Goal: Task Accomplishment & Management: Manage account settings

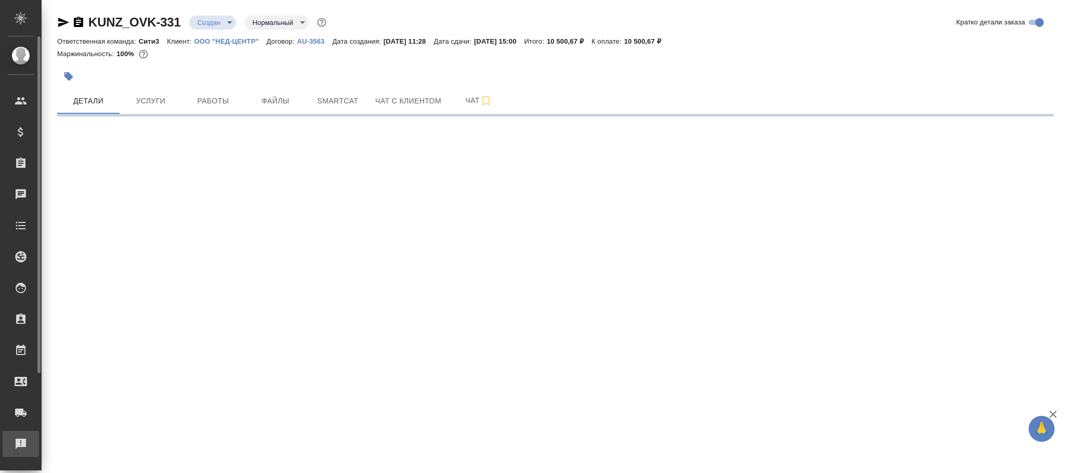
select select "RU"
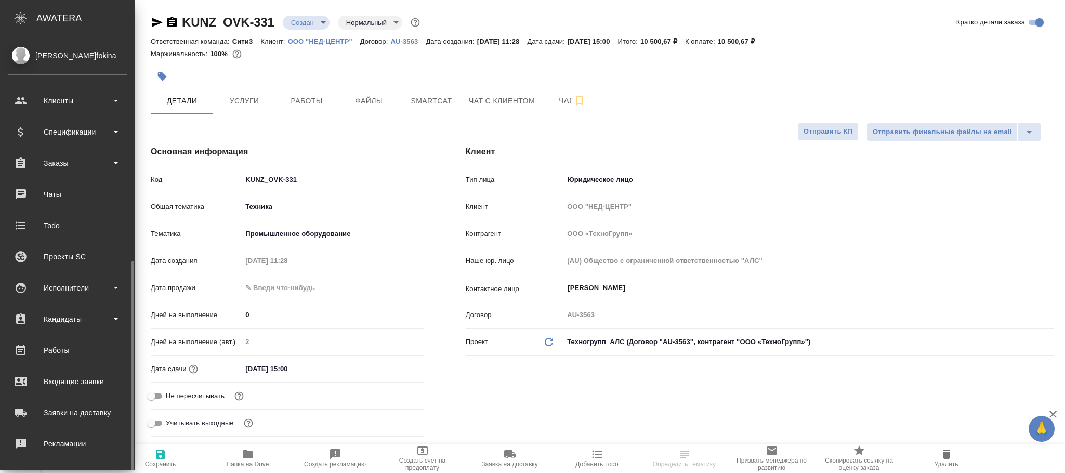
type textarea "x"
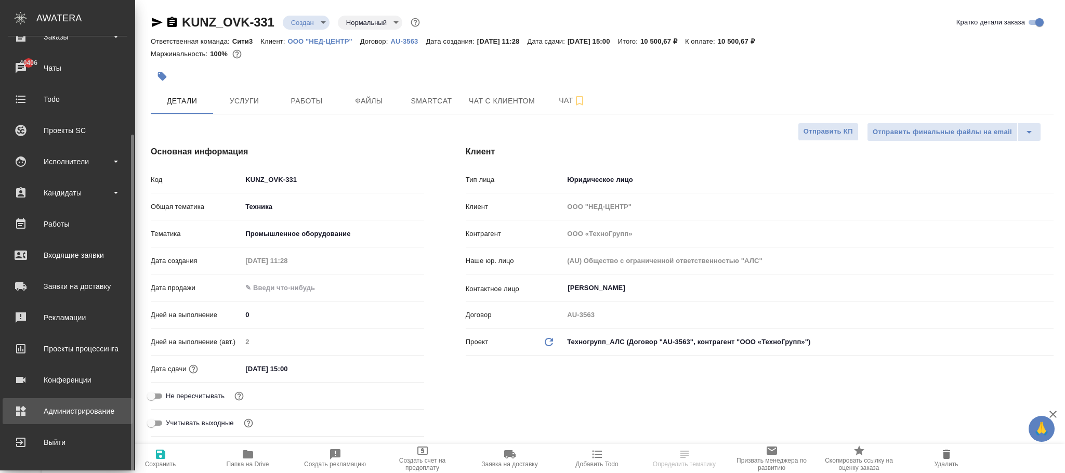
click at [108, 413] on div "Администрирование" at bounding box center [68, 411] width 120 height 16
type textarea "x"
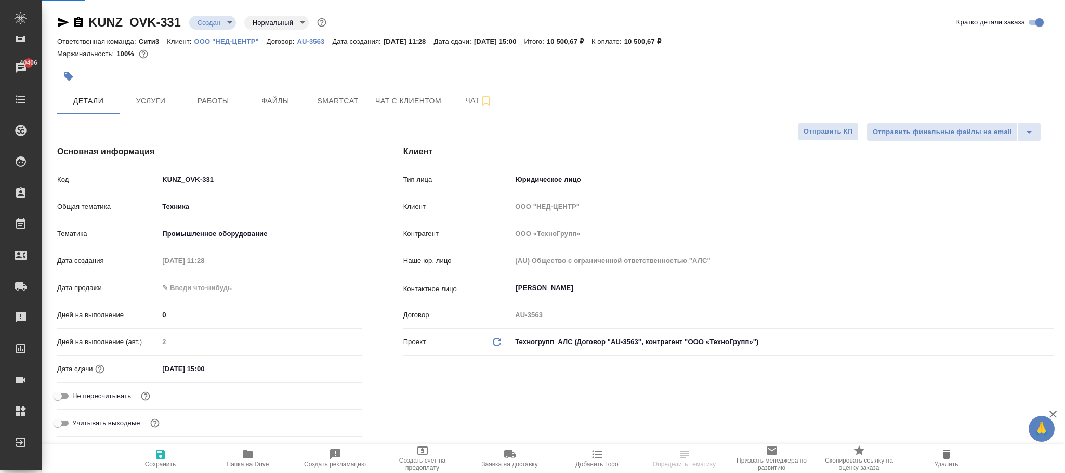
type textarea "x"
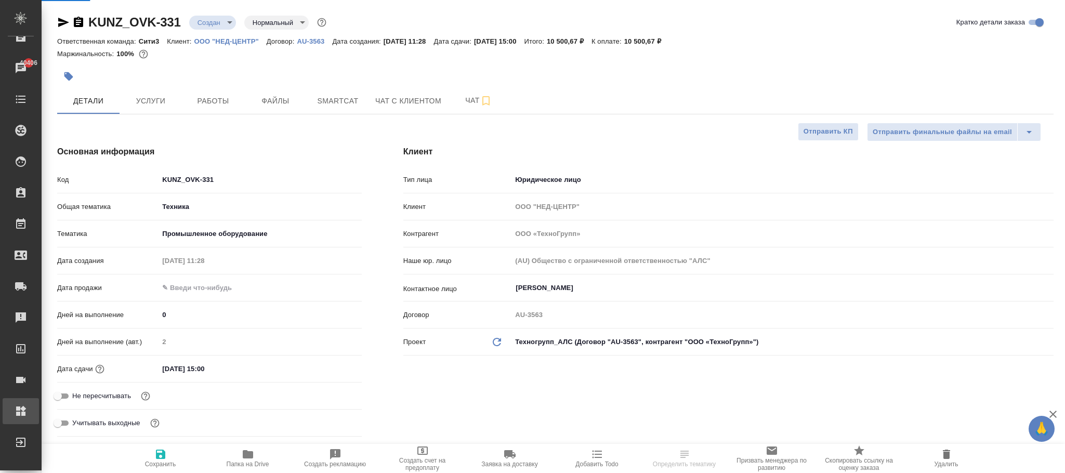
type textarea "x"
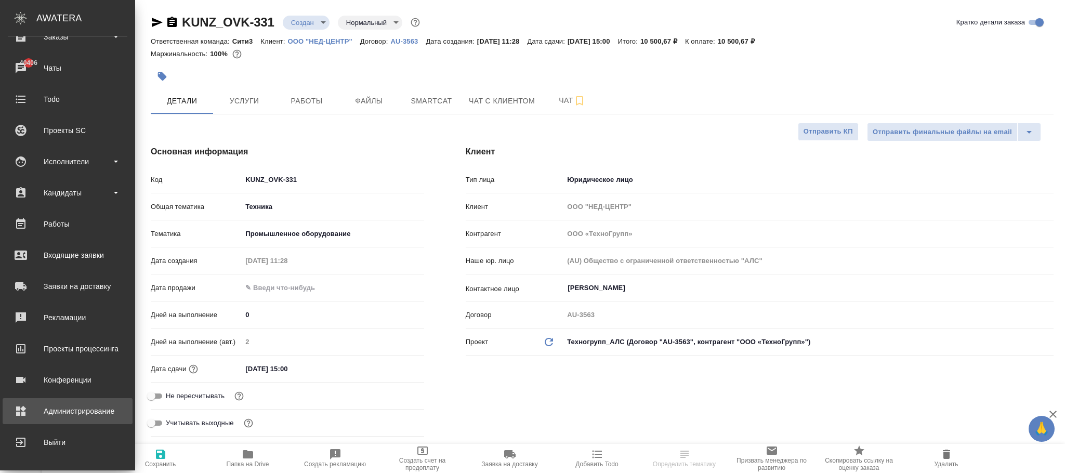
click at [71, 410] on div "Администрирование" at bounding box center [68, 411] width 120 height 16
type textarea "x"
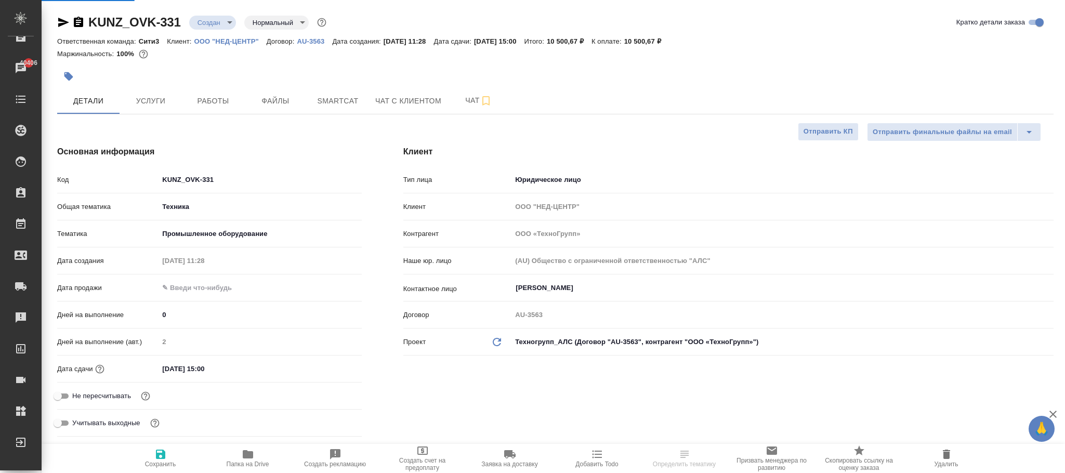
type textarea "x"
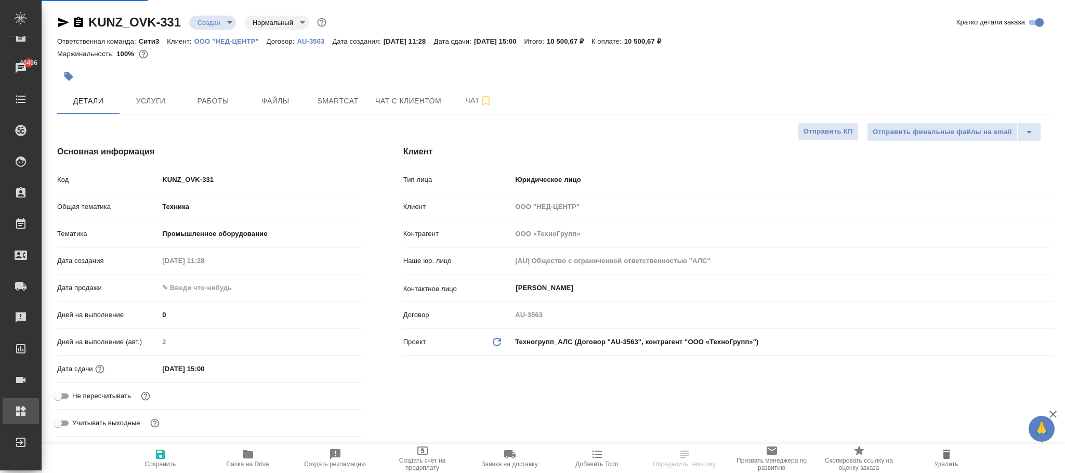
type textarea "x"
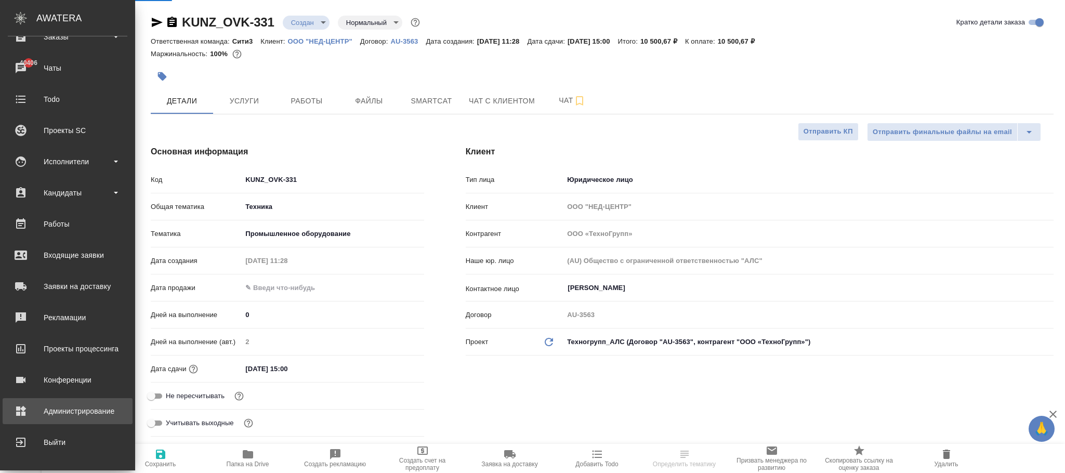
click at [63, 409] on div "Администрирование" at bounding box center [68, 411] width 120 height 16
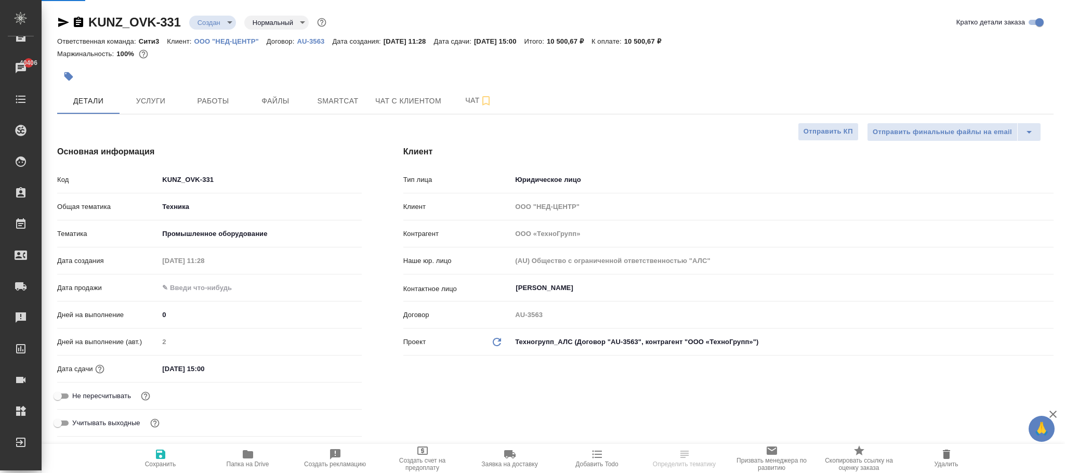
type textarea "x"
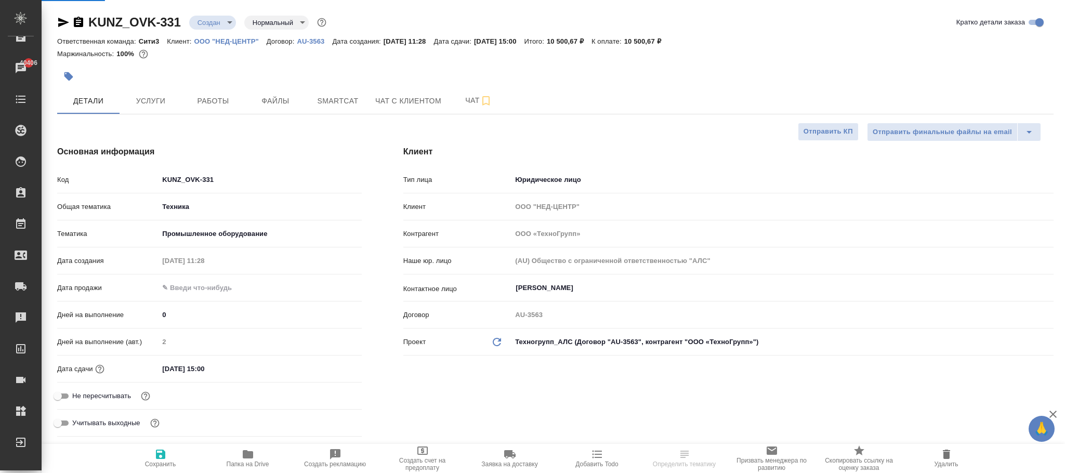
type textarea "x"
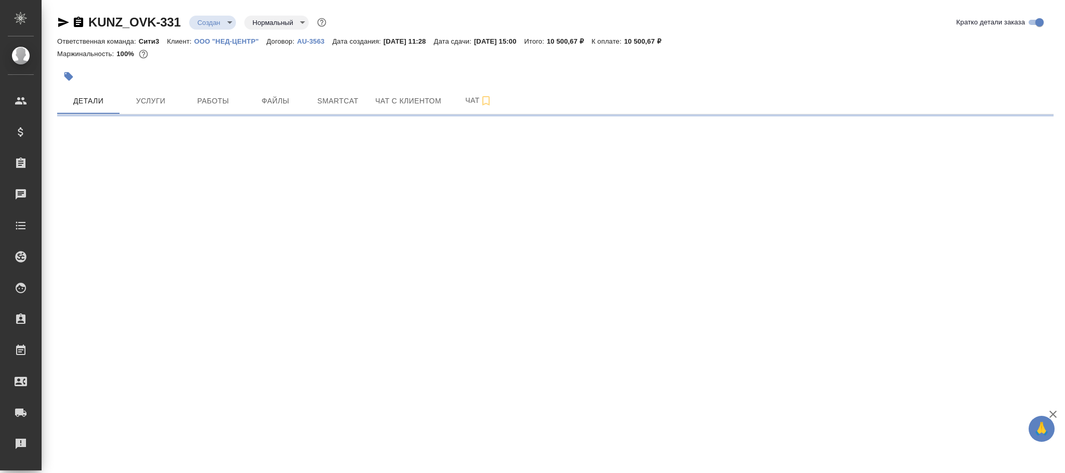
select select "RU"
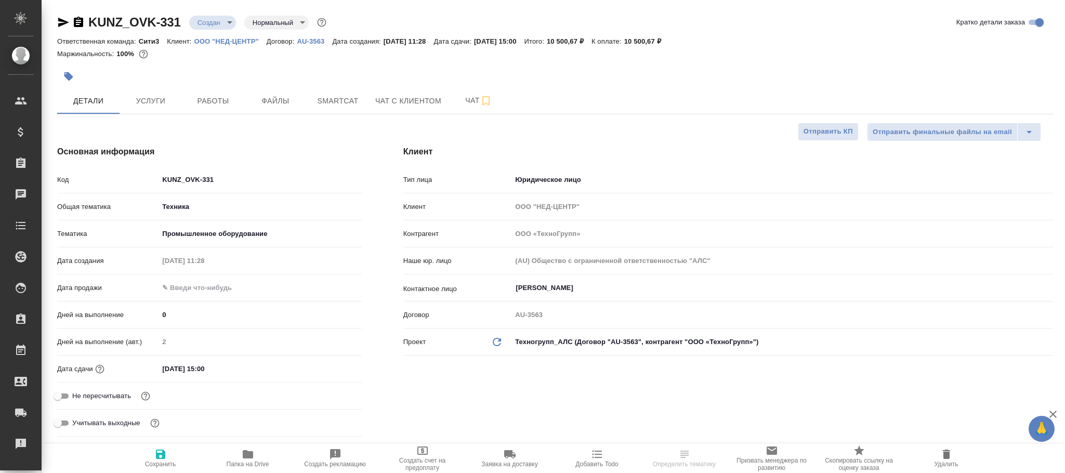
type textarea "x"
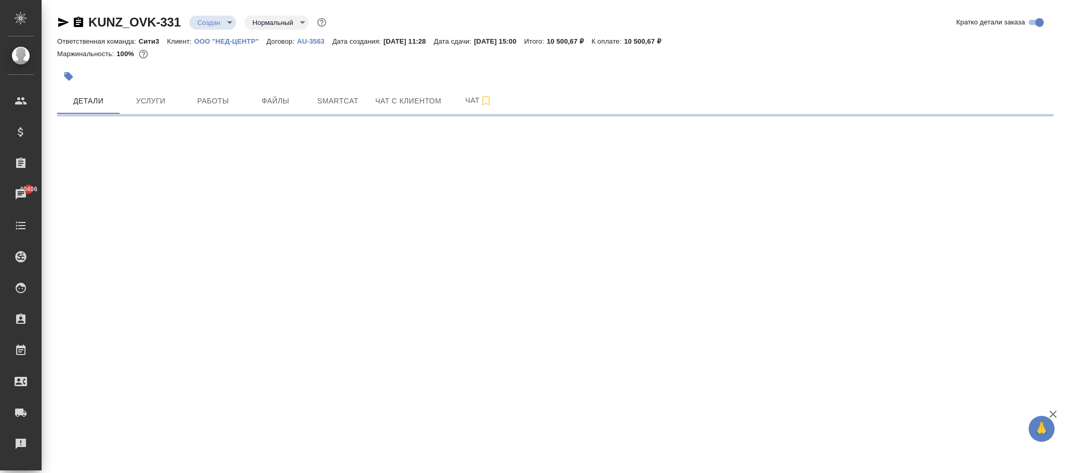
select select "RU"
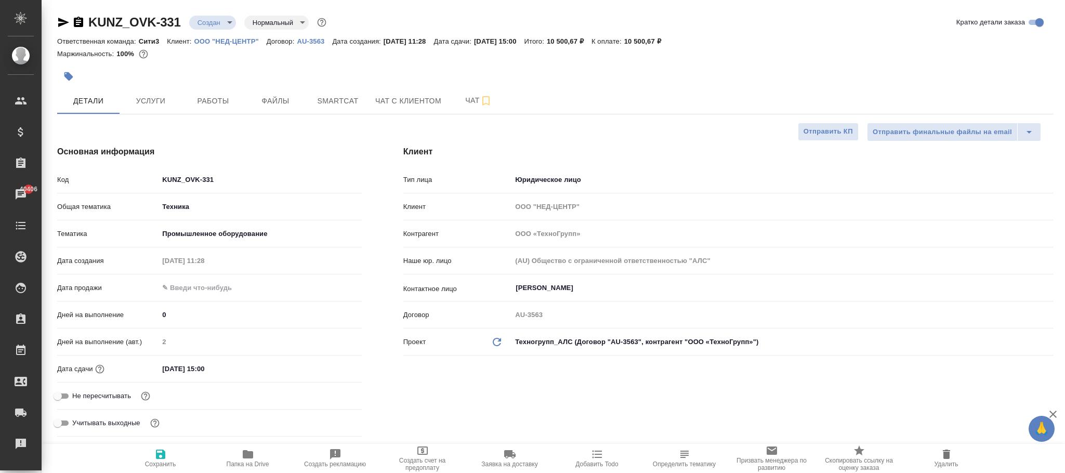
type textarea "x"
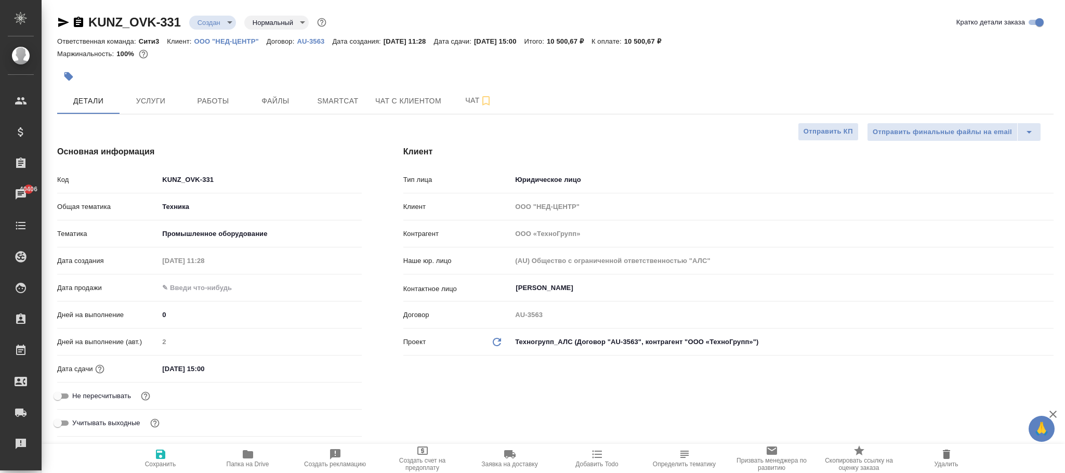
type textarea "x"
drag, startPoint x: 234, startPoint y: 182, endPoint x: 186, endPoint y: 168, distance: 50.3
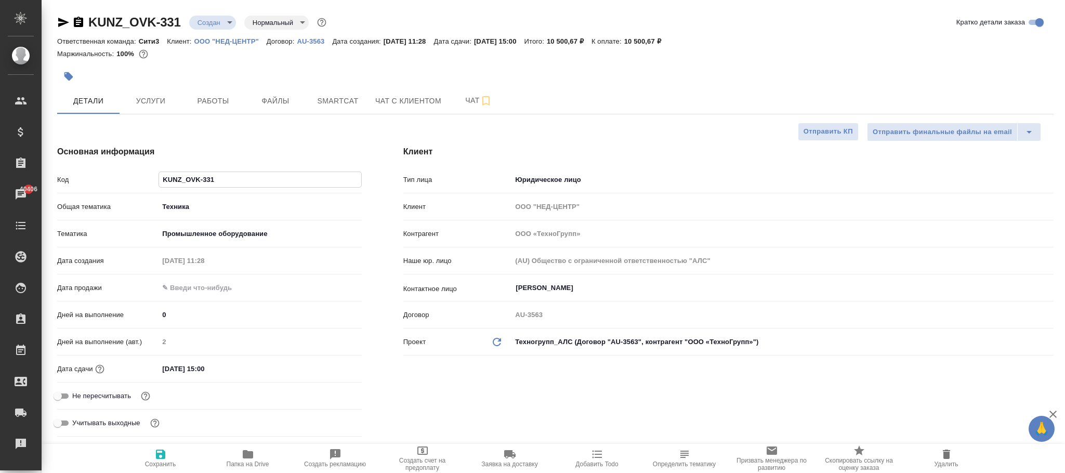
click at [104, 168] on div "Основная информация Код KUNZ_OVK-331 Общая тематика Техника tech Тематика Промы…" at bounding box center [209, 293] width 346 height 337
type textarea "x"
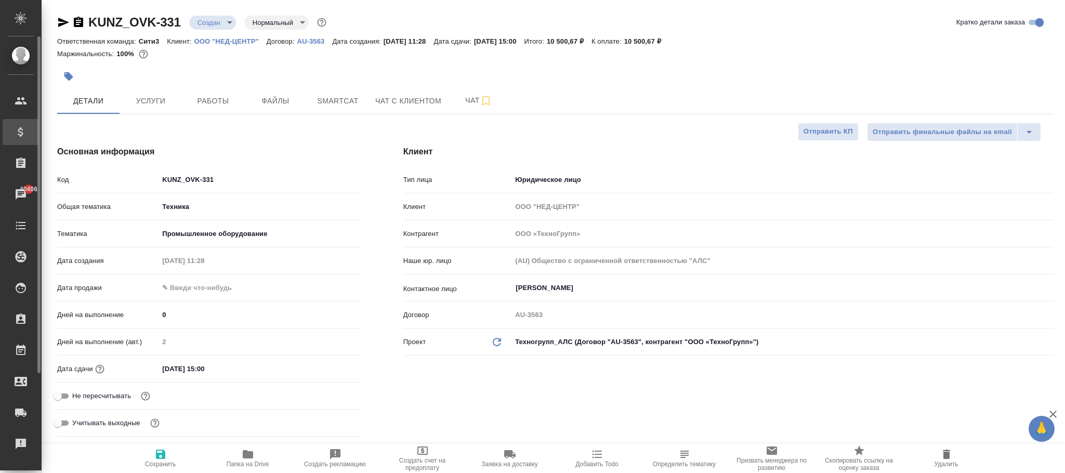
type textarea "x"
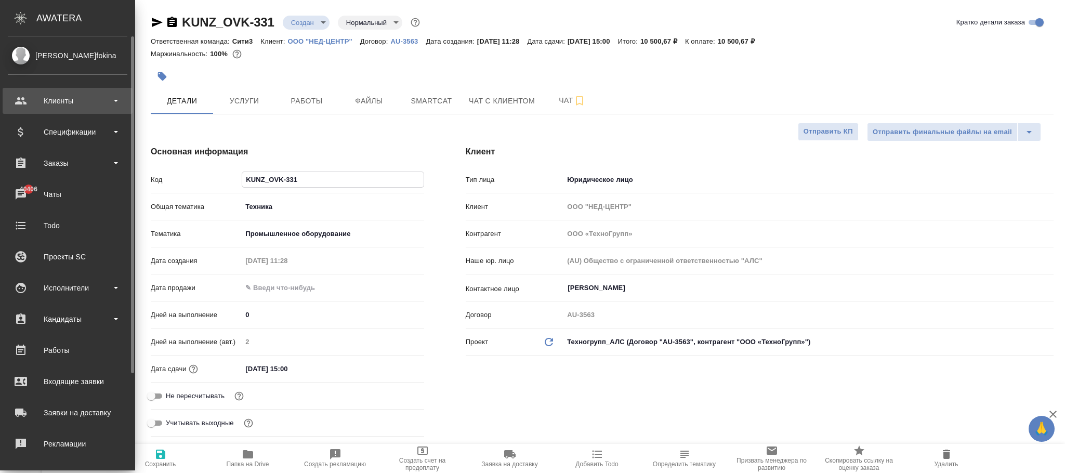
click at [60, 103] on div "Клиенты" at bounding box center [68, 101] width 120 height 16
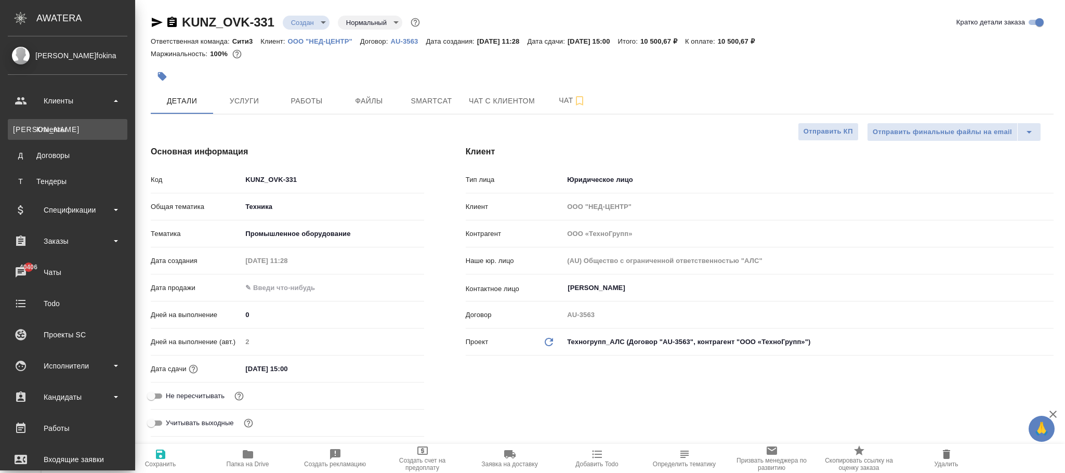
click at [58, 121] on link "К Клиенты" at bounding box center [68, 129] width 120 height 21
type textarea "x"
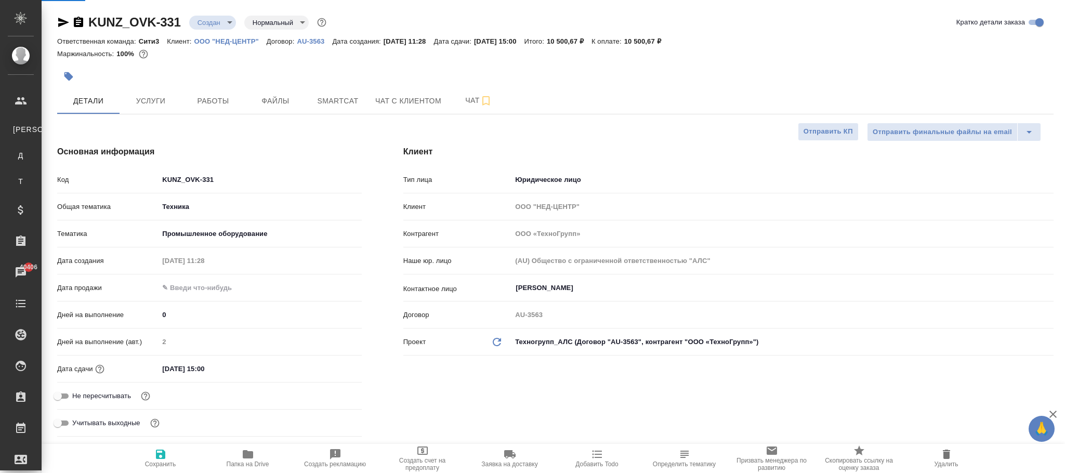
select select "RU"
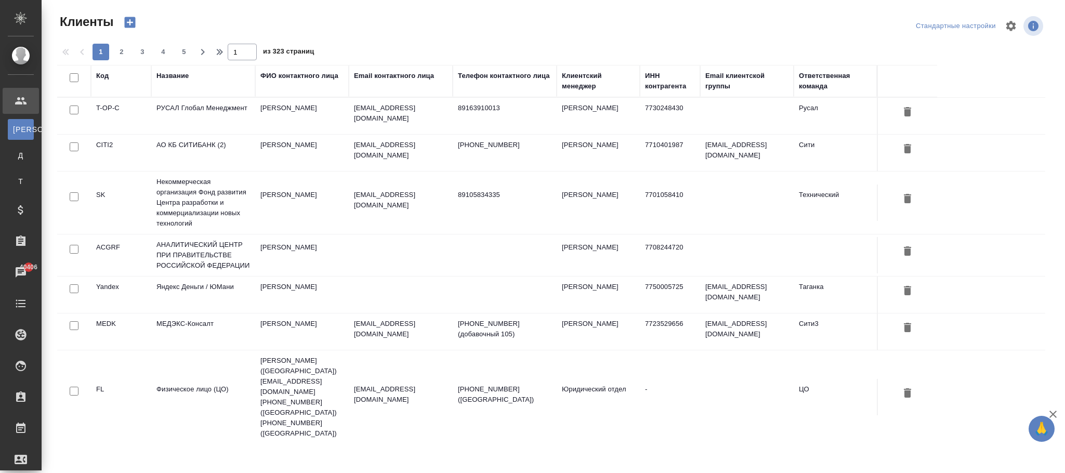
click at [185, 75] on div "Название" at bounding box center [172, 76] width 32 height 10
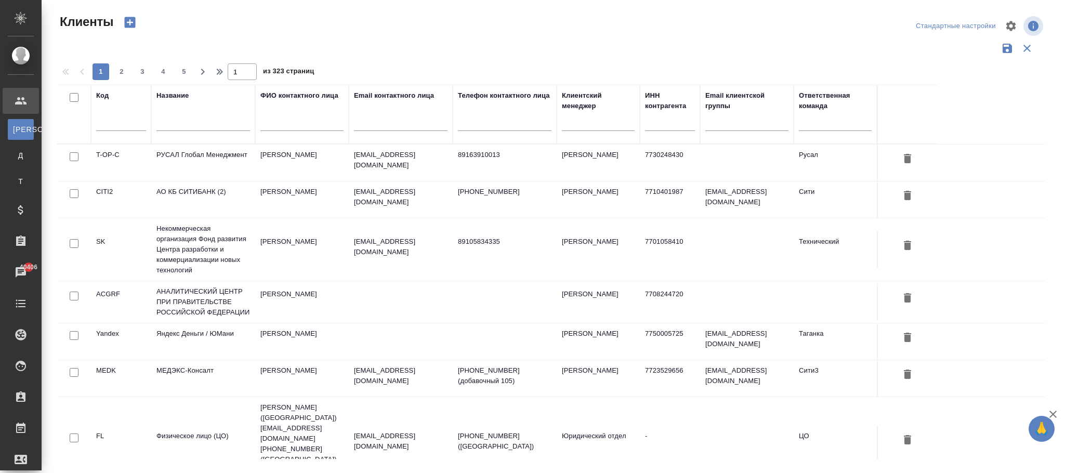
click at [181, 129] on input "text" at bounding box center [203, 124] width 94 height 13
paste input "ТехноГрупп"
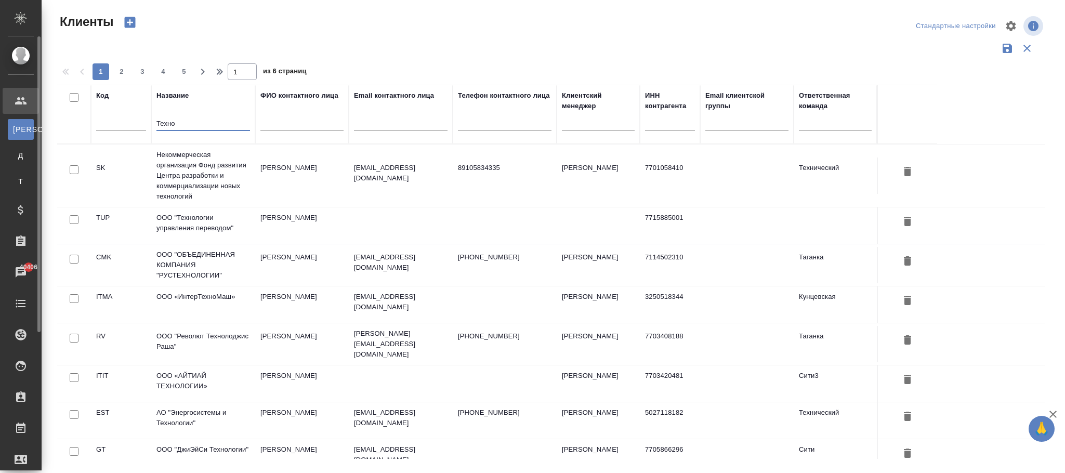
drag, startPoint x: 206, startPoint y: 119, endPoint x: 15, endPoint y: 88, distance: 193.8
click at [0, 94] on div ".cls-1 fill:#fff; AWATERA Фокина Наталья n.fokina Клиенты К Клиенты Д Договоры …" at bounding box center [532, 236] width 1065 height 473
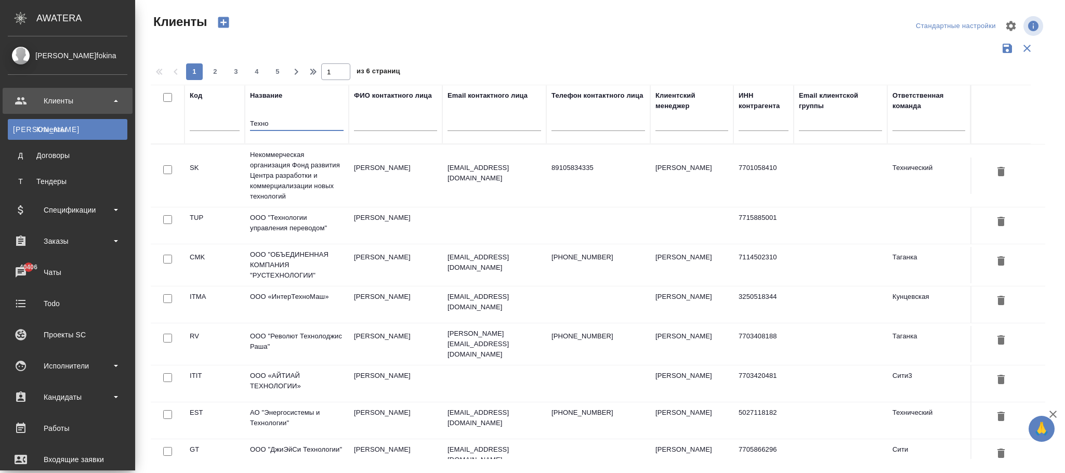
paste input "Групп"
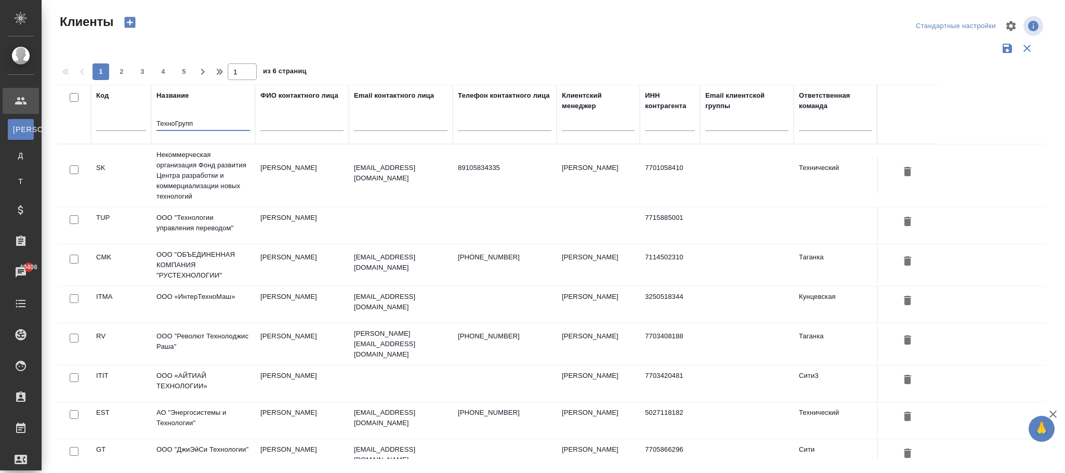
type input "ТехноГрупп"
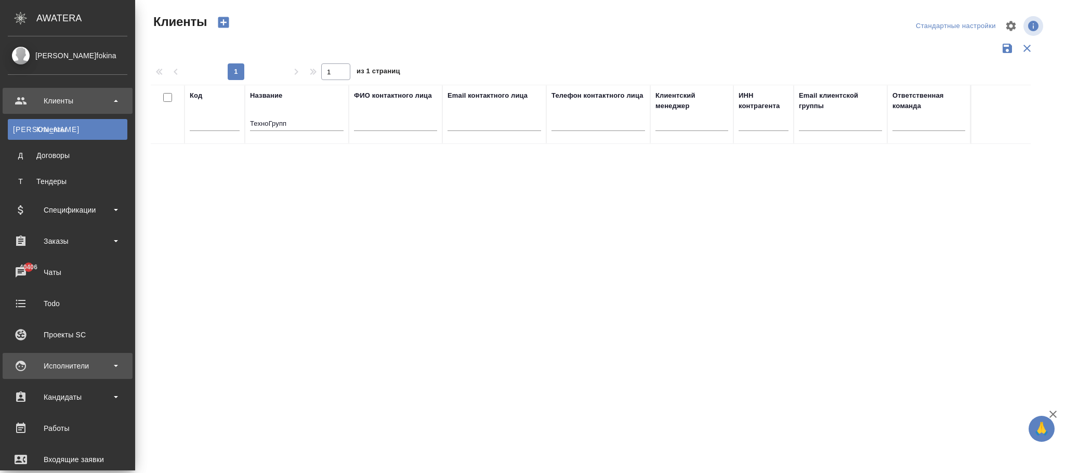
click at [80, 371] on div "Исполнители" at bounding box center [68, 366] width 120 height 16
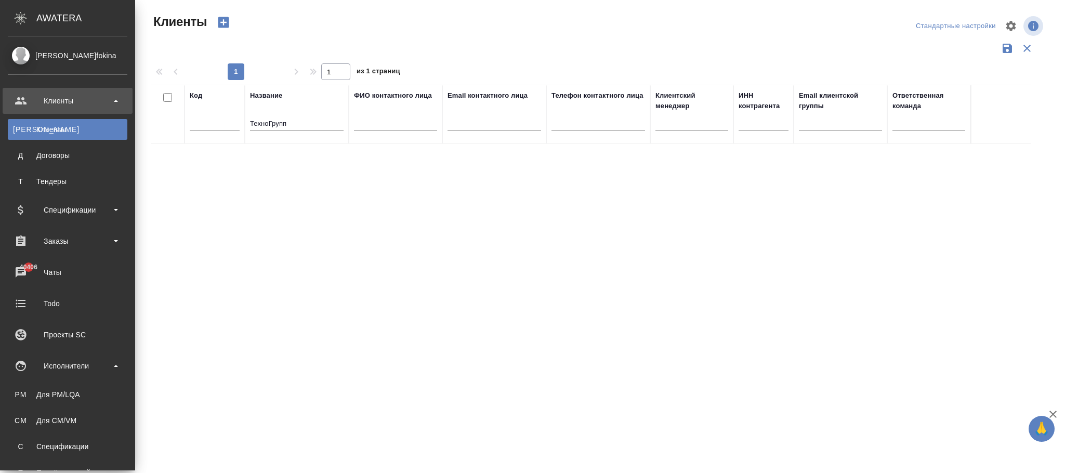
click at [87, 414] on link "CM Для CM/VM" at bounding box center [68, 420] width 120 height 21
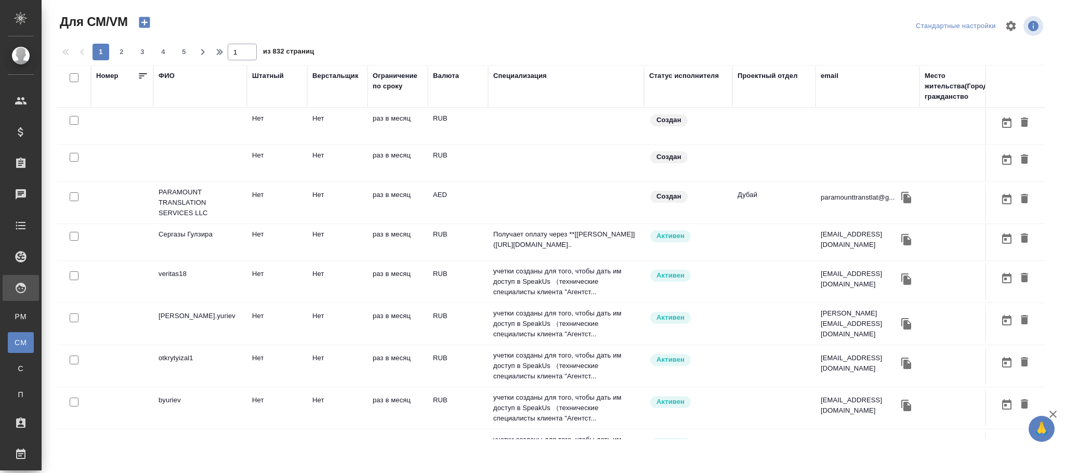
click at [826, 72] on div "email" at bounding box center [830, 76] width 18 height 10
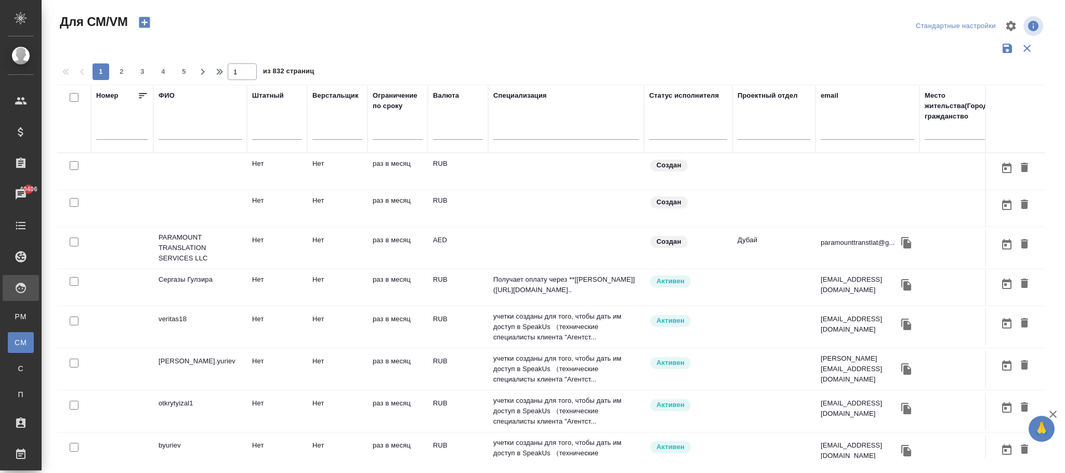
click at [837, 136] on input "text" at bounding box center [868, 133] width 94 height 13
paste input "a.mayorov@awatera.com"
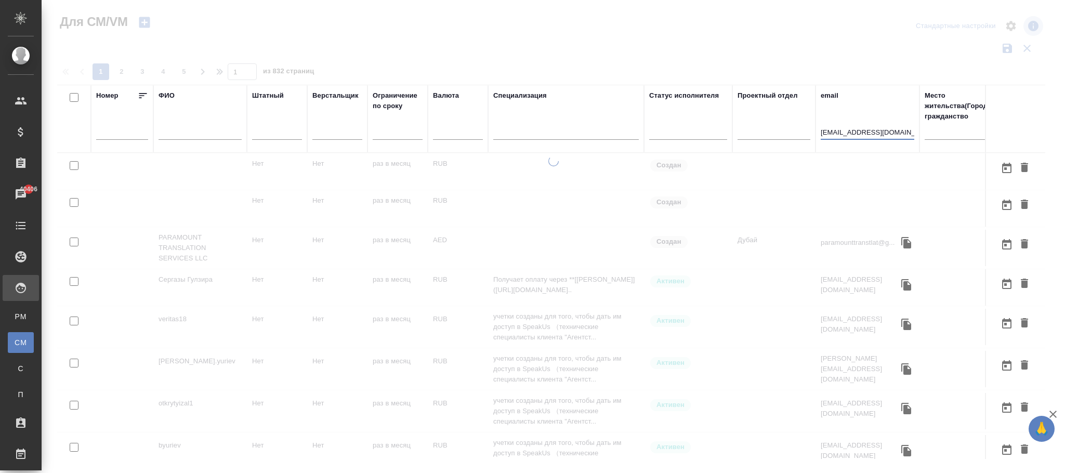
drag, startPoint x: 900, startPoint y: 133, endPoint x: 859, endPoint y: 131, distance: 40.6
click at [859, 131] on input "a.mayorov@awatera.com" at bounding box center [868, 133] width 94 height 13
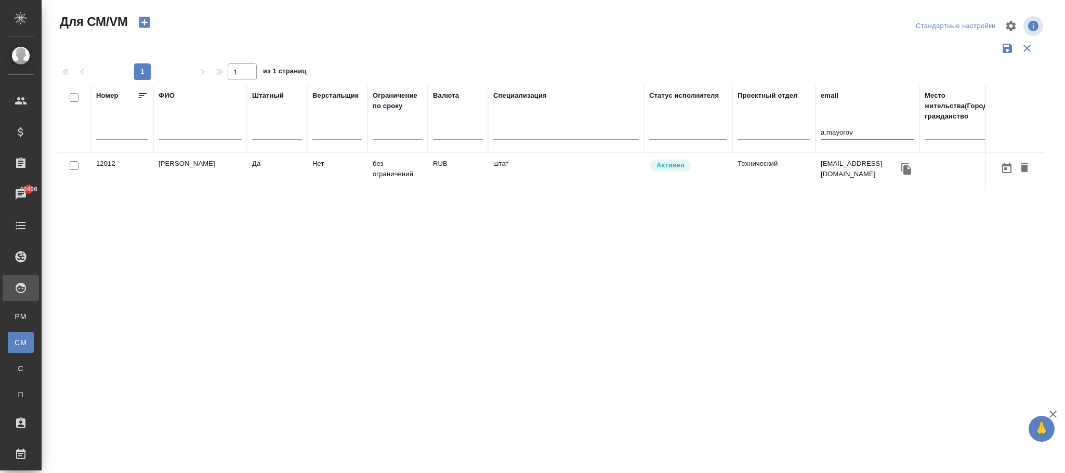
type input "a.mayorov"
click at [416, 175] on td "без ограничений" at bounding box center [397, 171] width 60 height 36
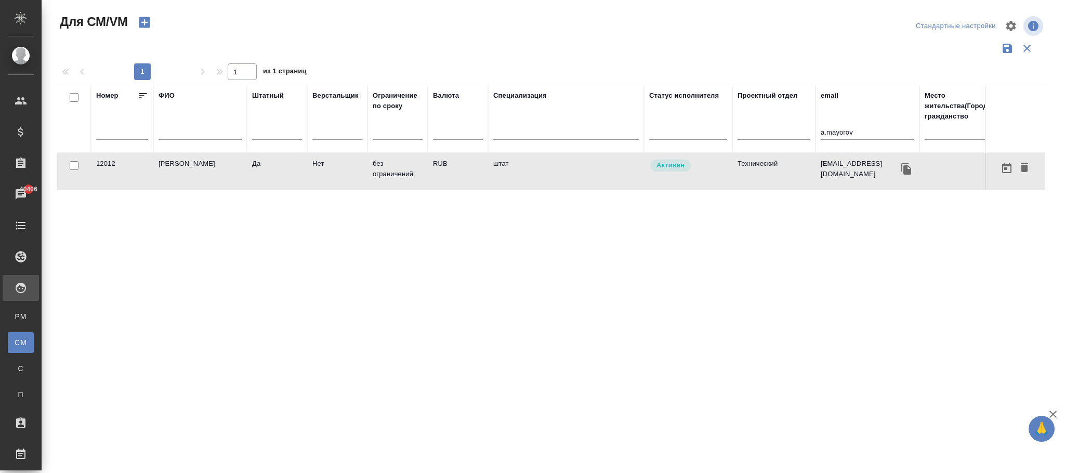
click at [416, 175] on td "без ограничений" at bounding box center [397, 171] width 60 height 36
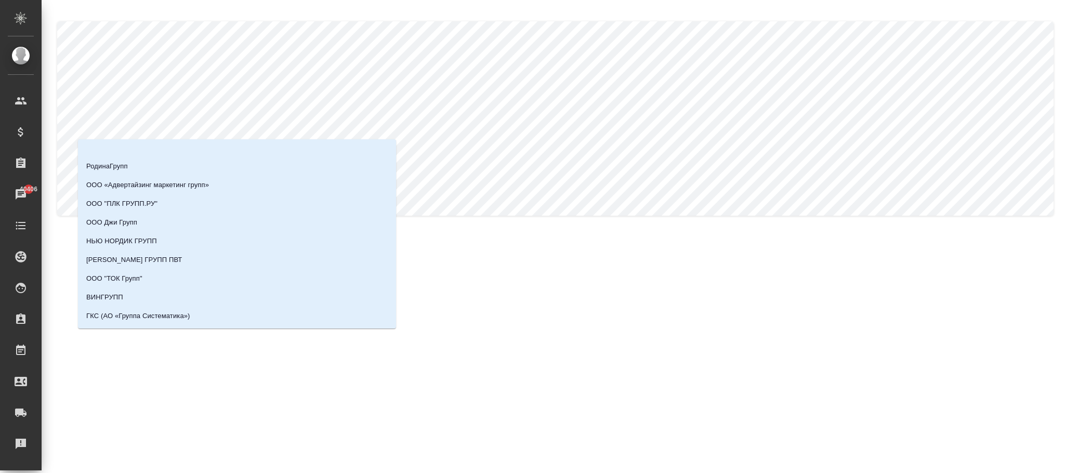
scroll to position [702, 0]
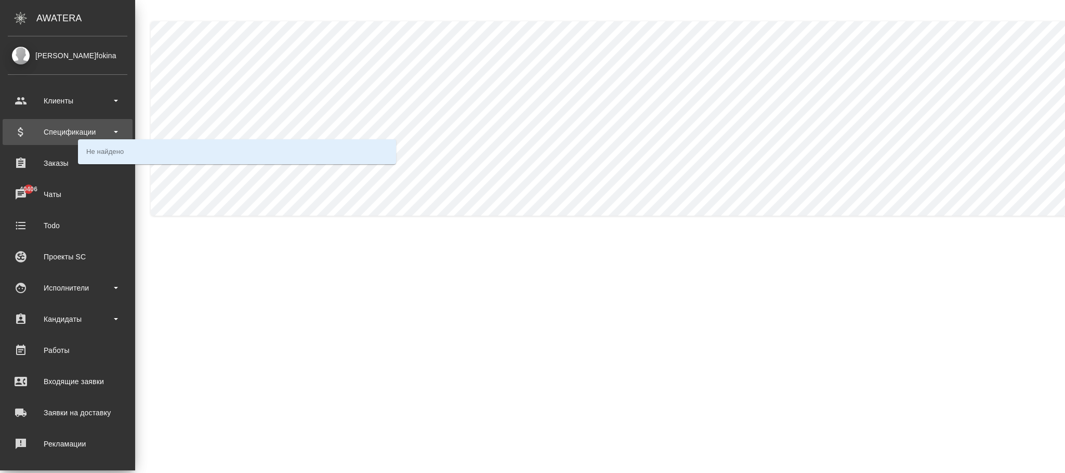
click at [0, 127] on div ".cls-1 fill:#fff; AWATERA Фокина Наталья n.fokina Клиенты Спецификации Заказы 4…" at bounding box center [532, 236] width 1065 height 473
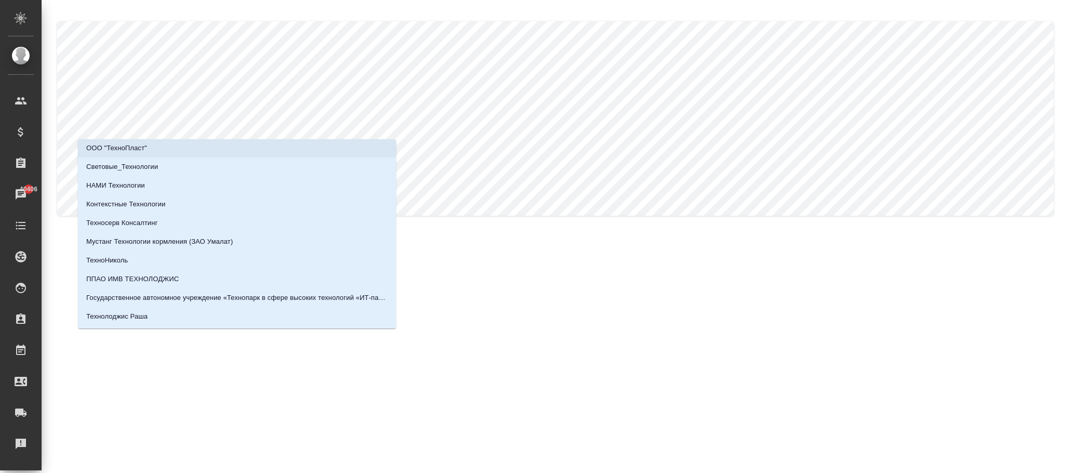
scroll to position [0, 0]
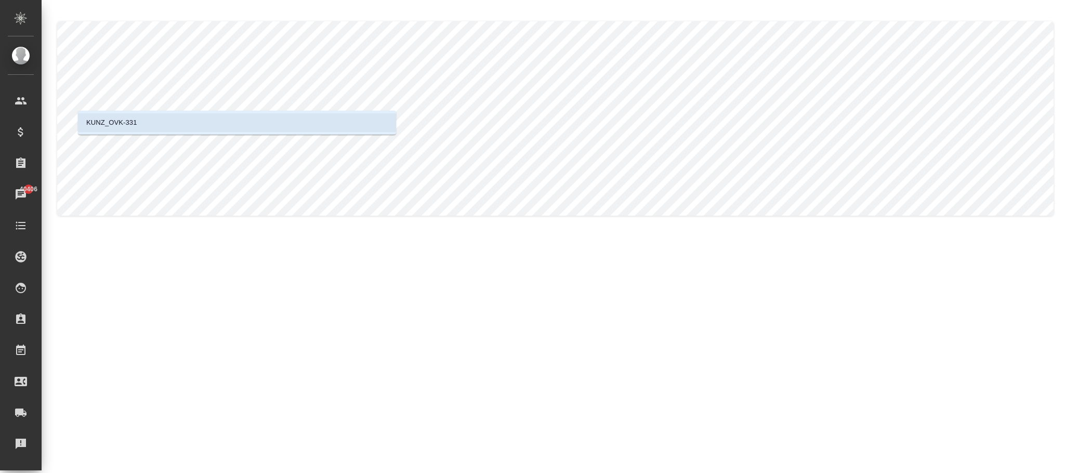
click at [181, 123] on li "KUNZ_OVK-331" at bounding box center [237, 122] width 318 height 19
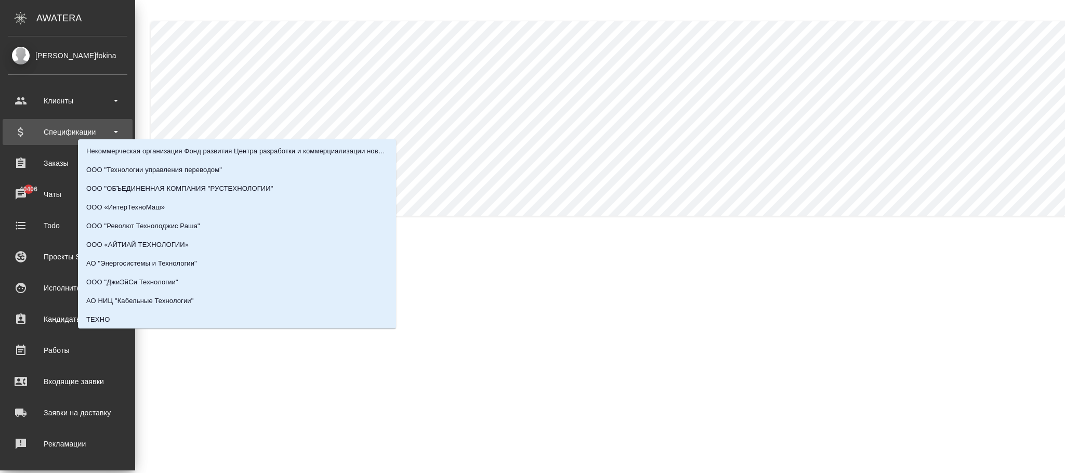
click at [0, 128] on div ".cls-1 fill:#fff; AWATERA Фокина Наталья n.fokina Клиенты Спецификации Заказы 4…" at bounding box center [532, 236] width 1065 height 473
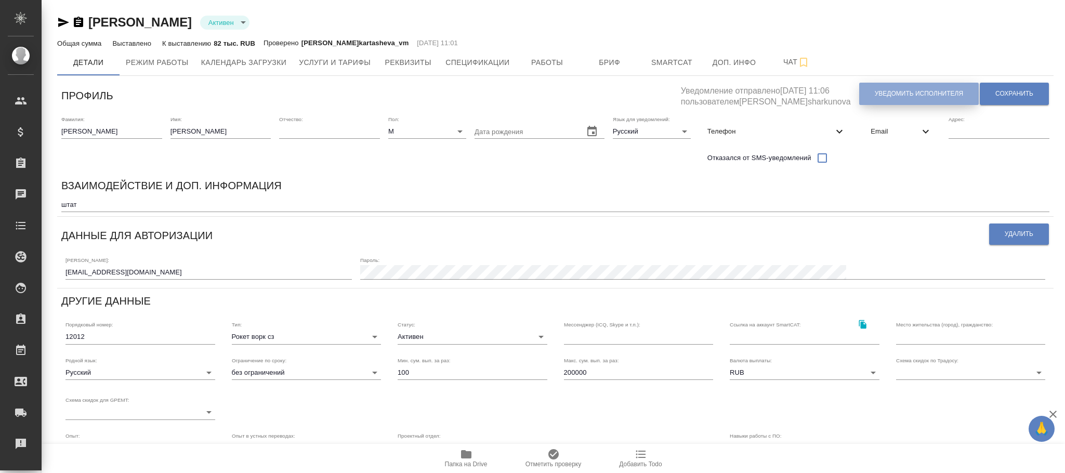
click at [919, 91] on span "Уведомить исполнителя" at bounding box center [919, 93] width 88 height 9
type textarea "Добрый день, Антон! Ознакомиться с подробной информацией по выполненным работам…"
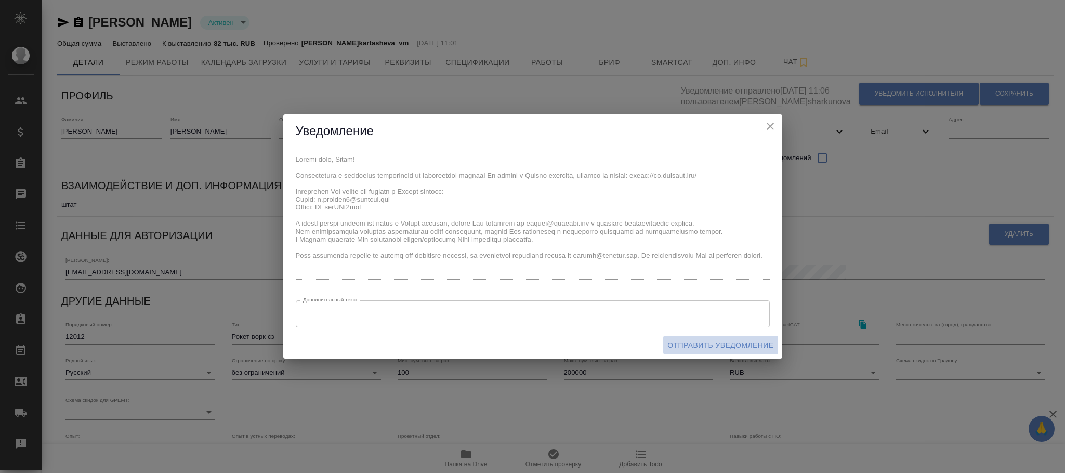
click at [717, 344] on span "Отправить уведомление" at bounding box center [720, 345] width 106 height 13
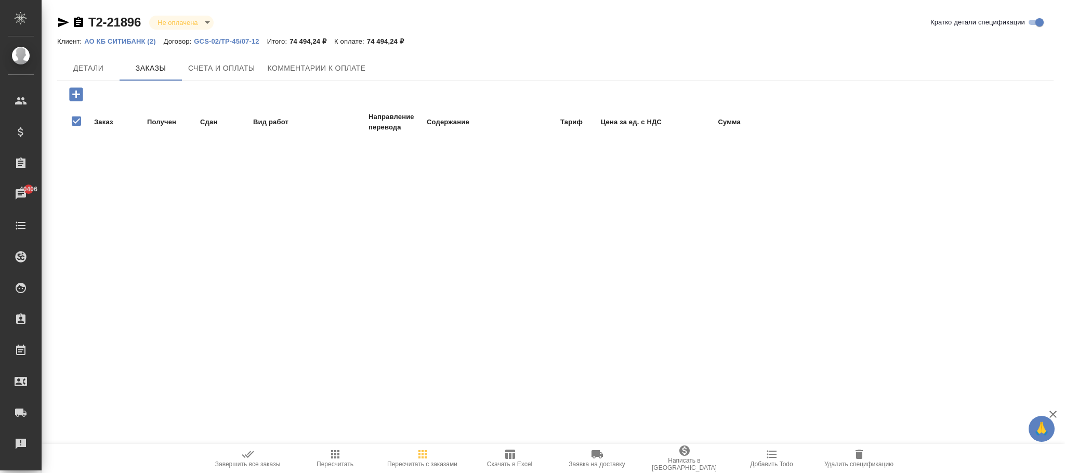
checkbox input "false"
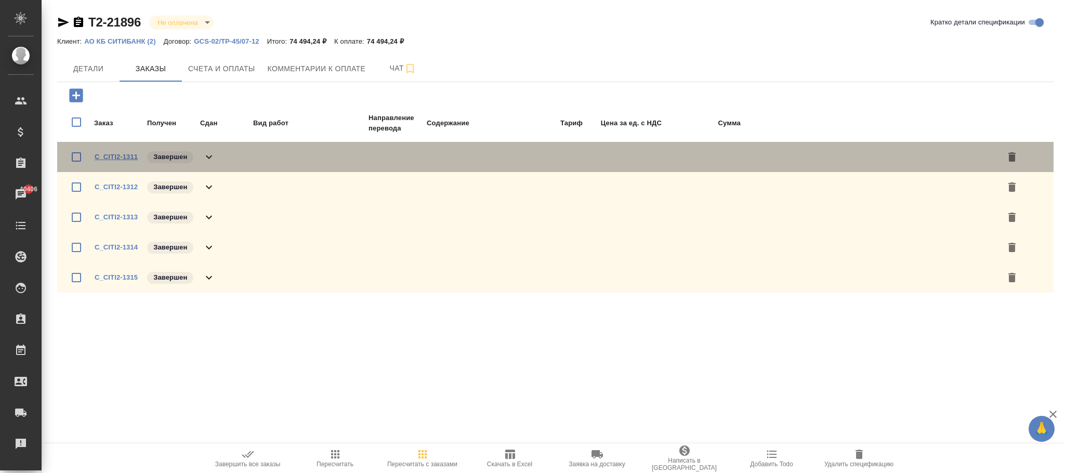
click at [117, 159] on link "C_CITI2-1311" at bounding box center [116, 157] width 43 height 8
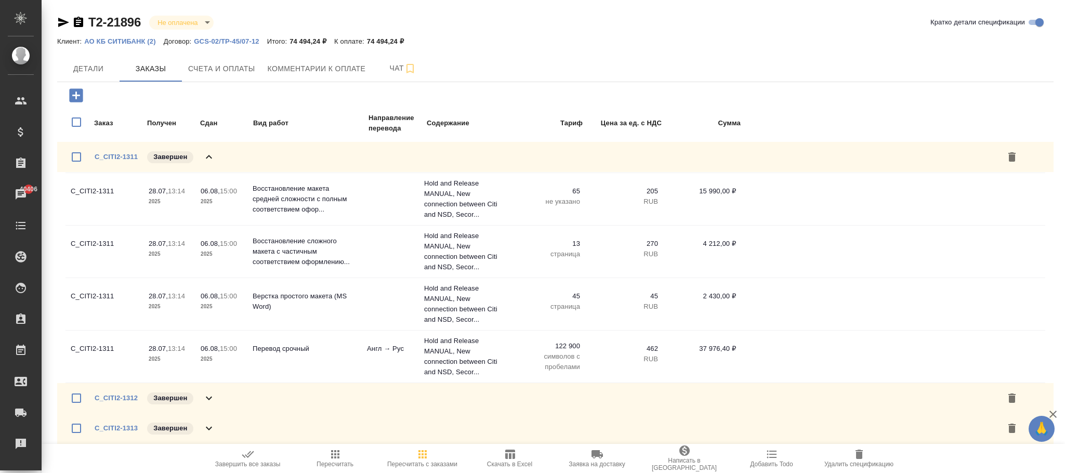
click at [226, 43] on p "GCS-02/TP-45/07-12" at bounding box center [230, 41] width 73 height 8
click at [432, 454] on span "Пересчитать с заказами" at bounding box center [422, 458] width 75 height 20
click at [422, 453] on div ".cls-1 fill:#fff; AWATERA Фокина Наталья n.fokina Клиенты Спецификации Заказы 4…" at bounding box center [532, 236] width 1065 height 473
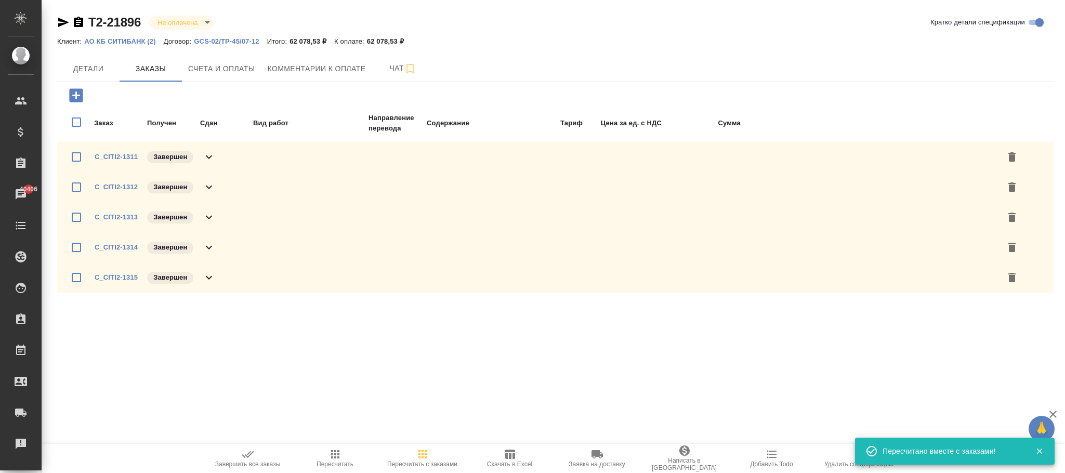
click at [332, 453] on icon "button" at bounding box center [335, 454] width 12 height 12
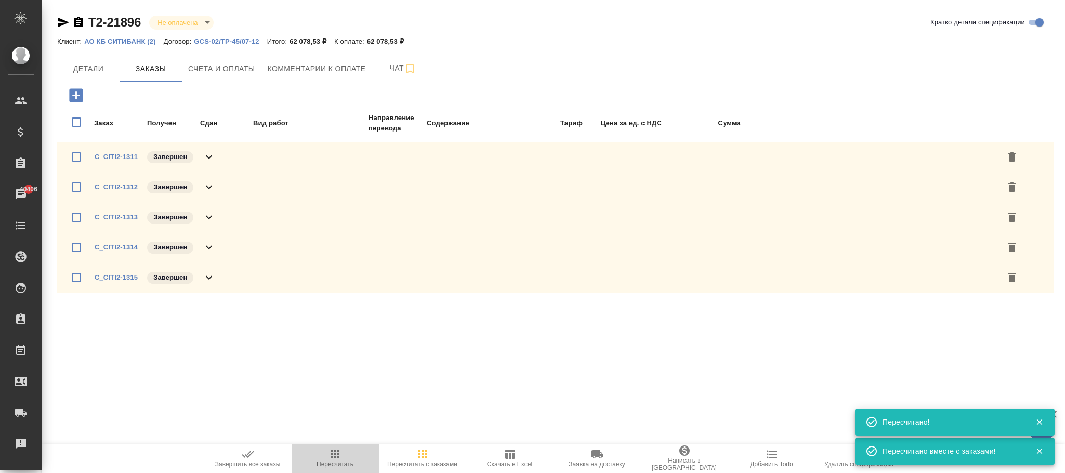
click at [332, 453] on icon "button" at bounding box center [335, 454] width 12 height 12
drag, startPoint x: 505, startPoint y: 460, endPoint x: 512, endPoint y: 436, distance: 25.3
click at [506, 455] on icon "button" at bounding box center [510, 454] width 12 height 12
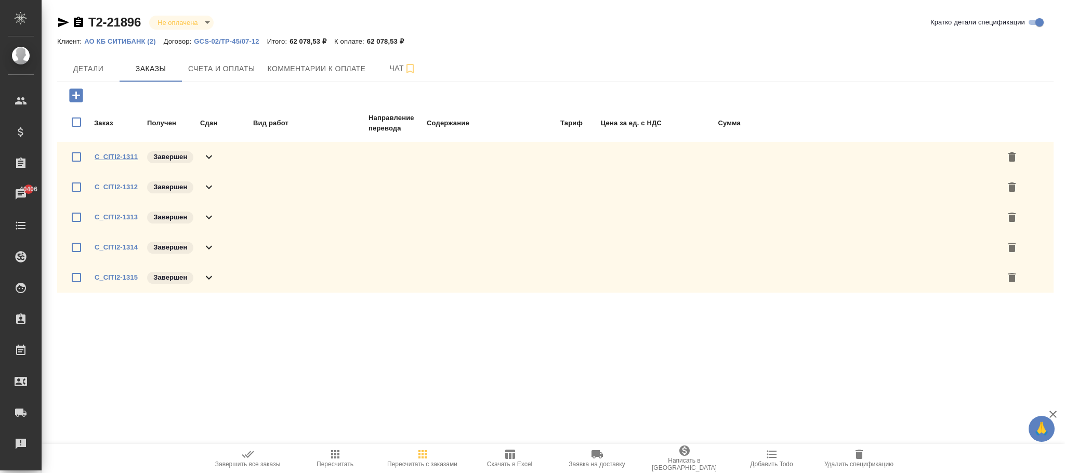
click at [122, 156] on link "C_CITI2-1311" at bounding box center [116, 157] width 43 height 8
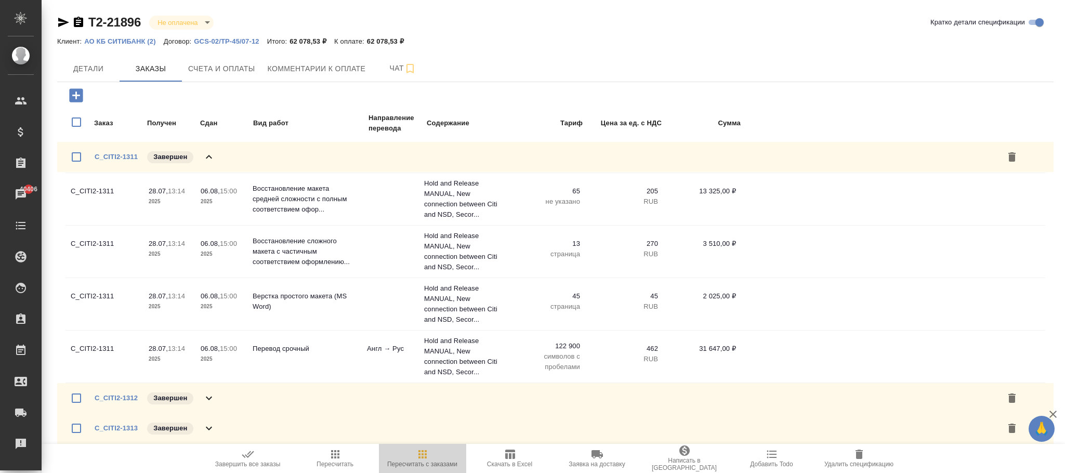
click at [426, 457] on icon "button" at bounding box center [422, 454] width 8 height 8
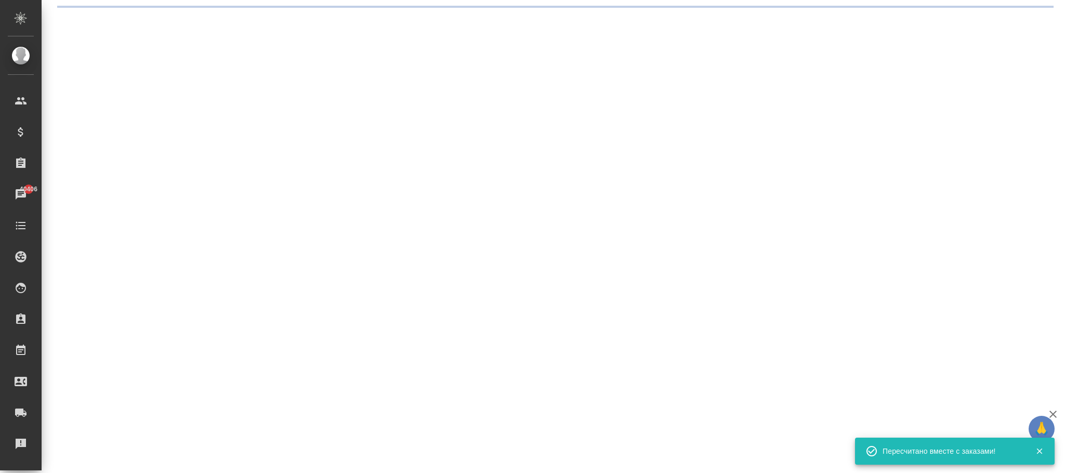
click at [425, 456] on div ".cls-1 fill:#fff; AWATERA Фокина Наталья n.fokina Клиенты Спецификации Заказы 4…" at bounding box center [532, 236] width 1065 height 473
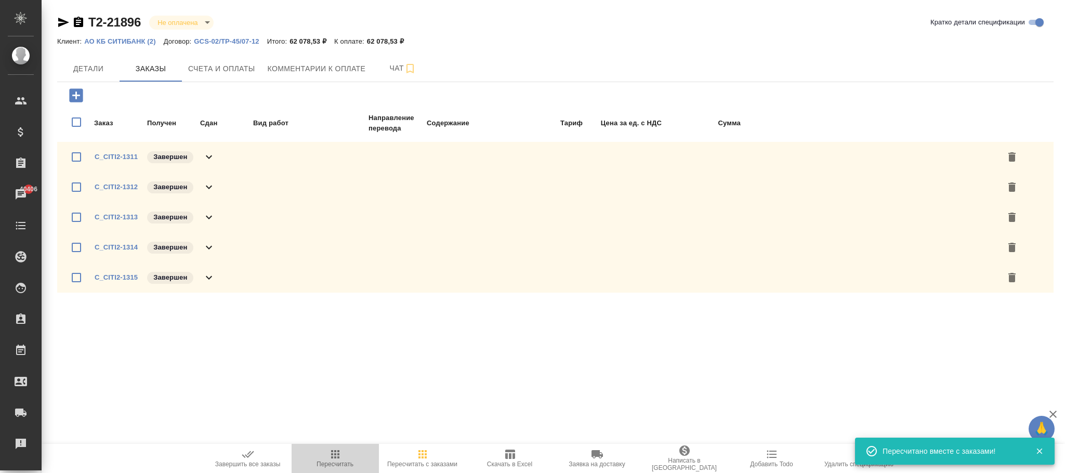
click at [334, 453] on icon "button" at bounding box center [335, 454] width 12 height 12
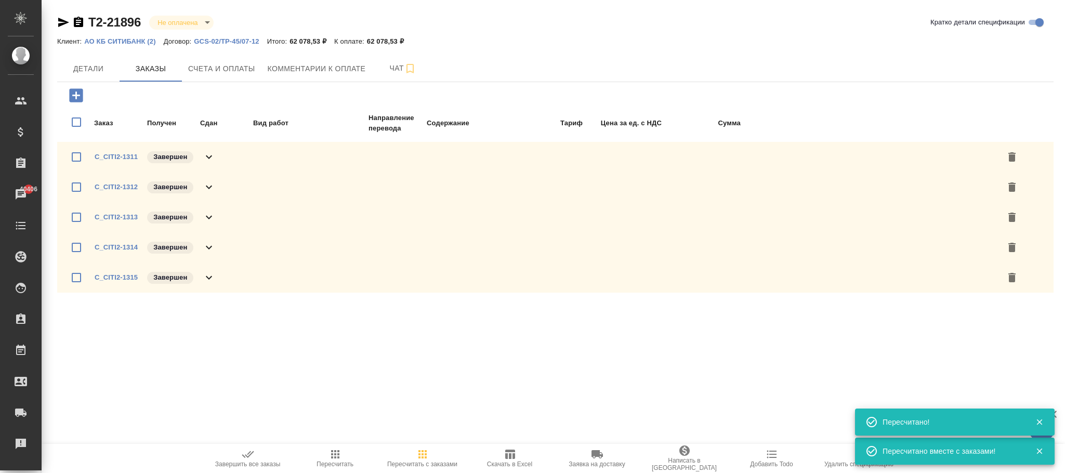
click at [329, 459] on icon "button" at bounding box center [335, 454] width 12 height 12
click at [417, 454] on icon "button" at bounding box center [422, 454] width 12 height 12
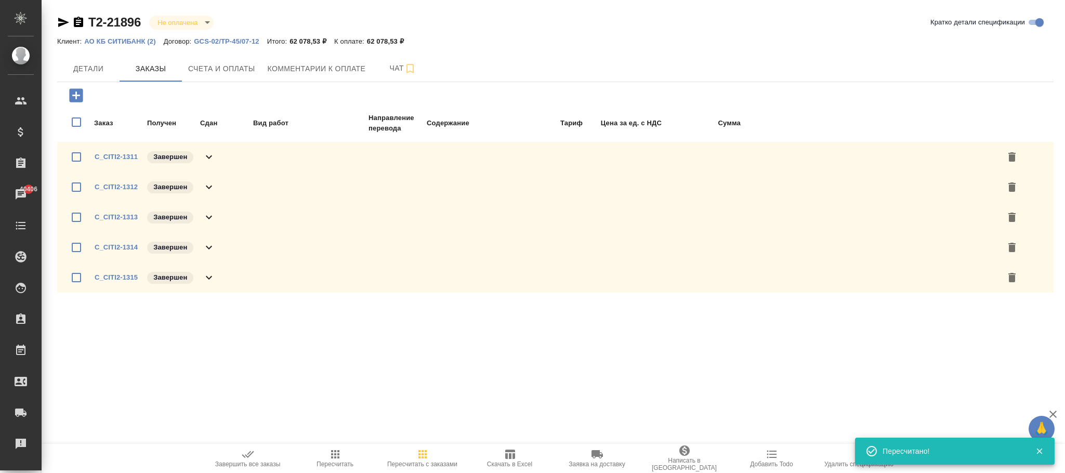
click at [512, 454] on icon "button" at bounding box center [510, 454] width 10 height 9
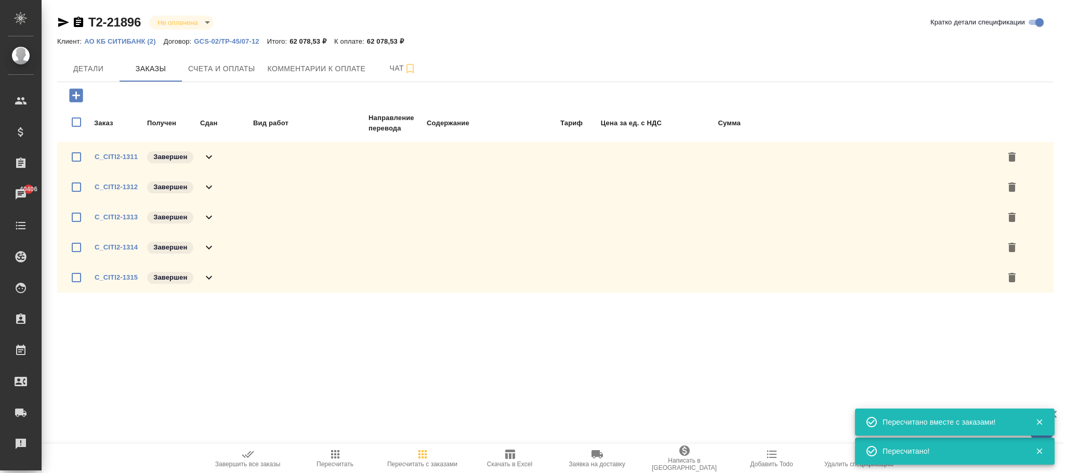
click at [423, 451] on icon "button" at bounding box center [422, 454] width 8 height 8
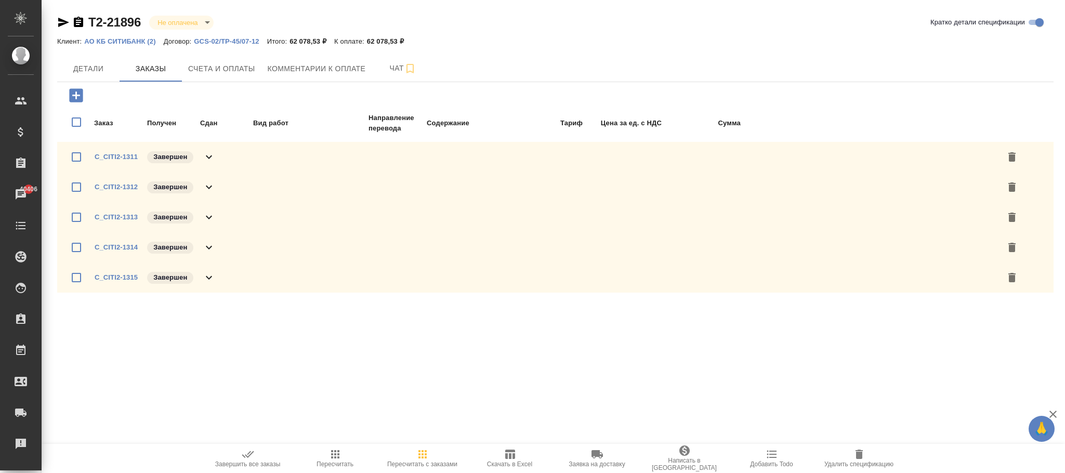
click at [426, 455] on icon "button" at bounding box center [422, 454] width 8 height 8
click at [335, 454] on icon "button" at bounding box center [335, 454] width 8 height 8
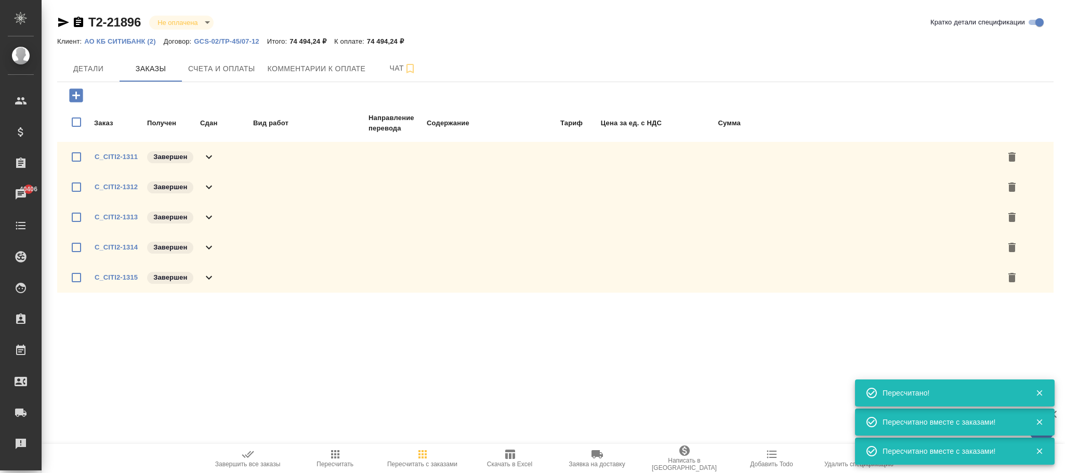
drag, startPoint x: 422, startPoint y: 451, endPoint x: 417, endPoint y: 454, distance: 5.6
click at [422, 451] on icon "button" at bounding box center [422, 454] width 8 height 8
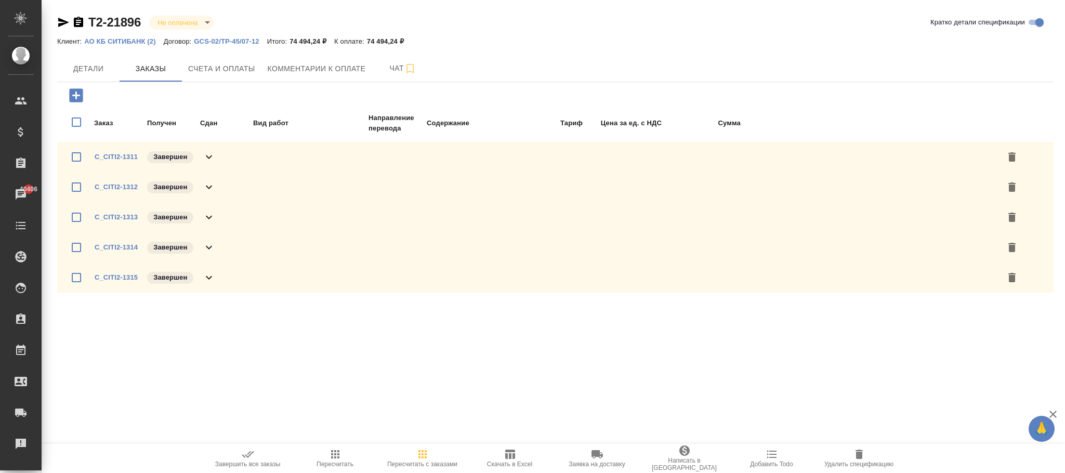
drag, startPoint x: 337, startPoint y: 457, endPoint x: 353, endPoint y: 454, distance: 15.9
click at [337, 456] on icon "button" at bounding box center [335, 454] width 12 height 12
click at [236, 36] on link "GCS-02/TP-45/07-12" at bounding box center [230, 40] width 73 height 9
click at [130, 42] on p "АО КБ СИТИБАНК (2)" at bounding box center [123, 41] width 79 height 8
click at [429, 454] on span "Пересчитать с заказами" at bounding box center [422, 458] width 75 height 20
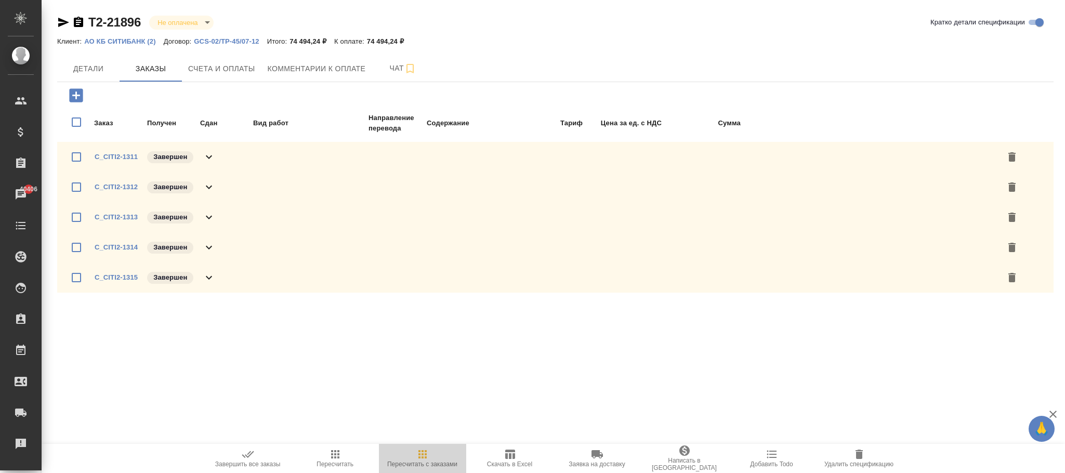
click at [427, 454] on icon "button" at bounding box center [422, 454] width 12 height 12
drag, startPoint x: 335, startPoint y: 454, endPoint x: 550, endPoint y: 348, distance: 239.9
click at [336, 454] on icon "button" at bounding box center [335, 454] width 12 height 12
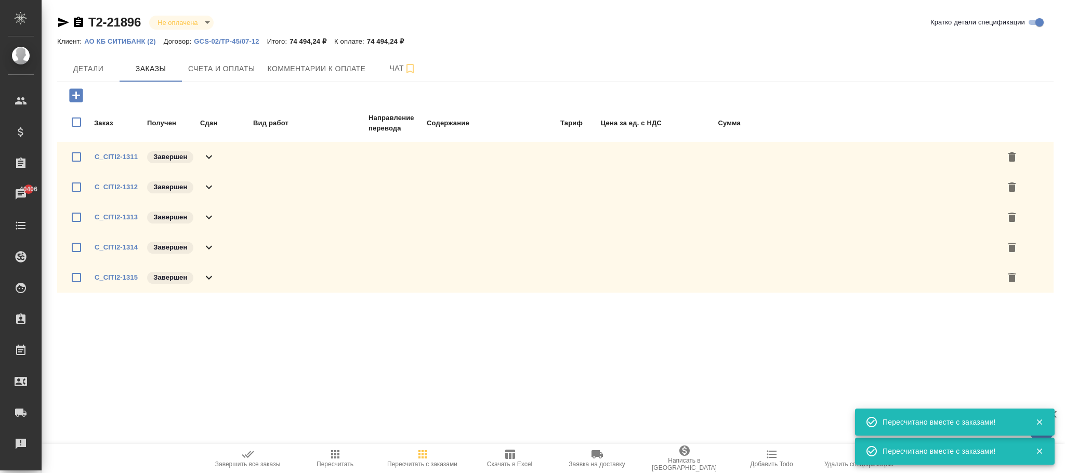
click at [513, 459] on icon "button" at bounding box center [510, 454] width 10 height 9
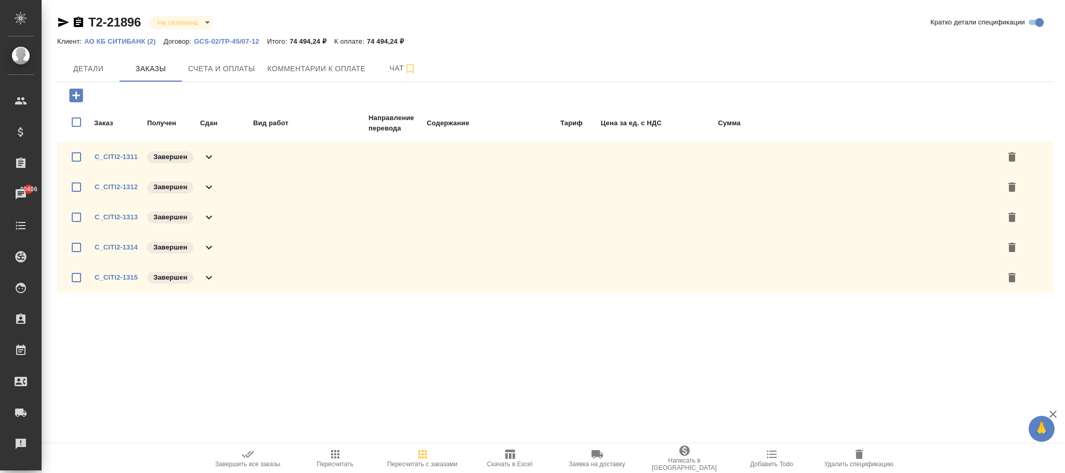
drag, startPoint x: 342, startPoint y: 458, endPoint x: 376, endPoint y: 421, distance: 50.8
click at [340, 455] on span "Пересчитать" at bounding box center [335, 458] width 75 height 20
click at [423, 458] on icon "button" at bounding box center [422, 454] width 8 height 8
click at [335, 457] on icon "button" at bounding box center [335, 454] width 8 height 8
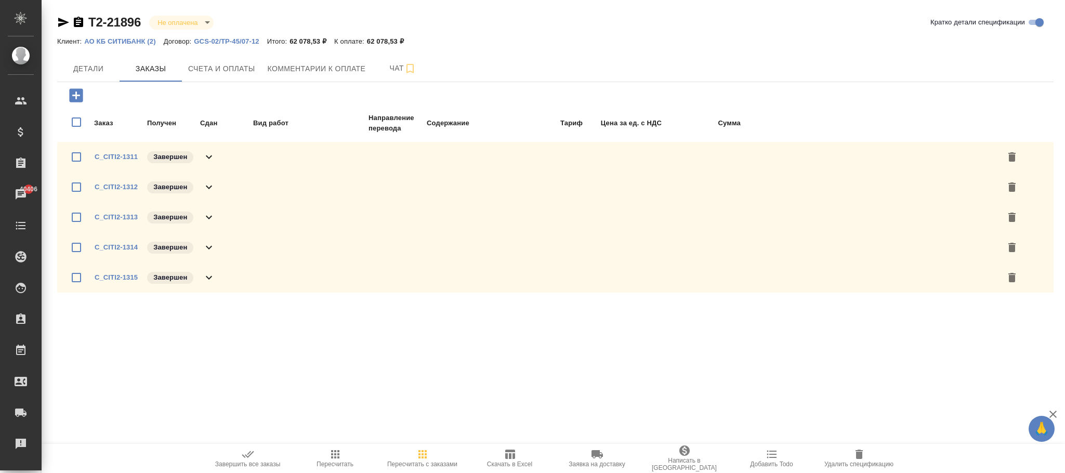
click at [339, 454] on icon "button" at bounding box center [335, 454] width 12 height 12
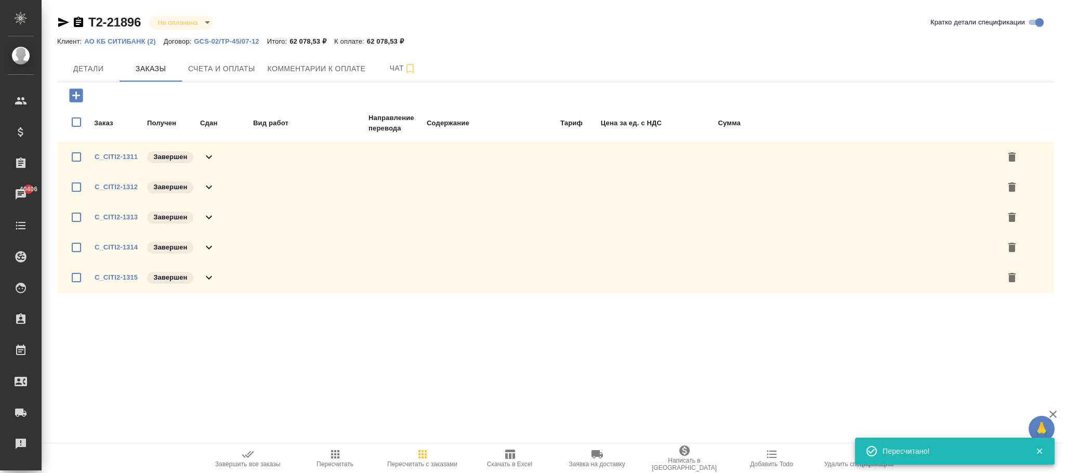
click at [511, 458] on icon "button" at bounding box center [510, 454] width 12 height 12
click at [102, 156] on link "C_CITI2-1311" at bounding box center [116, 157] width 43 height 8
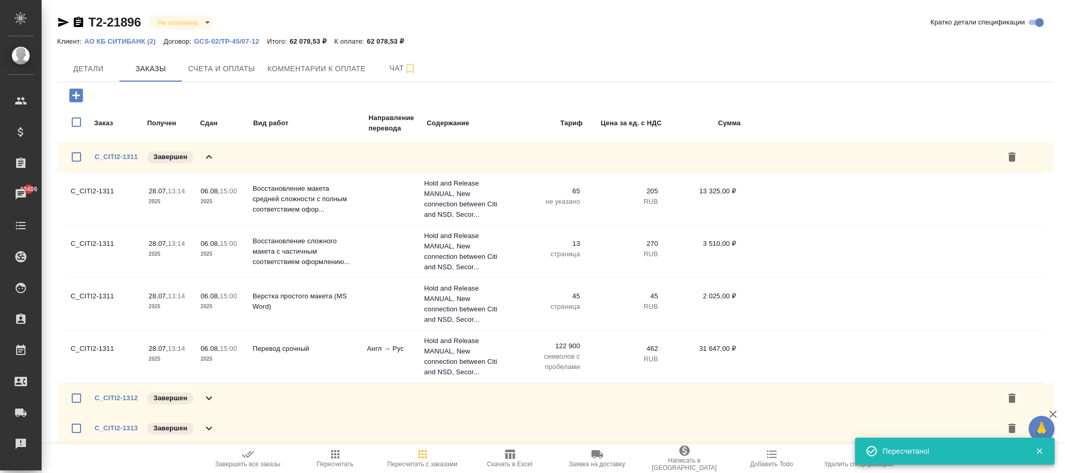
click at [435, 452] on span "Пересчитать с заказами" at bounding box center [422, 458] width 75 height 20
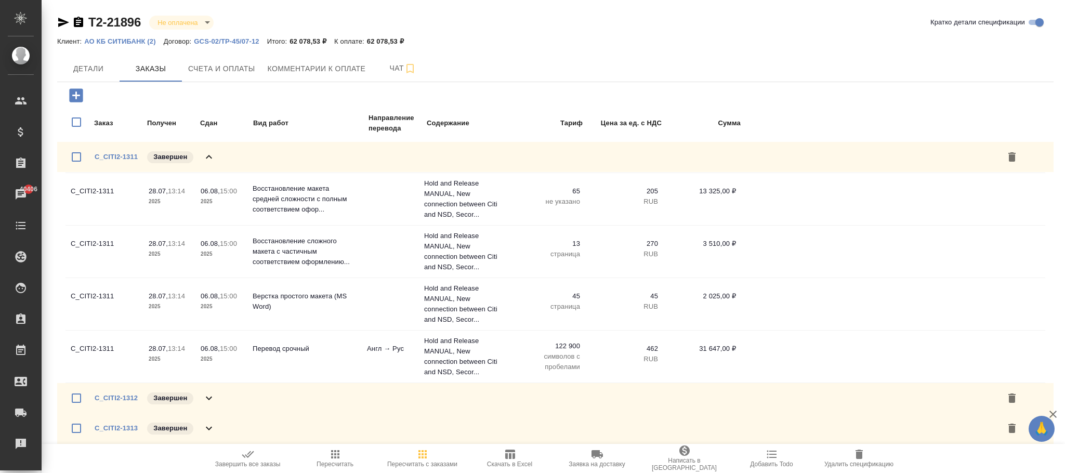
click at [422, 457] on icon "button" at bounding box center [422, 454] width 8 height 8
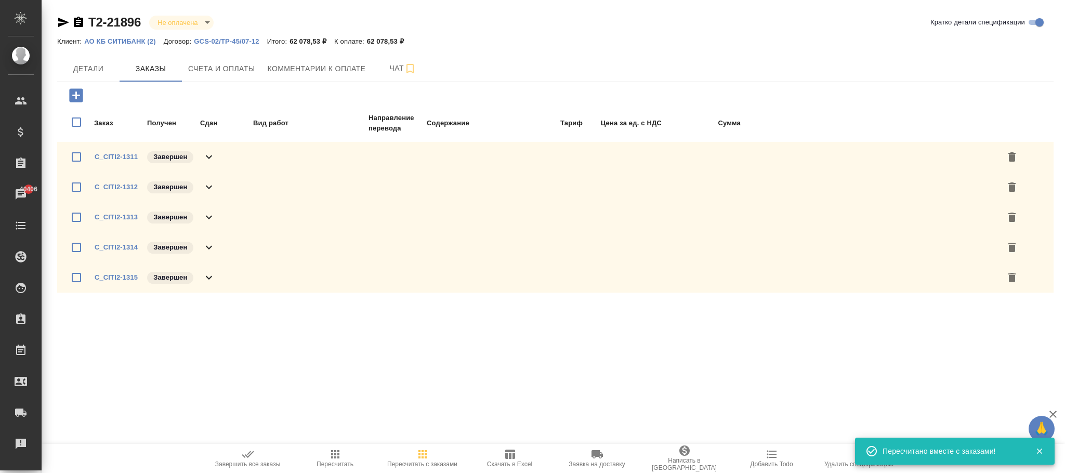
drag, startPoint x: 431, startPoint y: 456, endPoint x: 432, endPoint y: 450, distance: 6.3
click at [430, 457] on span "Пересчитать с заказами" at bounding box center [422, 458] width 75 height 20
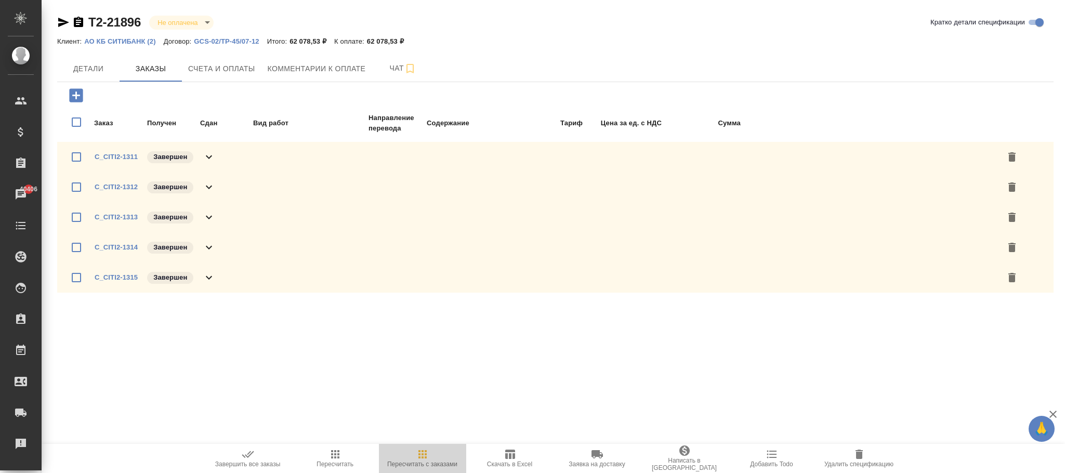
click at [431, 461] on span "Пересчитать с заказами" at bounding box center [422, 464] width 70 height 7
click at [335, 456] on icon "button" at bounding box center [335, 454] width 12 height 12
click at [133, 185] on link "C_CITI2-1312" at bounding box center [116, 187] width 43 height 8
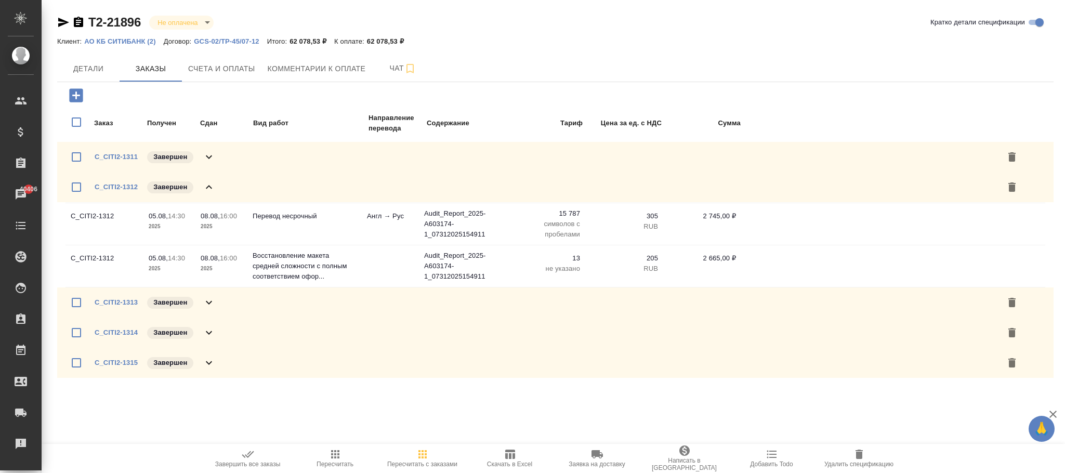
click at [515, 460] on icon "button" at bounding box center [510, 454] width 12 height 12
click at [422, 458] on icon "button" at bounding box center [422, 454] width 8 height 8
drag, startPoint x: 335, startPoint y: 457, endPoint x: 334, endPoint y: 464, distance: 6.3
click at [334, 457] on icon "button" at bounding box center [335, 454] width 8 height 8
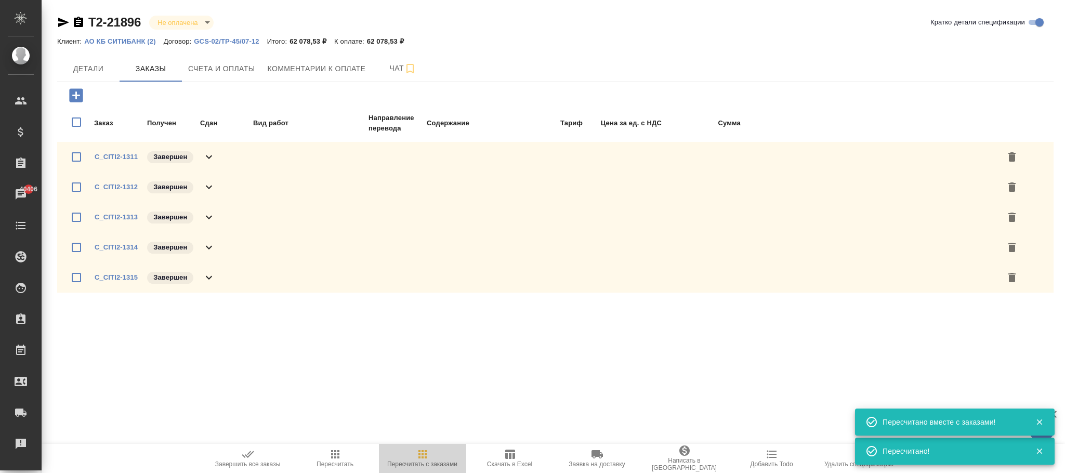
drag, startPoint x: 421, startPoint y: 453, endPoint x: 316, endPoint y: 453, distance: 105.5
click at [418, 453] on icon "button" at bounding box center [422, 454] width 12 height 12
click at [344, 457] on span "Пересчитать" at bounding box center [335, 458] width 75 height 20
click at [423, 456] on icon "button" at bounding box center [422, 454] width 12 height 12
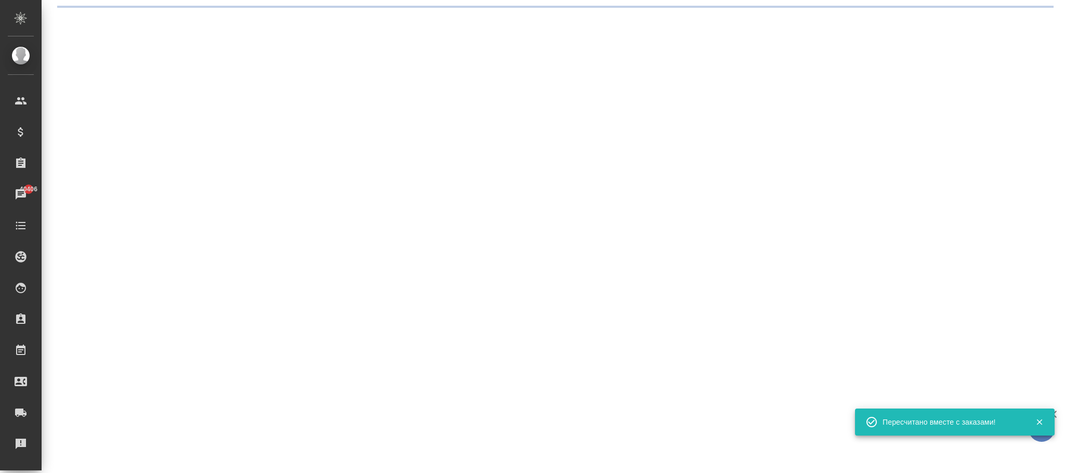
click at [334, 459] on div ".cls-1 fill:#fff; AWATERA Фокина Наталья n.fokina Клиенты Спецификации Заказы 4…" at bounding box center [532, 236] width 1065 height 473
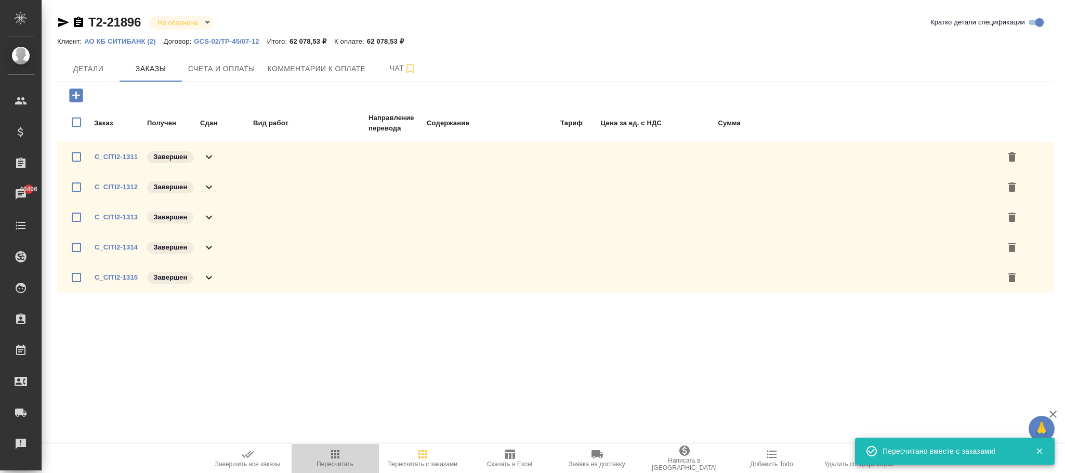
drag, startPoint x: 331, startPoint y: 461, endPoint x: 393, endPoint y: 459, distance: 61.9
click at [334, 461] on span "Пересчитать" at bounding box center [335, 464] width 37 height 7
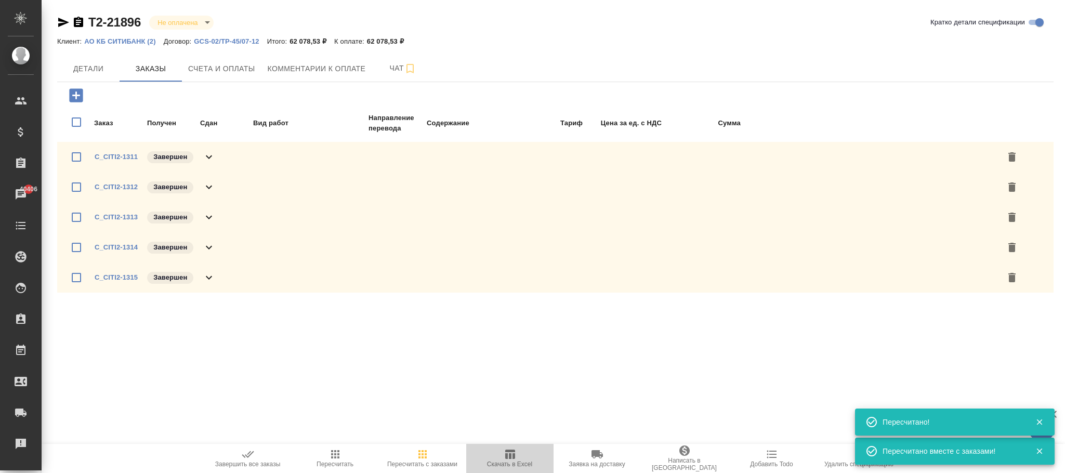
drag, startPoint x: 495, startPoint y: 454, endPoint x: 513, endPoint y: 448, distance: 19.1
click at [497, 454] on span "Скачать в Excel" at bounding box center [509, 458] width 75 height 20
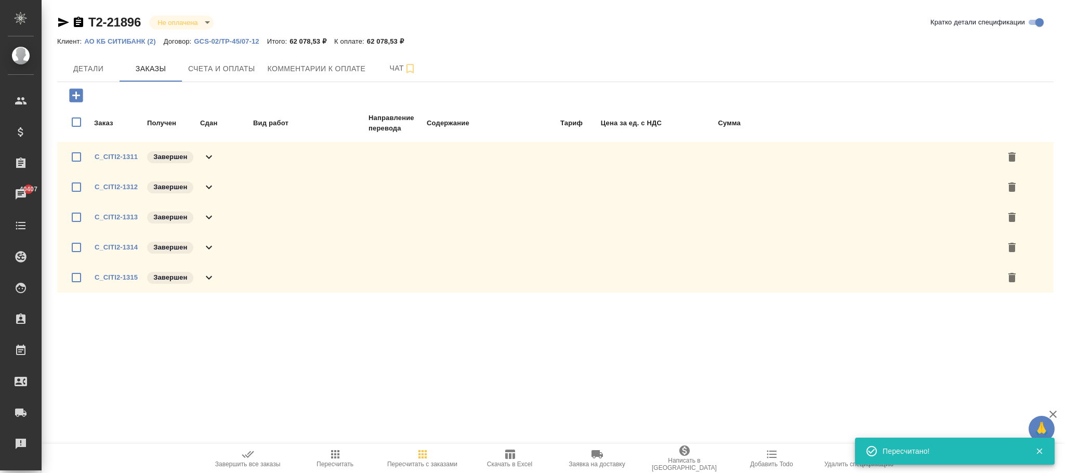
click at [256, 42] on p "GCS-02/TP-45/07-12" at bounding box center [230, 41] width 73 height 8
click at [423, 458] on icon "button" at bounding box center [422, 454] width 12 height 12
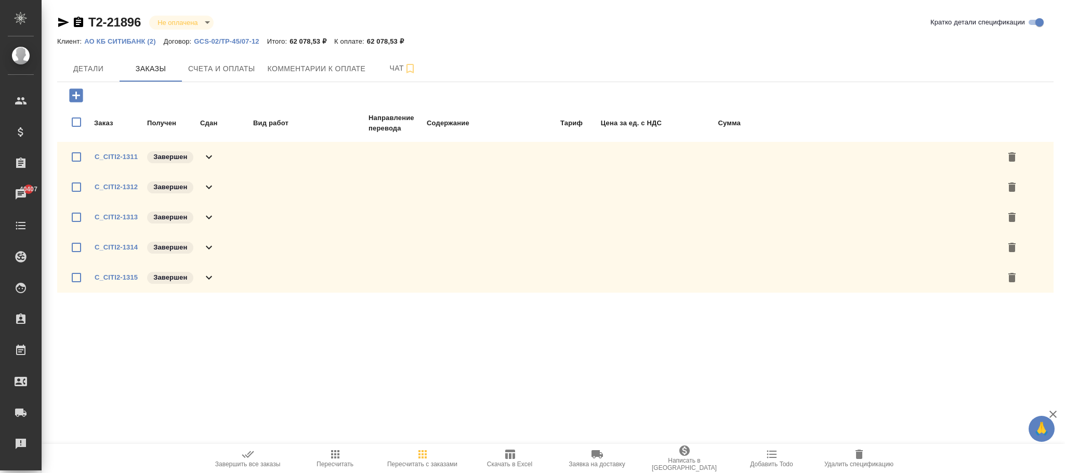
click at [336, 459] on icon "button" at bounding box center [335, 454] width 12 height 12
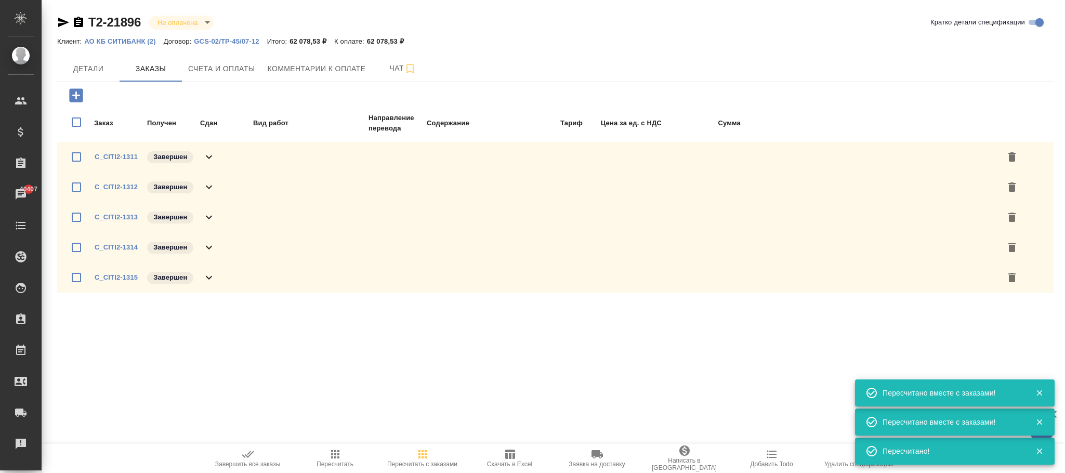
drag, startPoint x: 342, startPoint y: 456, endPoint x: 832, endPoint y: 253, distance: 530.2
click at [352, 448] on span "Пересчитать" at bounding box center [335, 458] width 75 height 20
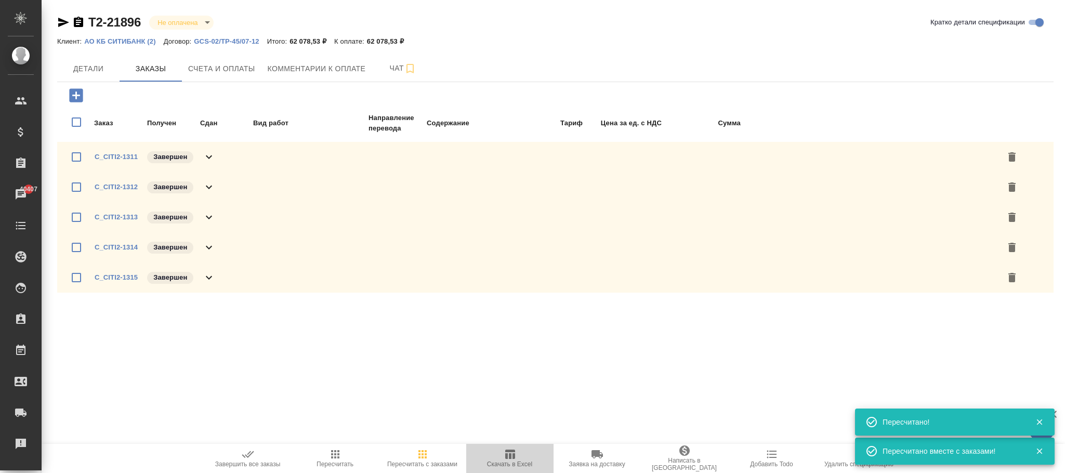
drag, startPoint x: 509, startPoint y: 468, endPoint x: 616, endPoint y: 194, distance: 294.6
click at [509, 457] on button "Скачать в Excel" at bounding box center [509, 458] width 87 height 29
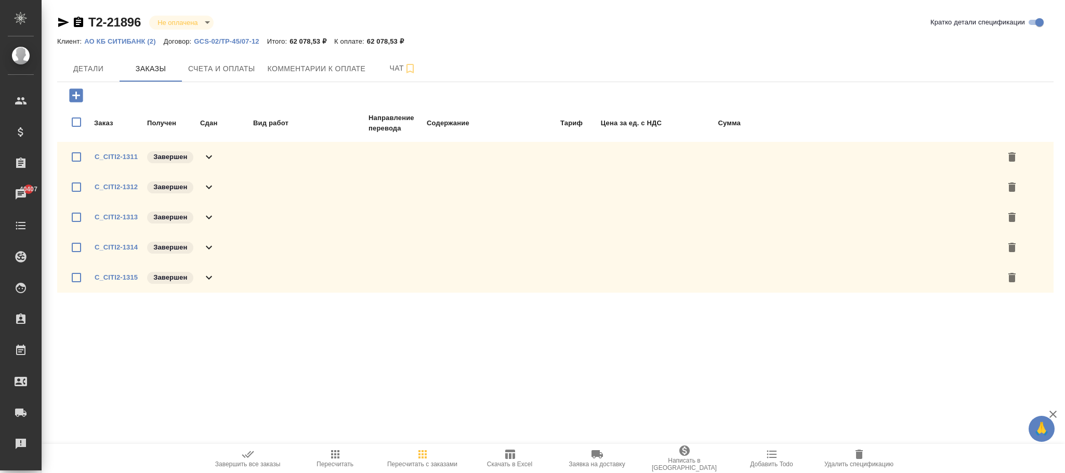
click at [252, 43] on p "GCS-02/TP-45/07-12" at bounding box center [230, 41] width 73 height 8
click at [422, 456] on icon "button" at bounding box center [422, 454] width 12 height 12
click at [422, 454] on icon "button" at bounding box center [422, 454] width 8 height 8
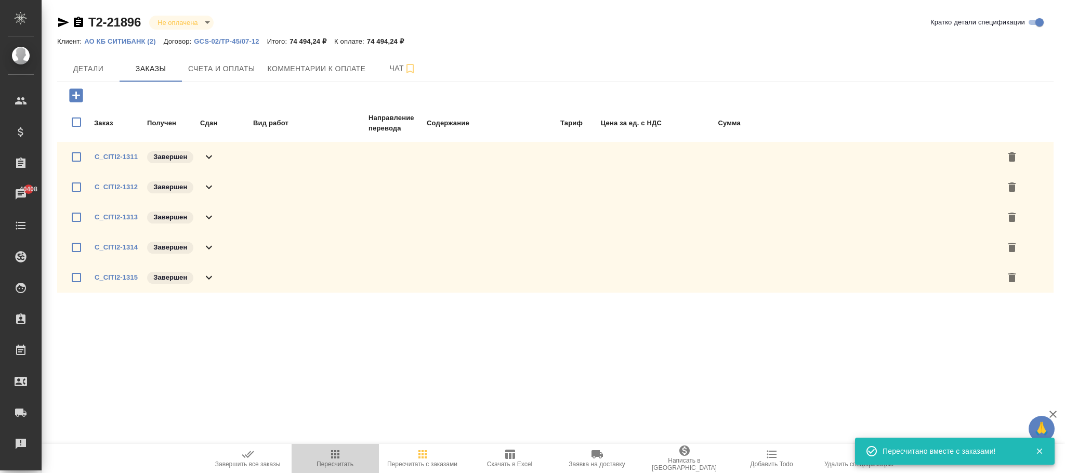
click at [337, 454] on icon "button" at bounding box center [335, 454] width 12 height 12
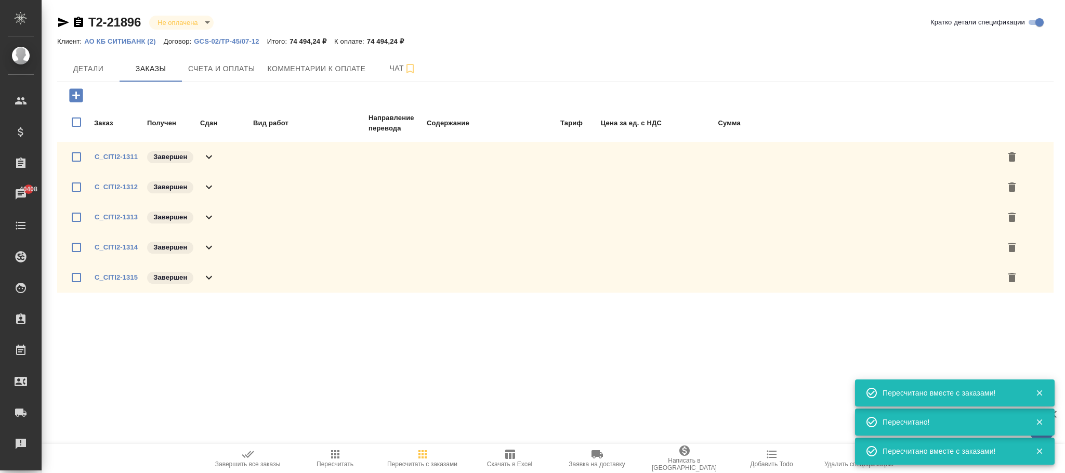
click at [334, 454] on icon "button" at bounding box center [335, 454] width 8 height 8
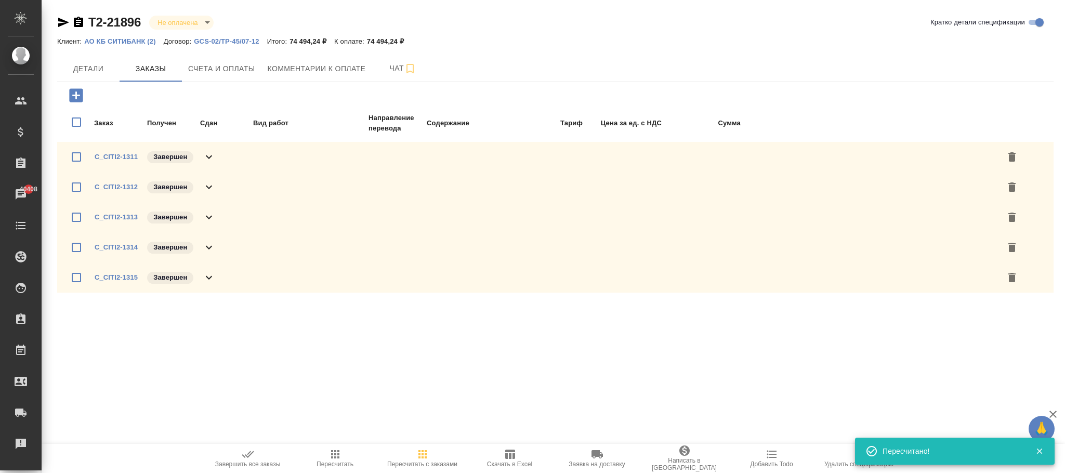
click at [524, 459] on span "Скачать в Excel" at bounding box center [509, 458] width 75 height 20
click at [94, 68] on span "Детали" at bounding box center [88, 68] width 50 height 13
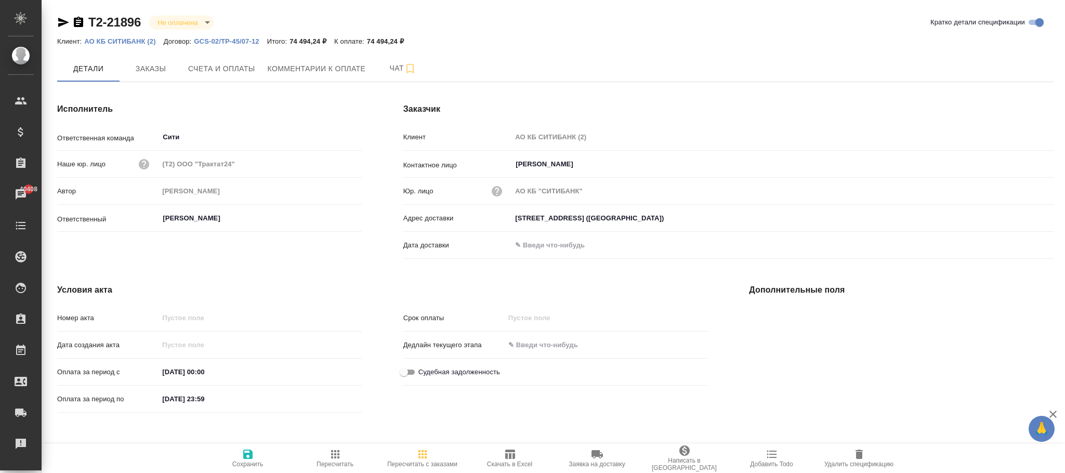
click at [248, 457] on icon "button" at bounding box center [248, 454] width 12 height 12
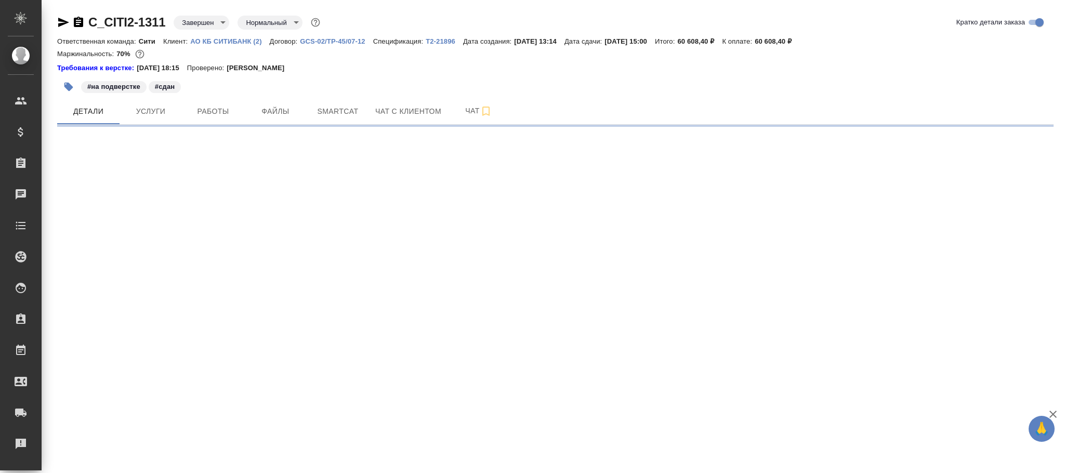
select select "RU"
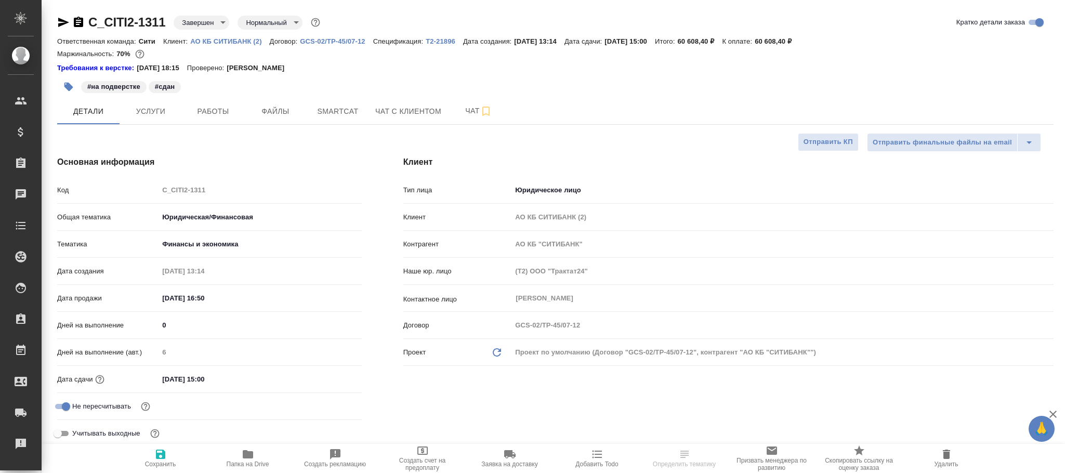
type textarea "x"
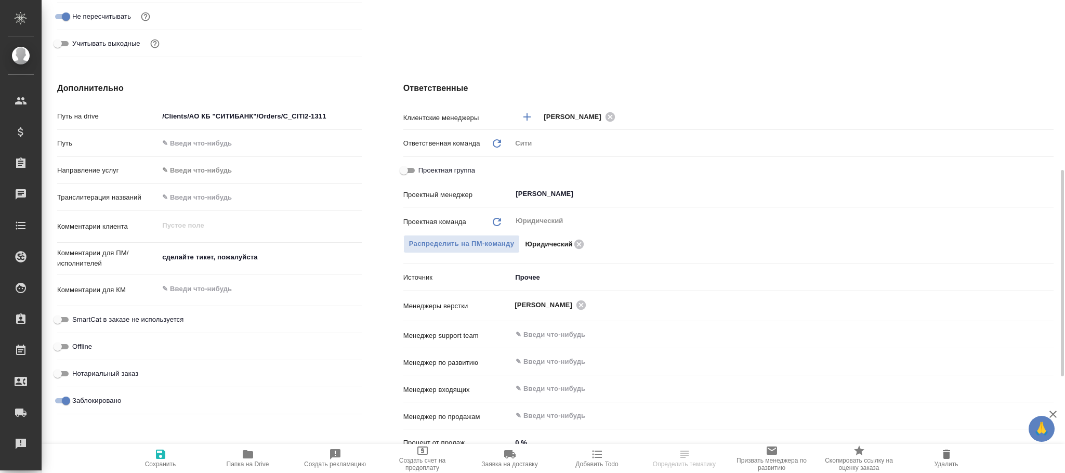
scroll to position [612, 0]
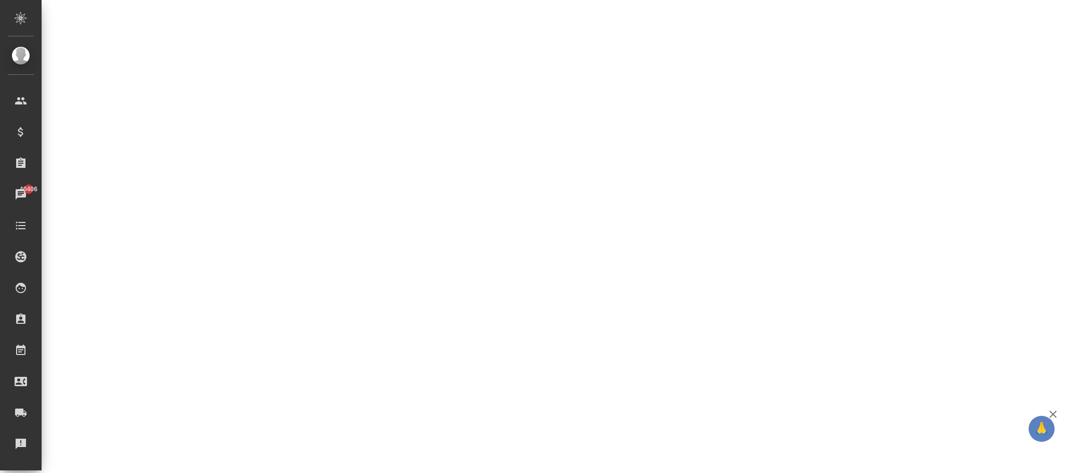
select select "RU"
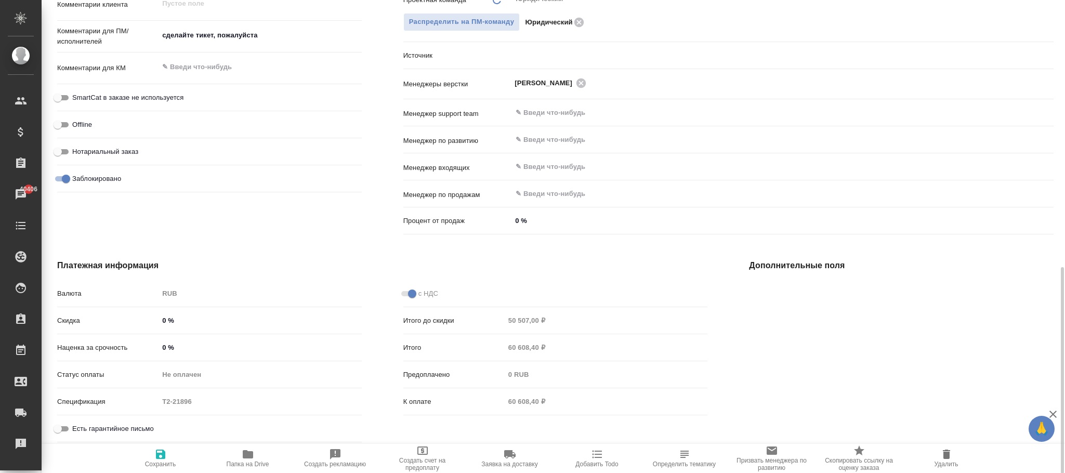
type textarea "x"
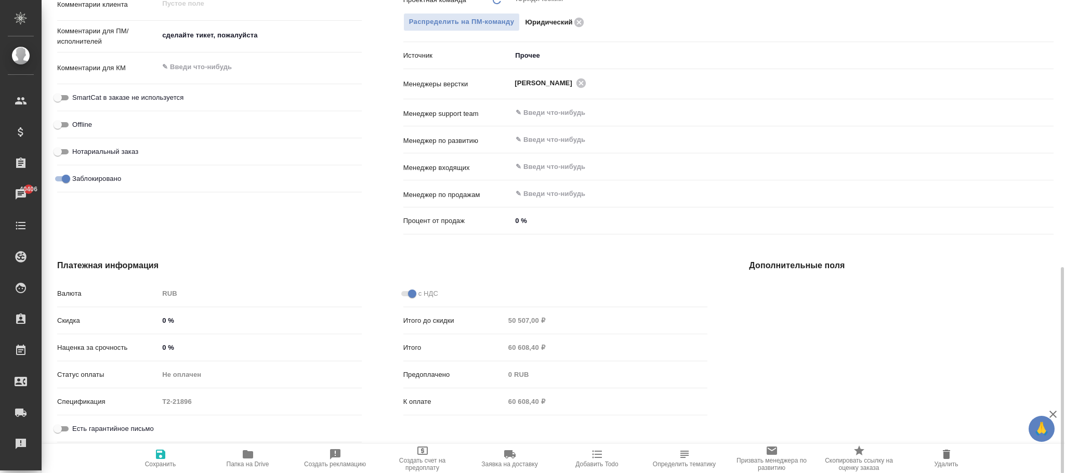
type textarea "x"
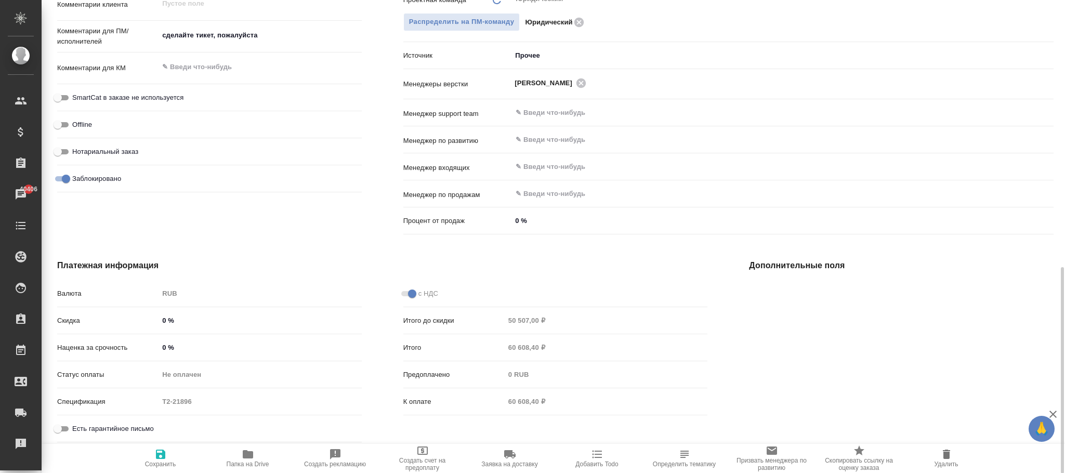
type textarea "x"
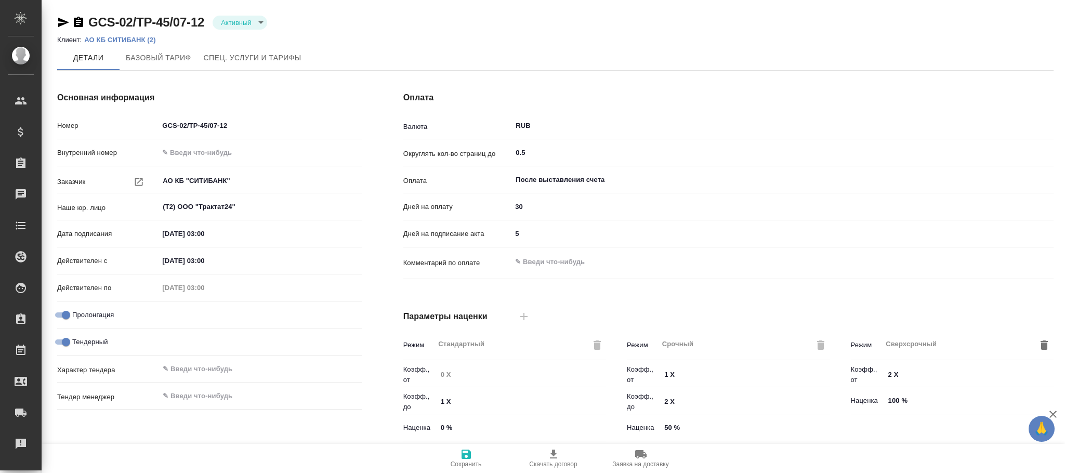
scroll to position [233, 0]
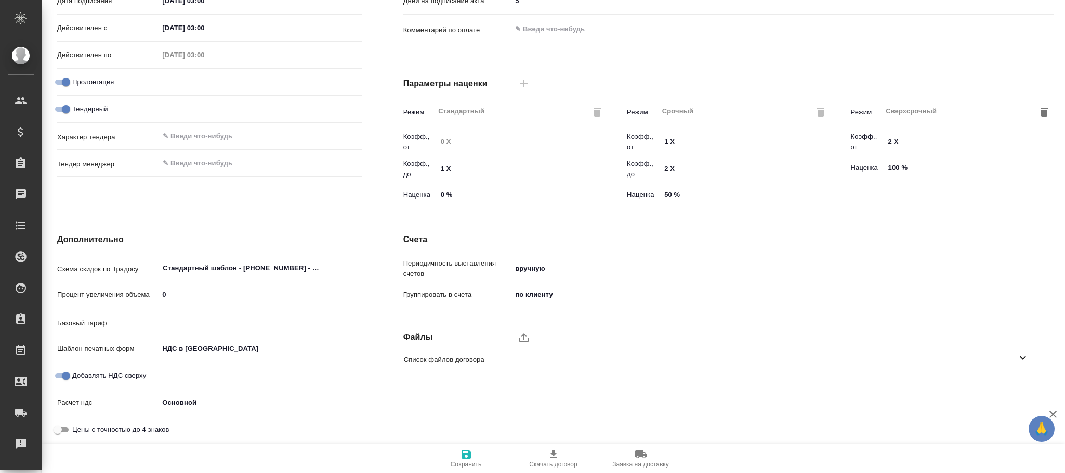
type input "ТП Ситибанк"
click at [62, 375] on input "Добавлять НДС сверху" at bounding box center [65, 376] width 37 height 12
checkbox input "false"
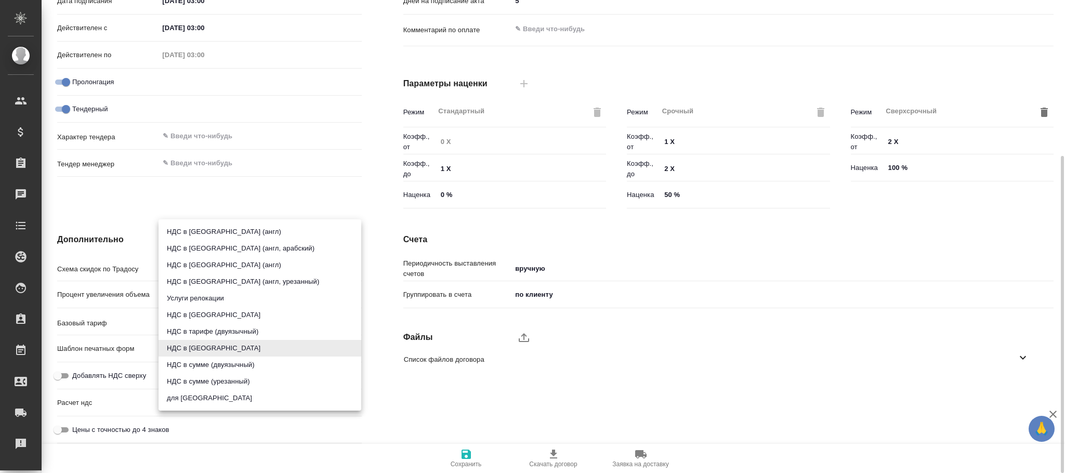
click at [214, 342] on body "🙏 .cls-1 fill:#fff; AWATERA Фокина Наталья n.fokina Клиенты Спецификации Заказы…" at bounding box center [532, 236] width 1065 height 473
click at [213, 312] on li "НДС в тарифе" at bounding box center [260, 315] width 203 height 17
type input "russian"
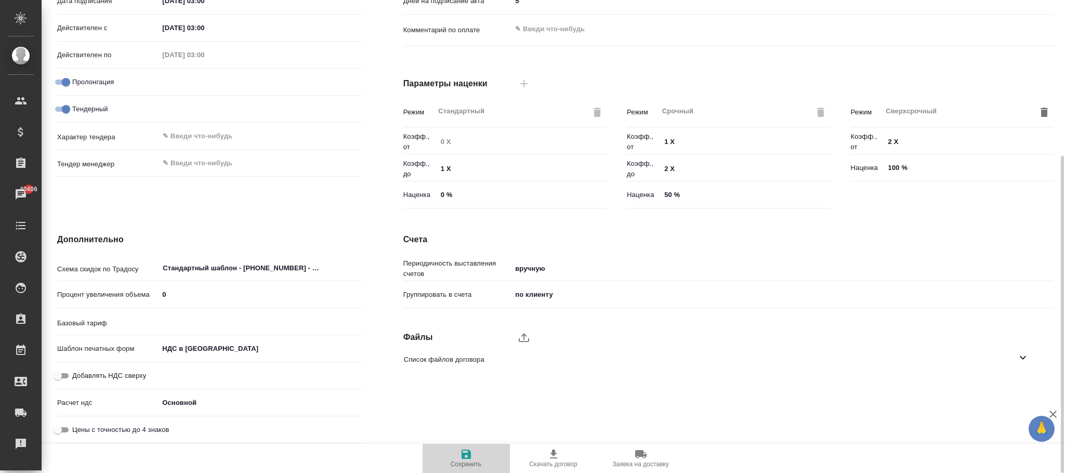
click at [465, 452] on icon "button" at bounding box center [466, 454] width 12 height 12
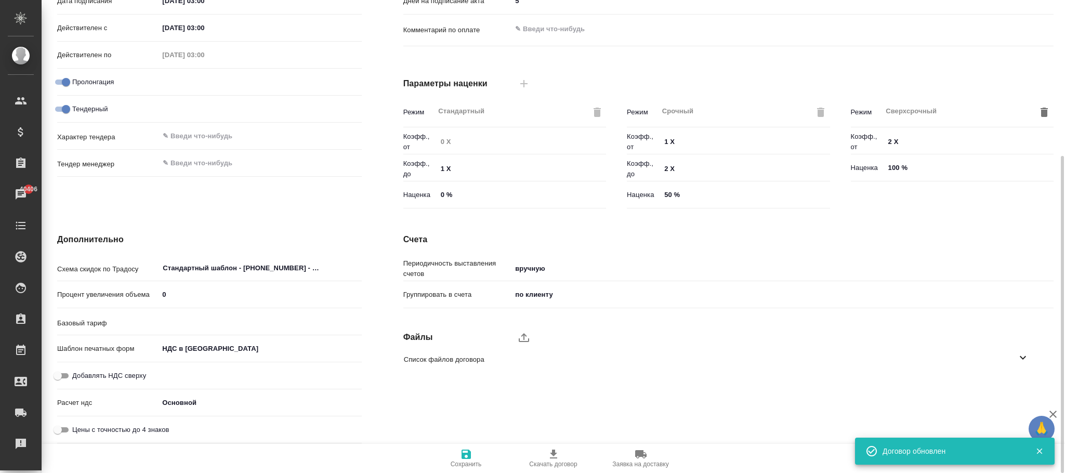
scroll to position [0, 0]
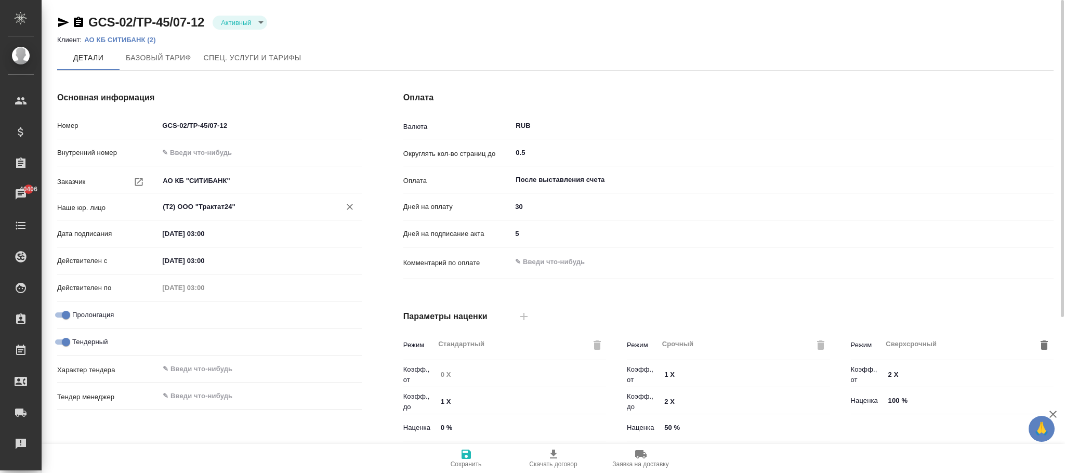
click at [281, 212] on input "(Т2) ООО "Трактат24"" at bounding box center [243, 207] width 162 height 12
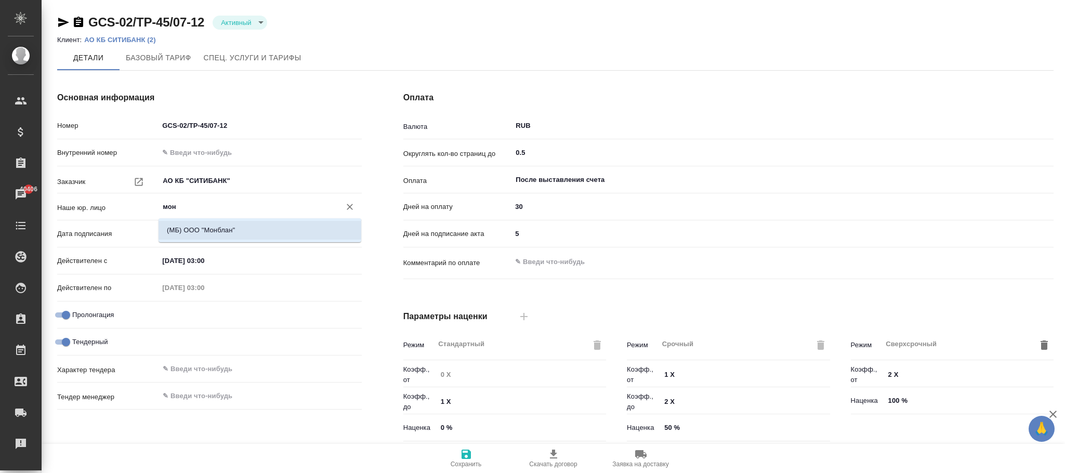
click at [239, 229] on li "(МБ) ООО "Монблан"" at bounding box center [260, 230] width 203 height 19
type input "(МБ) ООО "Монблан""
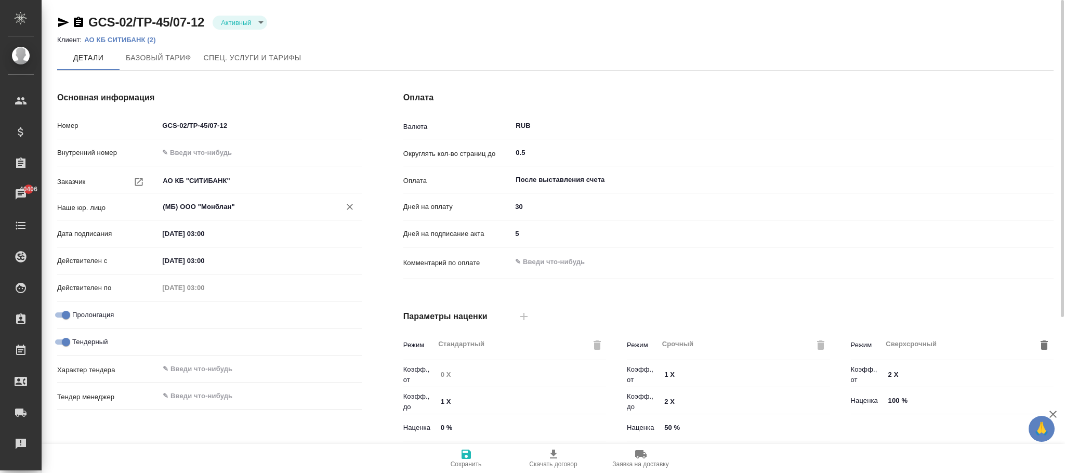
type textarea "x"
type input "(МБ) ООО "Монблан""
click at [466, 460] on icon "button" at bounding box center [466, 454] width 12 height 12
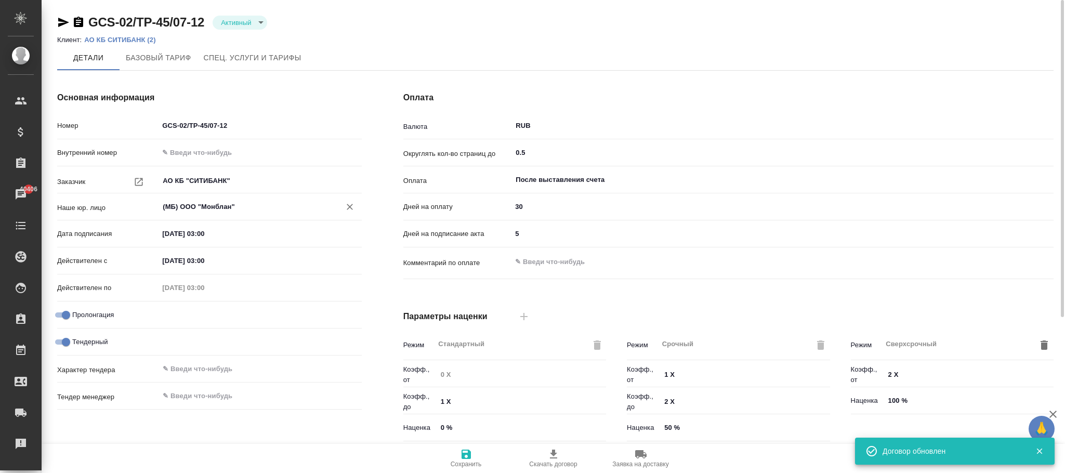
click at [255, 206] on input "(МБ) ООО "Монблан"" at bounding box center [243, 207] width 162 height 12
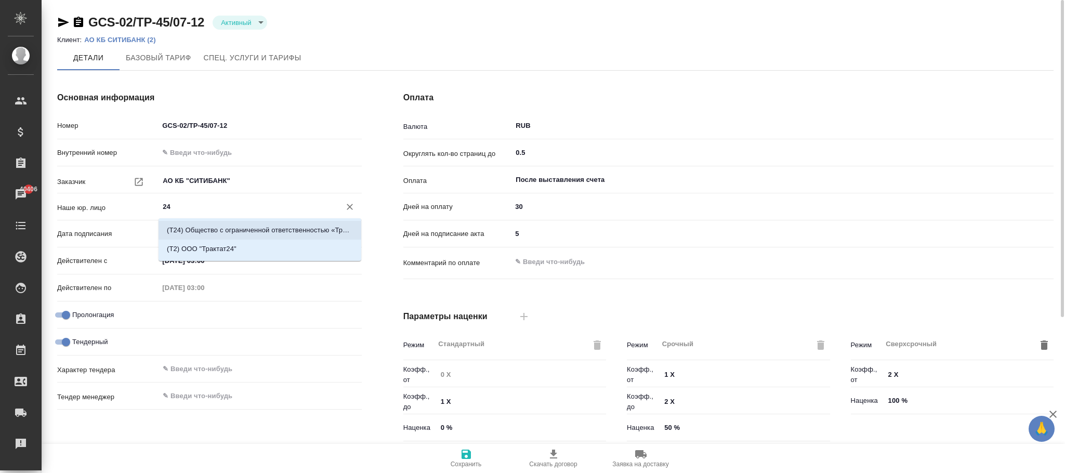
click at [239, 244] on li "(Т2) ООО "Трактат24"" at bounding box center [260, 249] width 203 height 19
type input "(Т2) ООО "Трактат24""
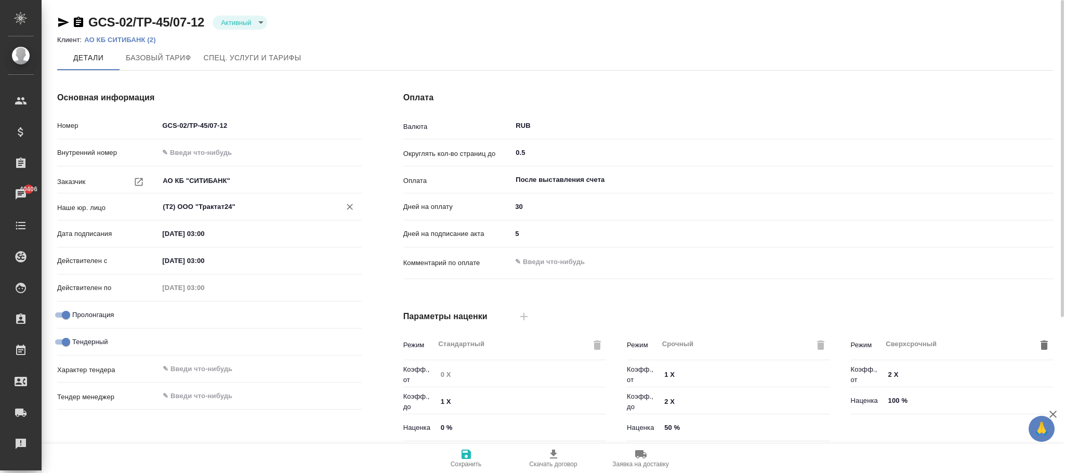
type textarea "x"
click at [468, 460] on icon "button" at bounding box center [466, 454] width 12 height 12
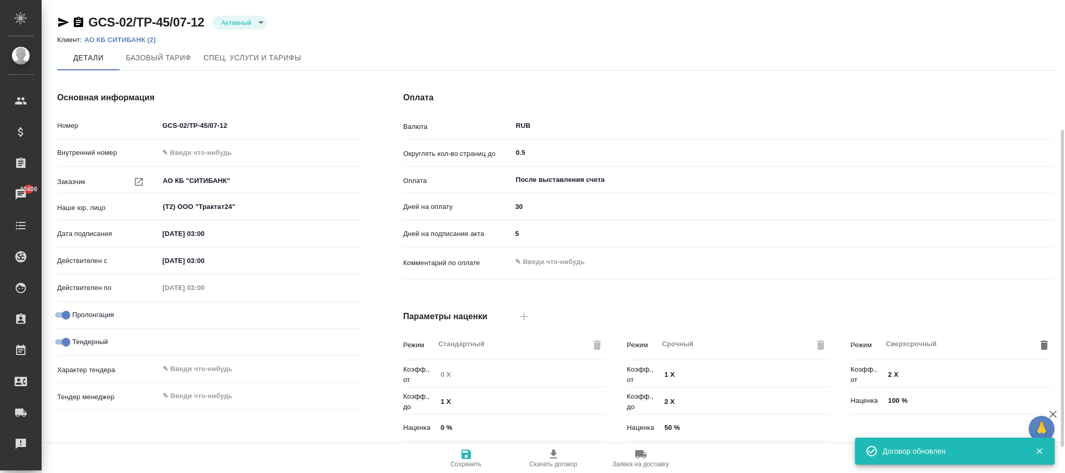
scroll to position [233, 0]
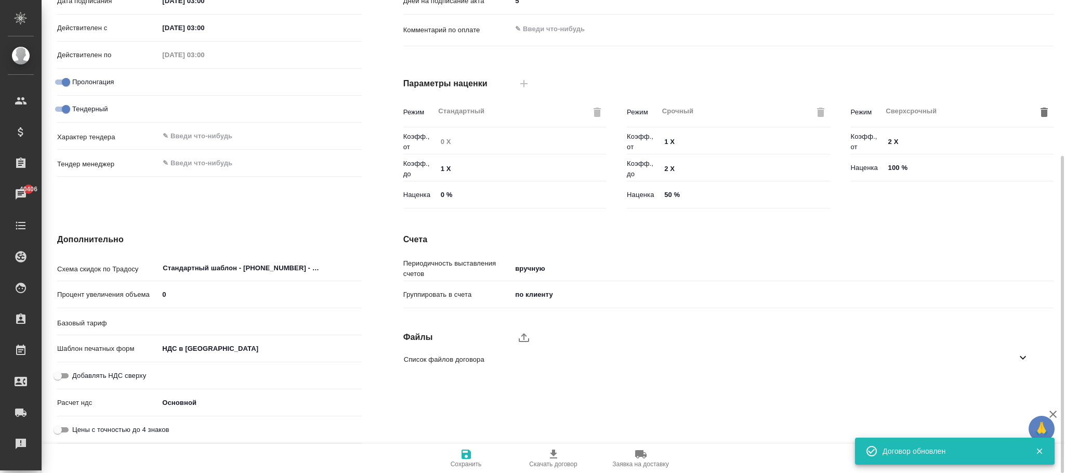
click at [219, 347] on body "🙏 .cls-1 fill:#fff; AWATERA Фокина Наталья n.fokina Клиенты Спецификации Заказы…" at bounding box center [532, 236] width 1065 height 473
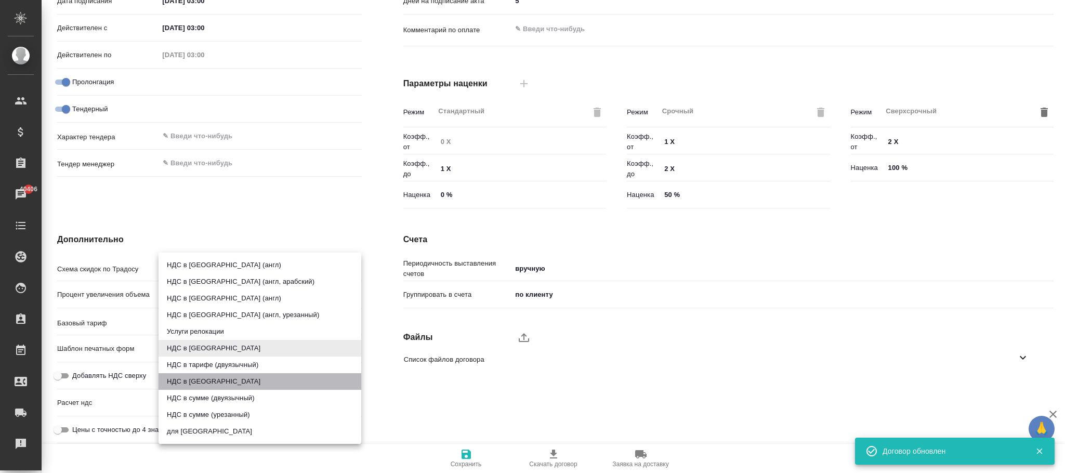
click at [194, 385] on li "НДС в сумме" at bounding box center [260, 381] width 203 height 17
type textarea "x"
type input "russian2"
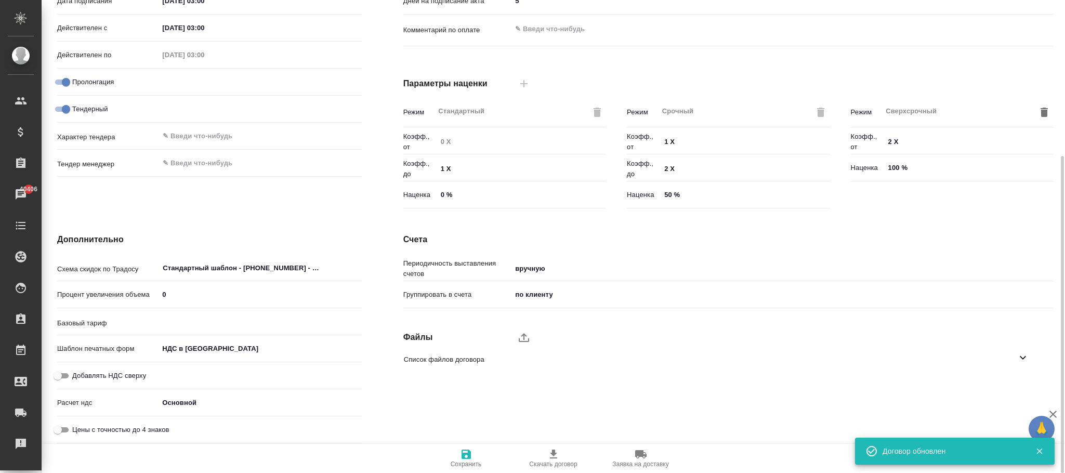
click at [61, 378] on input "Добавлять НДС сверху" at bounding box center [57, 376] width 37 height 12
checkbox input "true"
type textarea "x"
type input "ТП Ситибанк"
click at [462, 455] on icon "button" at bounding box center [466, 454] width 9 height 9
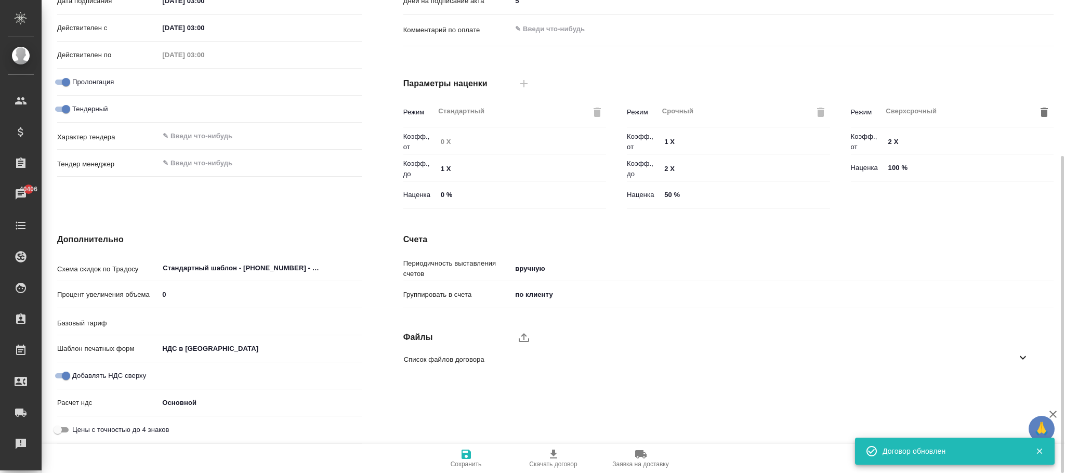
type input "ТП Ситибанк"
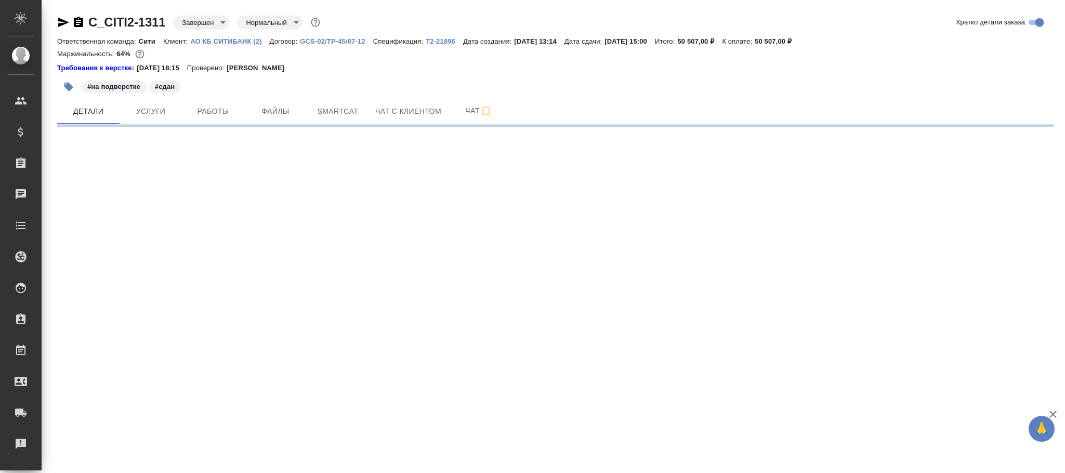
select select "RU"
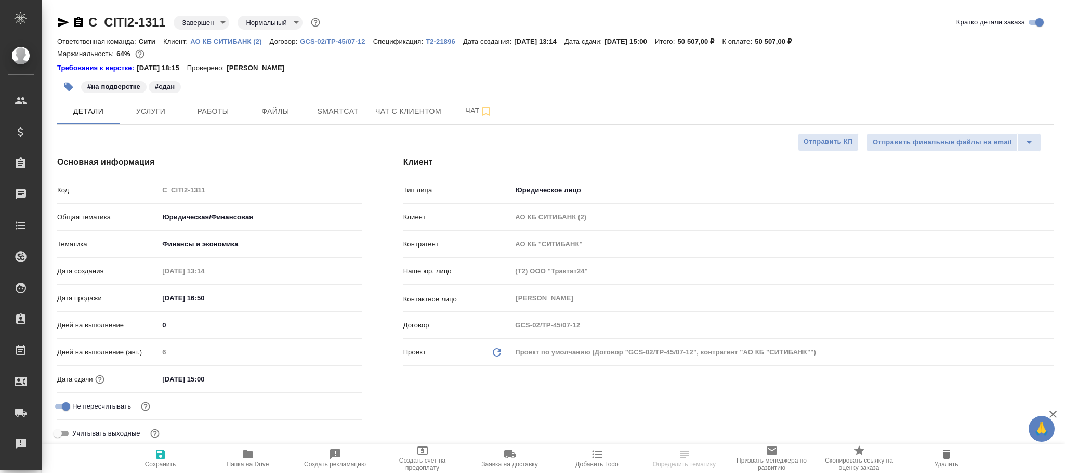
type textarea "x"
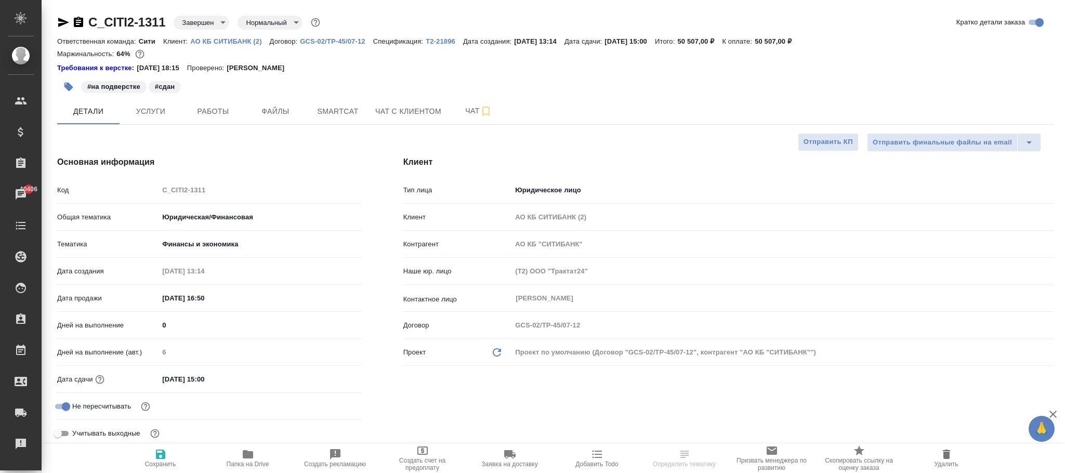
type textarea "x"
select select "RU"
type textarea "x"
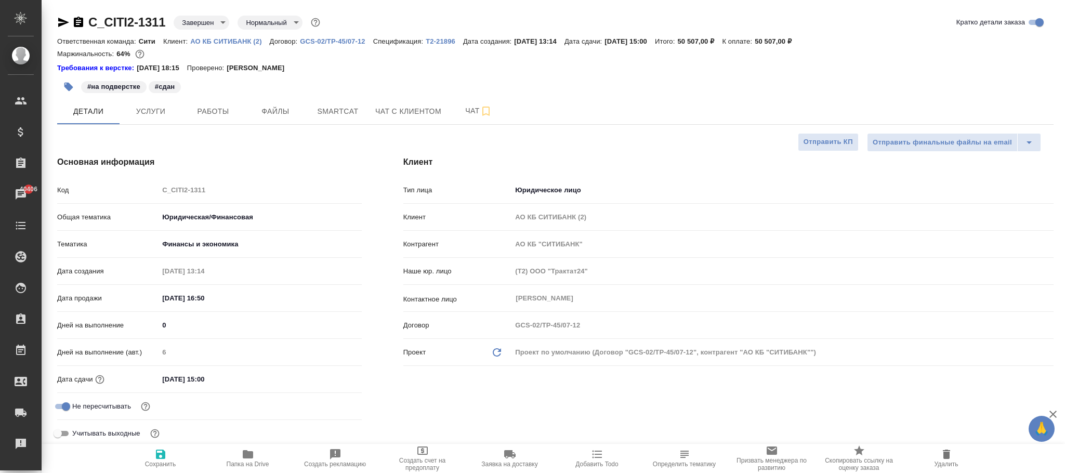
type textarea "x"
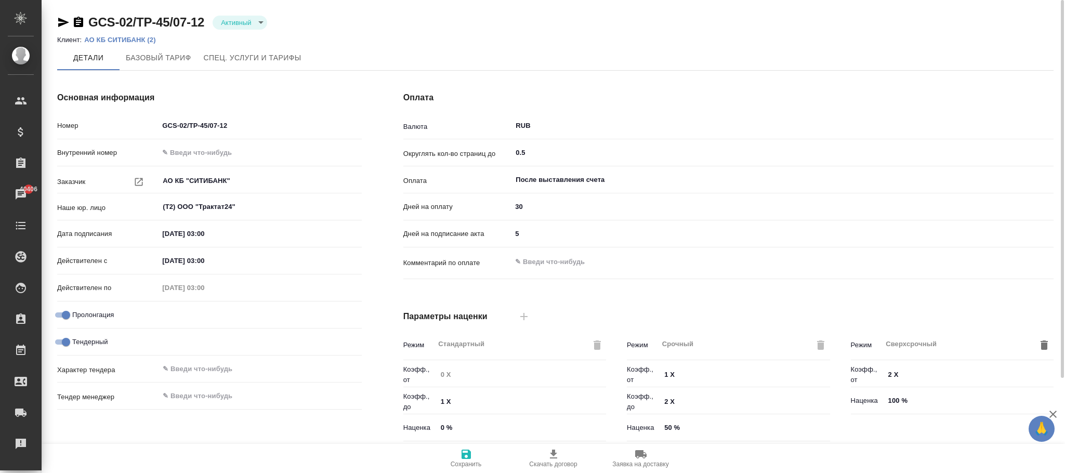
scroll to position [233, 0]
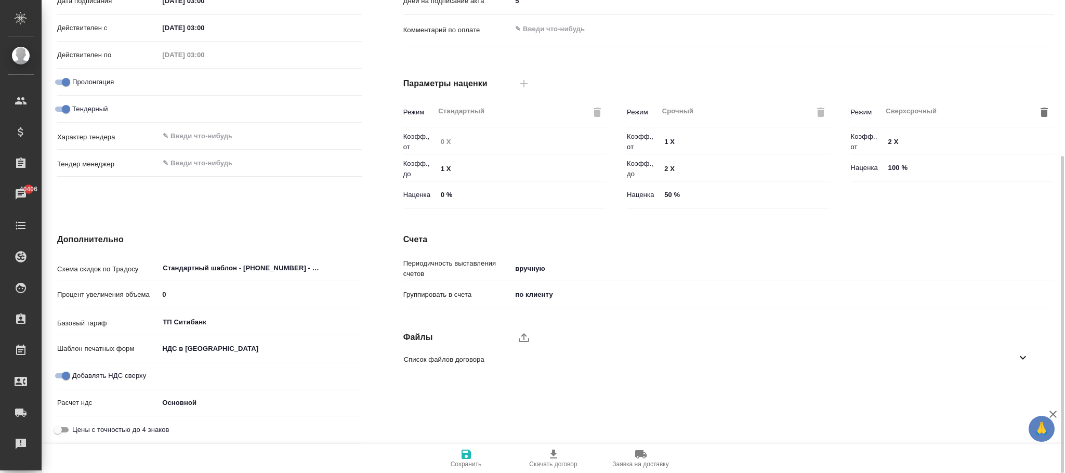
click at [64, 373] on input "Добавлять НДС сверху" at bounding box center [65, 376] width 37 height 12
checkbox input "false"
click at [461, 451] on icon "button" at bounding box center [466, 454] width 12 height 12
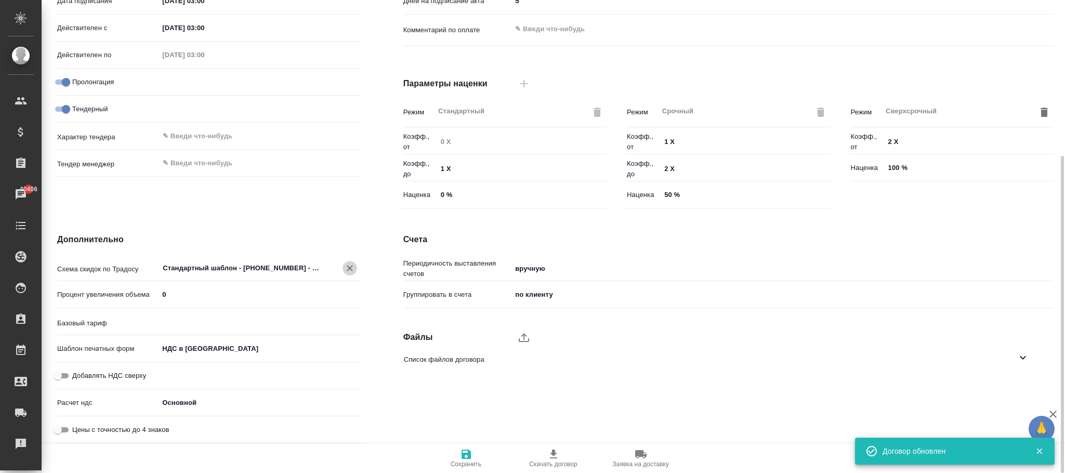
click at [351, 266] on icon "Очистить" at bounding box center [350, 268] width 6 height 6
type textarea "x"
click at [468, 458] on icon "button" at bounding box center [466, 454] width 9 height 9
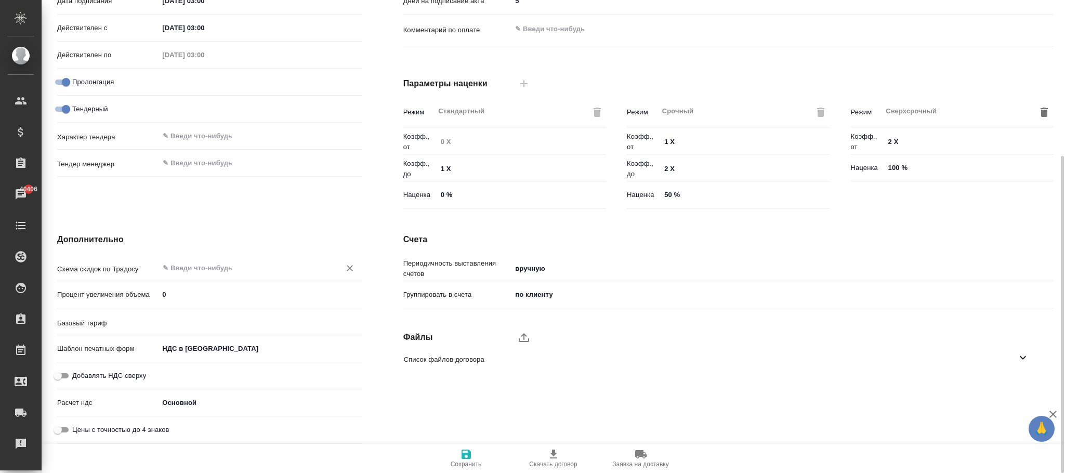
click at [234, 258] on div "​" at bounding box center [260, 267] width 203 height 19
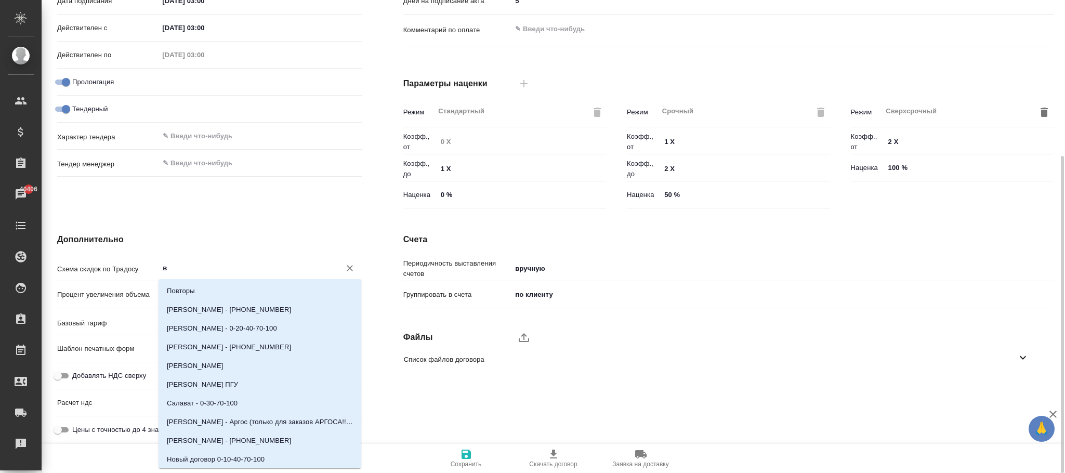
type input "вы"
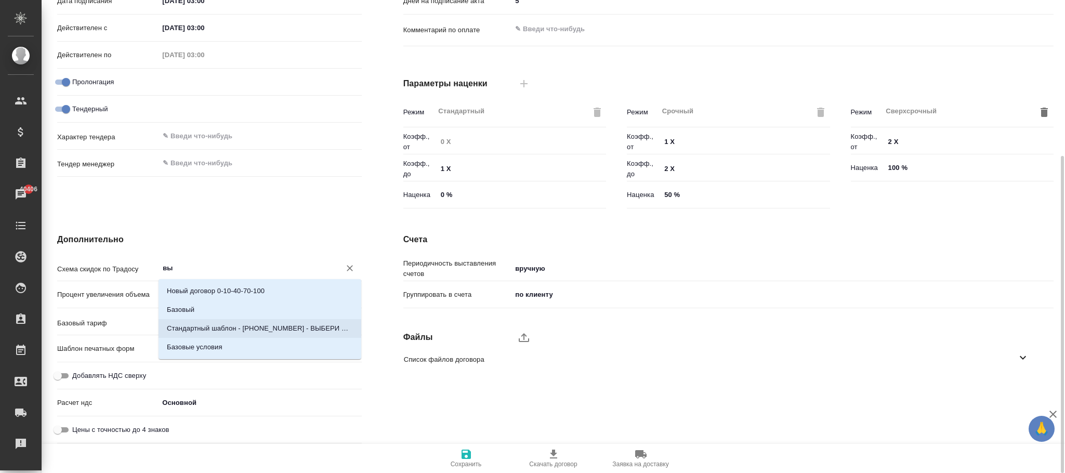
drag, startPoint x: 246, startPoint y: 331, endPoint x: 414, endPoint y: 321, distance: 167.6
click at [247, 330] on p "Стандартный шаблон - 30-70-100 - ВЫБЕРИ МЕНЯ!" at bounding box center [260, 328] width 186 height 10
type textarea "x"
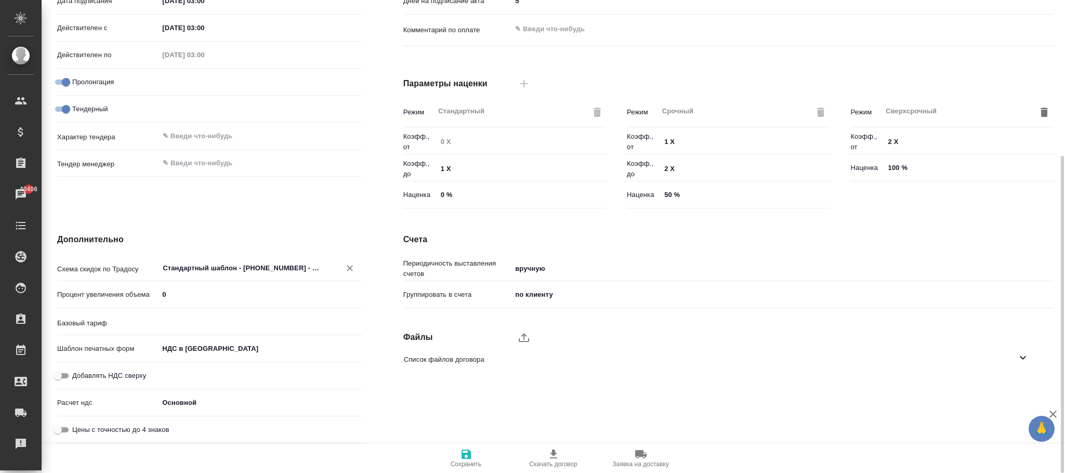
type input "Стандартный шаблон - 30-70-100 - ВЫБЕРИ МЕНЯ!"
click at [468, 451] on icon "button" at bounding box center [466, 454] width 9 height 9
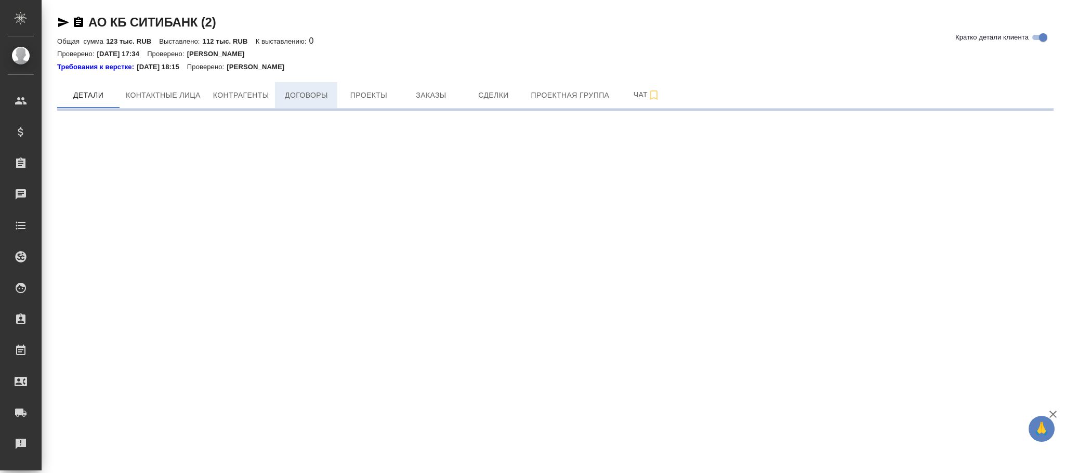
click at [314, 99] on span "Договоры" at bounding box center [306, 95] width 50 height 13
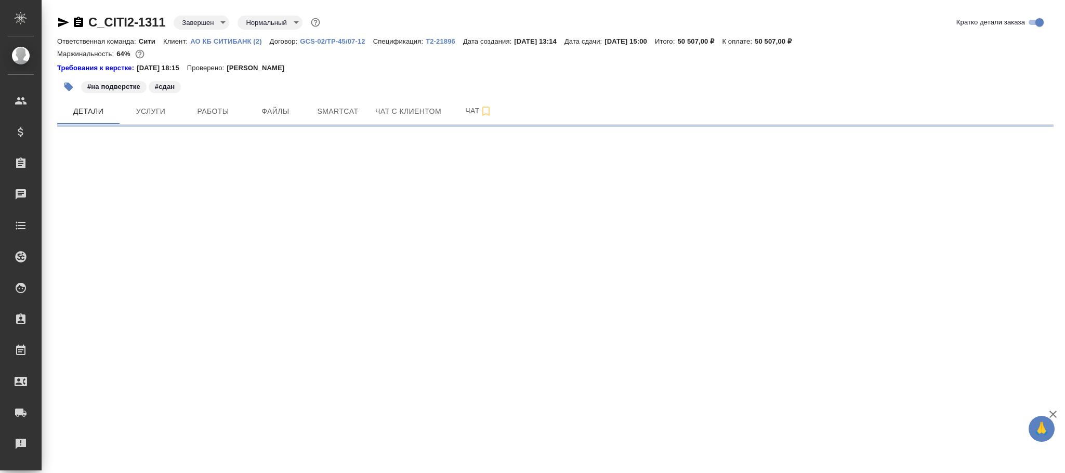
select select "RU"
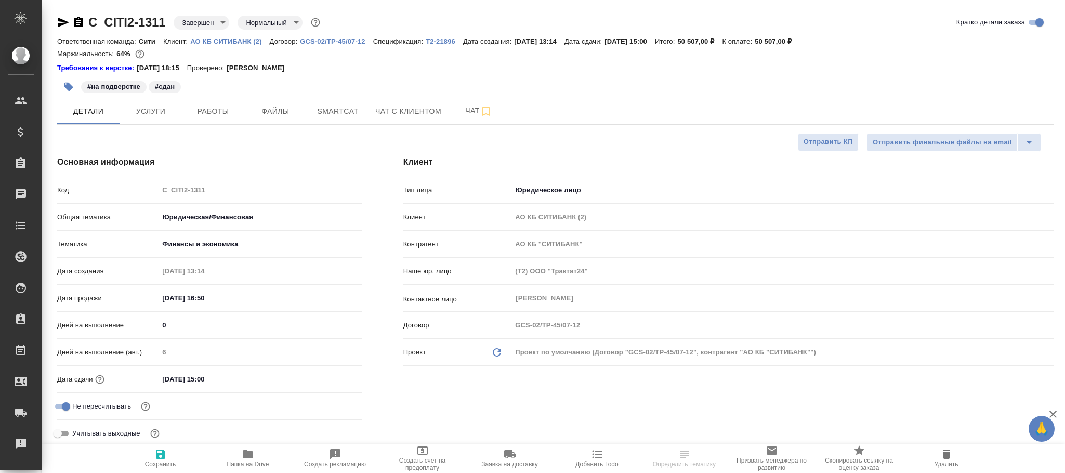
type textarea "x"
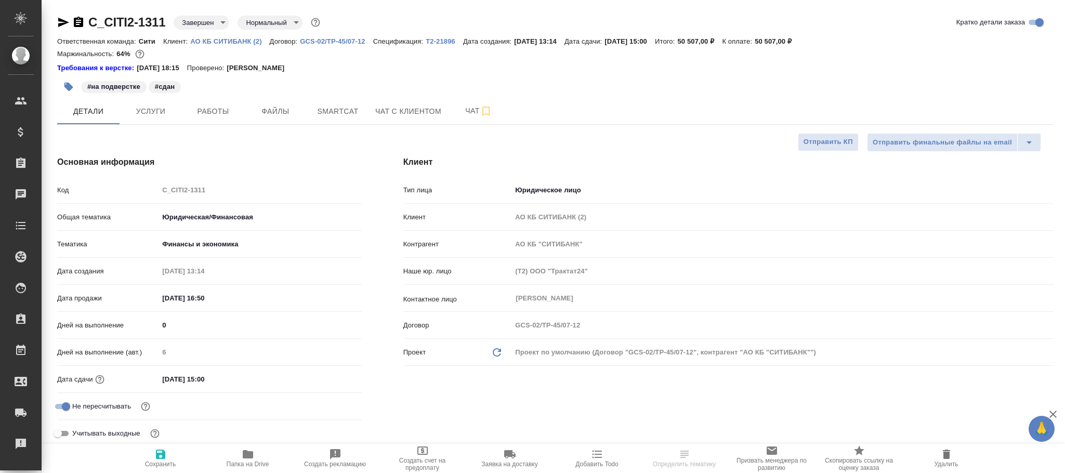
type textarea "x"
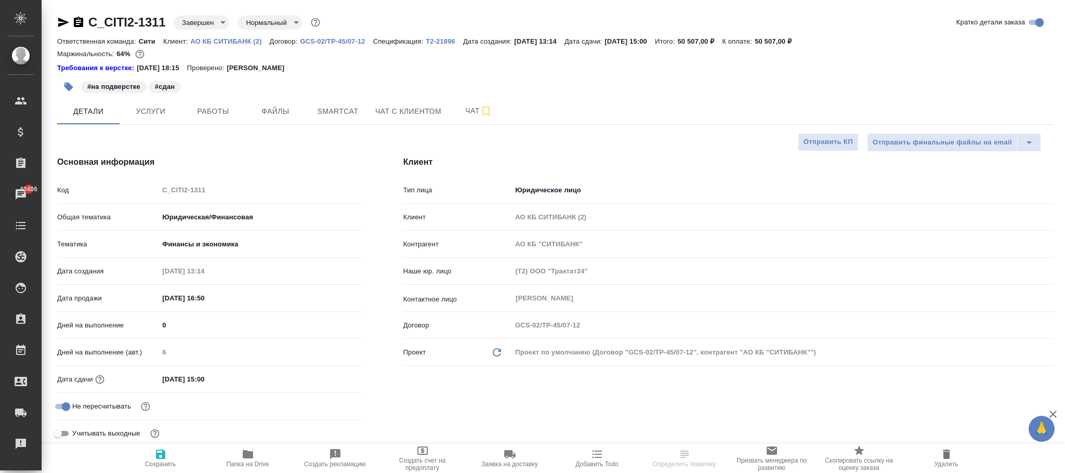
type textarea "x"
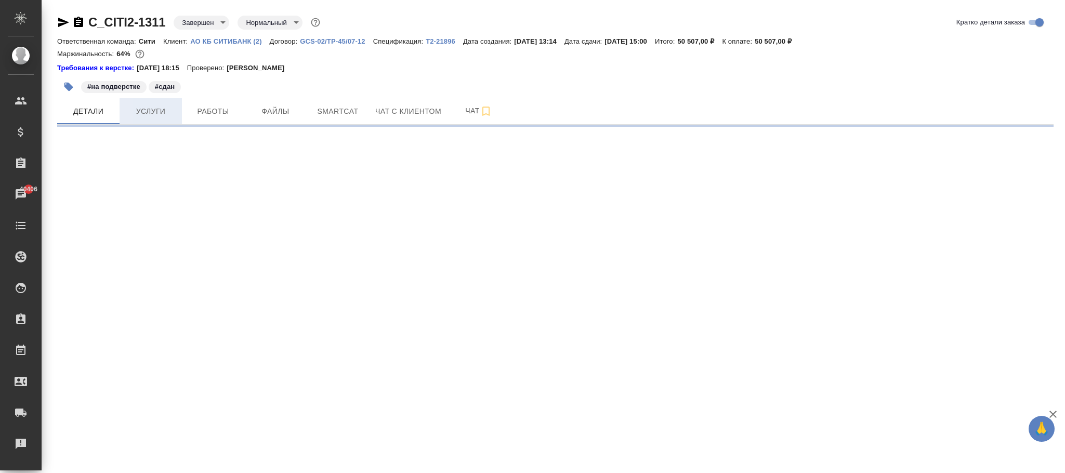
drag, startPoint x: 148, startPoint y: 112, endPoint x: 326, endPoint y: 187, distance: 193.4
click at [148, 113] on span "Услуги" at bounding box center [151, 111] width 50 height 13
select select "RU"
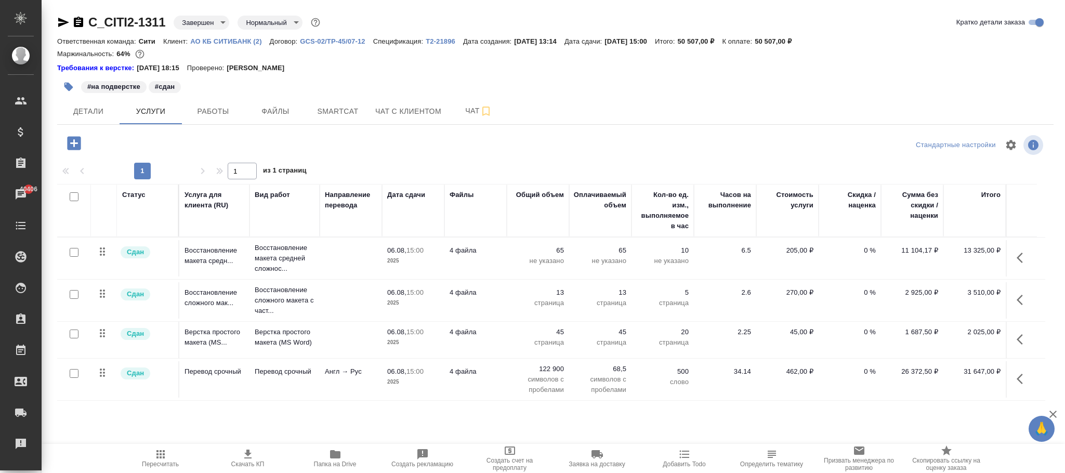
click at [1022, 258] on icon "button" at bounding box center [1023, 258] width 12 height 12
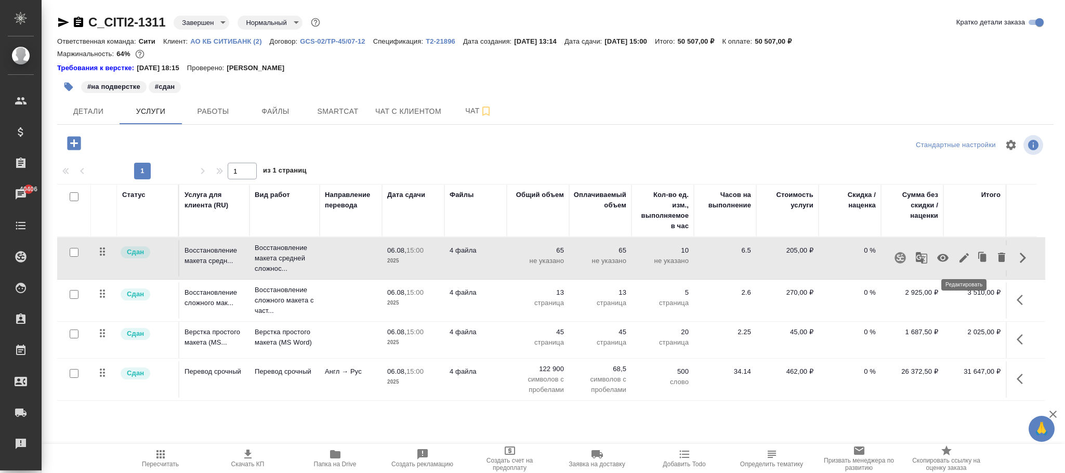
click at [967, 257] on icon "button" at bounding box center [964, 257] width 9 height 9
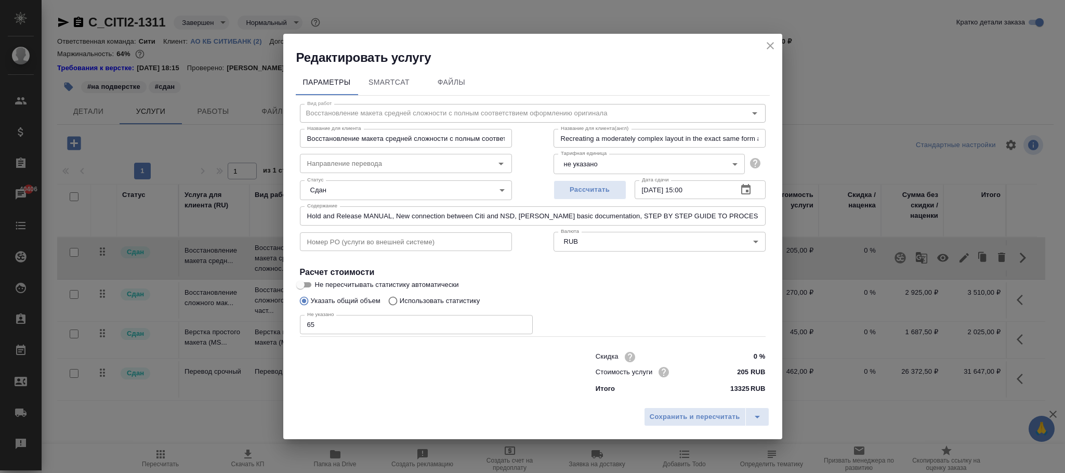
click at [593, 161] on body "🙏 .cls-1 fill:#fff; AWATERA Фокина Наталья n.fokina Клиенты Спецификации Заказы…" at bounding box center [532, 236] width 1065 height 473
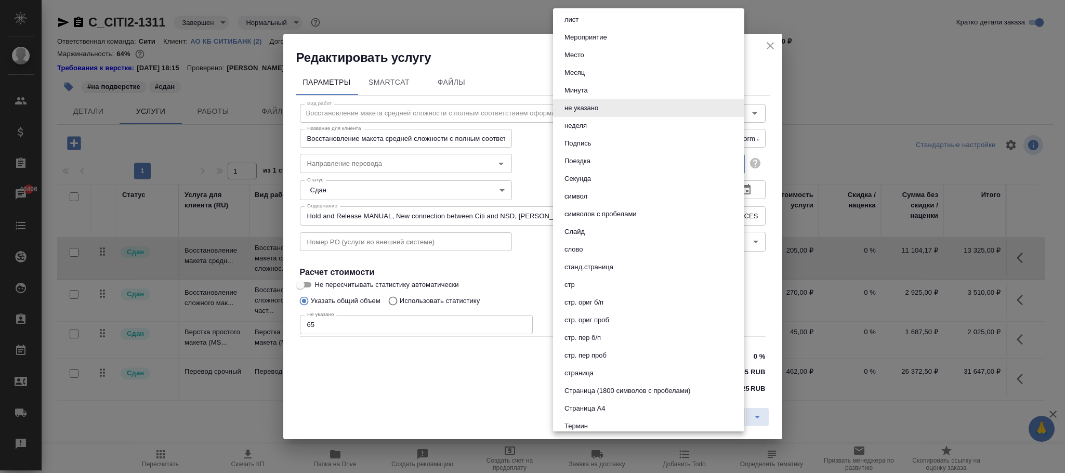
scroll to position [381, 0]
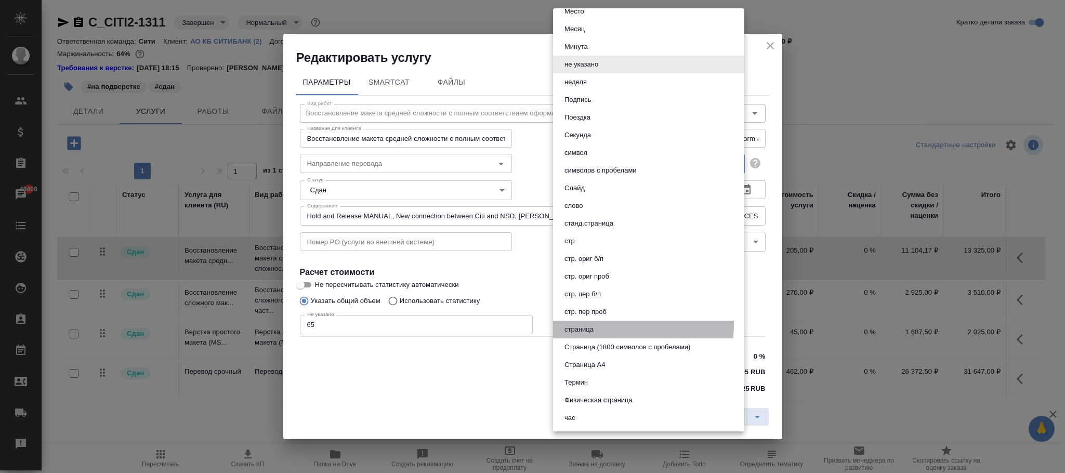
click at [599, 323] on li "страница" at bounding box center [648, 330] width 191 height 18
type input "5a8b1489cc6b4906c91bfdb2"
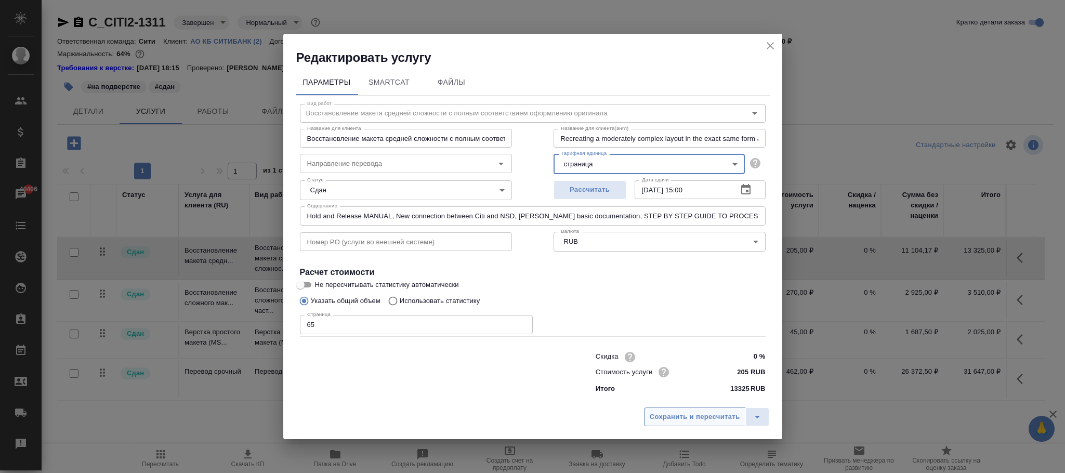
click at [685, 415] on span "Сохранить и пересчитать" at bounding box center [695, 417] width 90 height 12
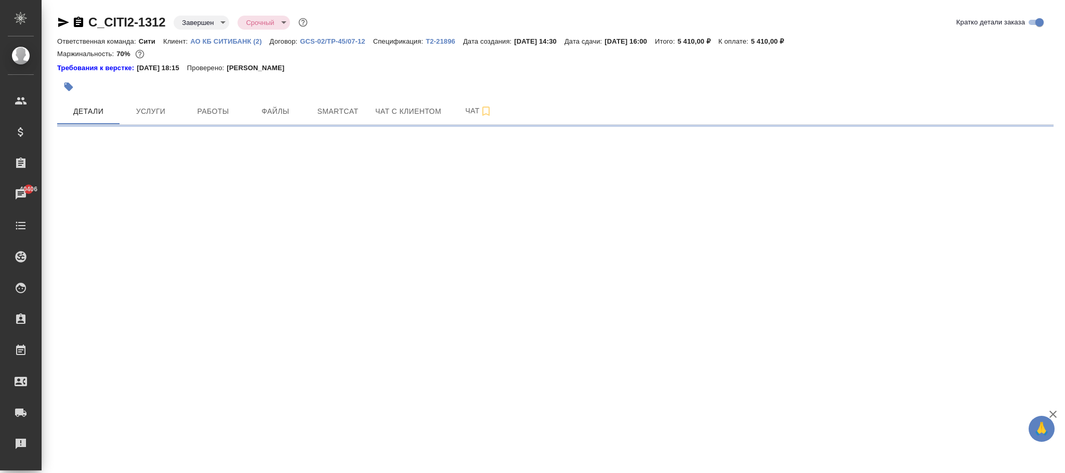
select select "RU"
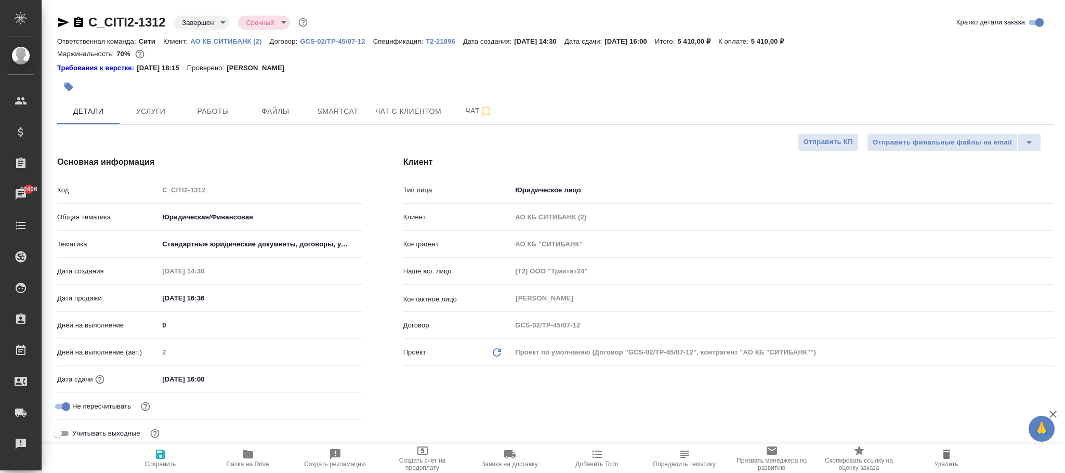
type textarea "x"
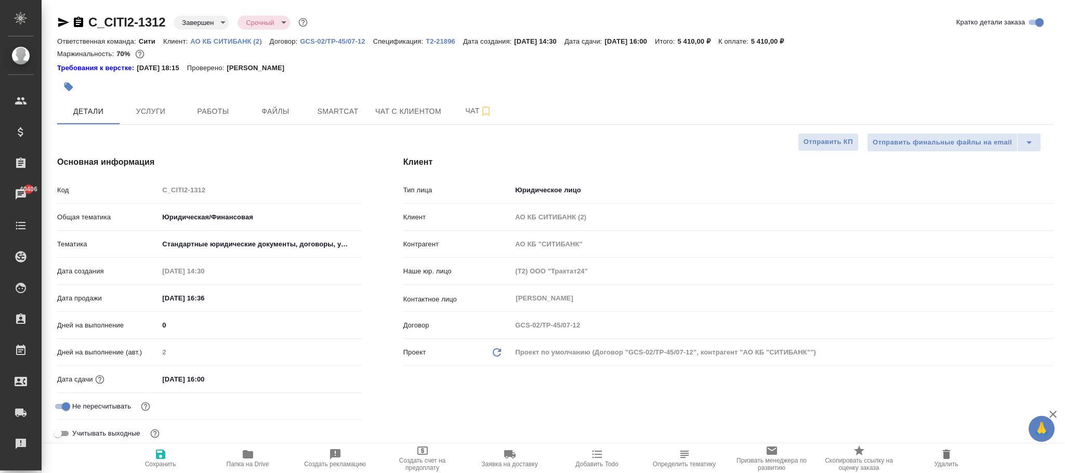
type textarea "x"
click at [157, 105] on span "Услуги" at bounding box center [151, 111] width 50 height 13
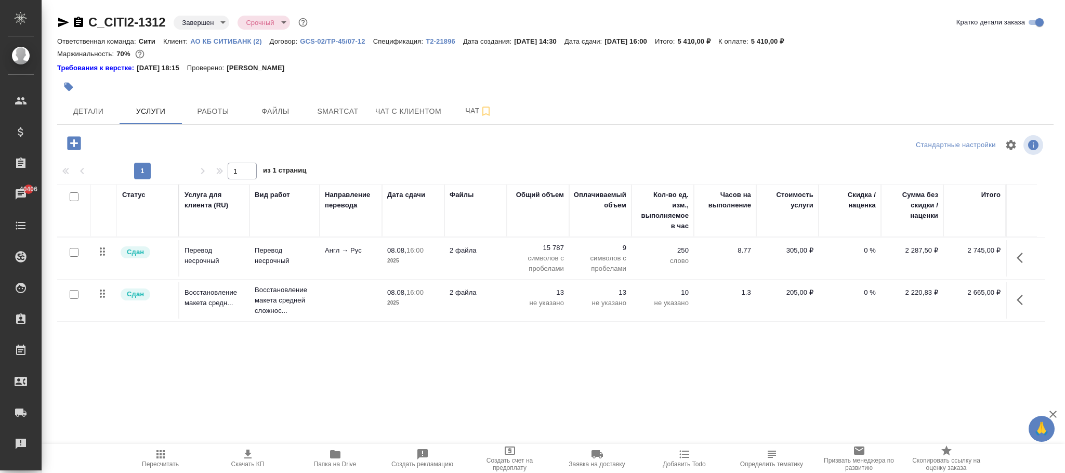
click at [1020, 305] on icon "button" at bounding box center [1020, 300] width 6 height 10
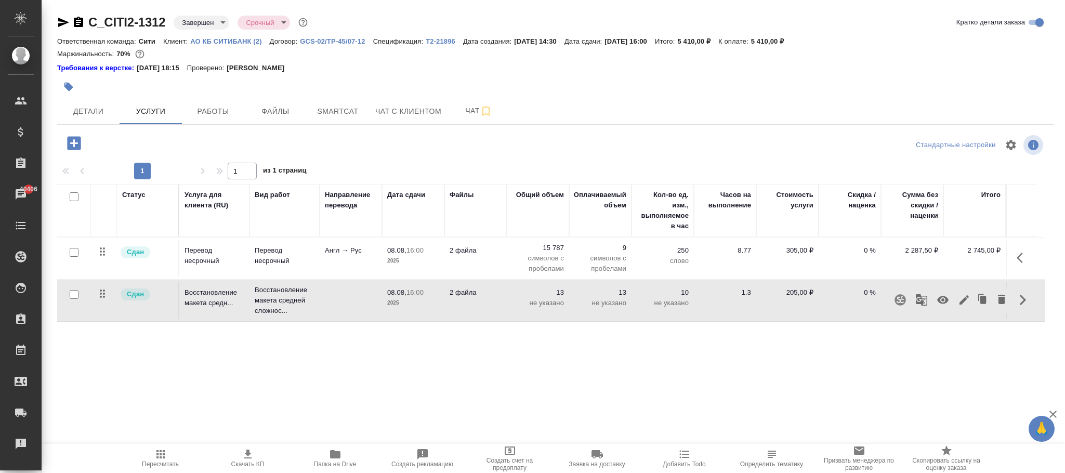
click at [965, 300] on icon "button" at bounding box center [964, 299] width 9 height 9
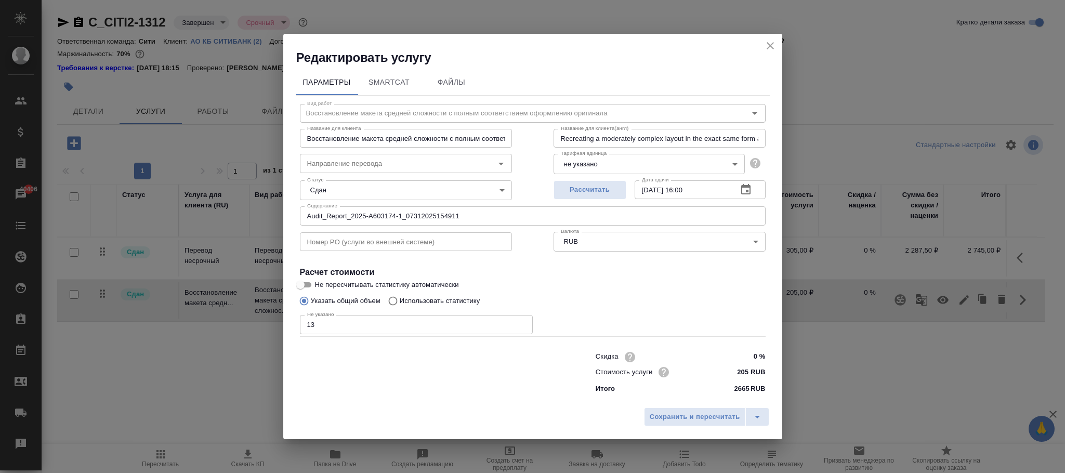
click at [608, 156] on body "🙏 .cls-1 fill:#fff; AWATERA [PERSON_NAME]fokina Клиенты Спецификации Заказы 404…" at bounding box center [532, 236] width 1065 height 473
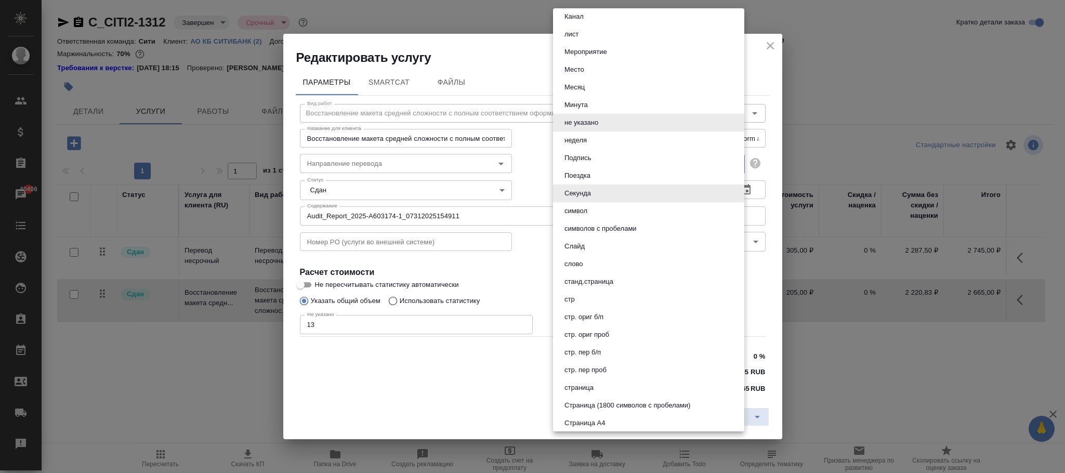
scroll to position [381, 0]
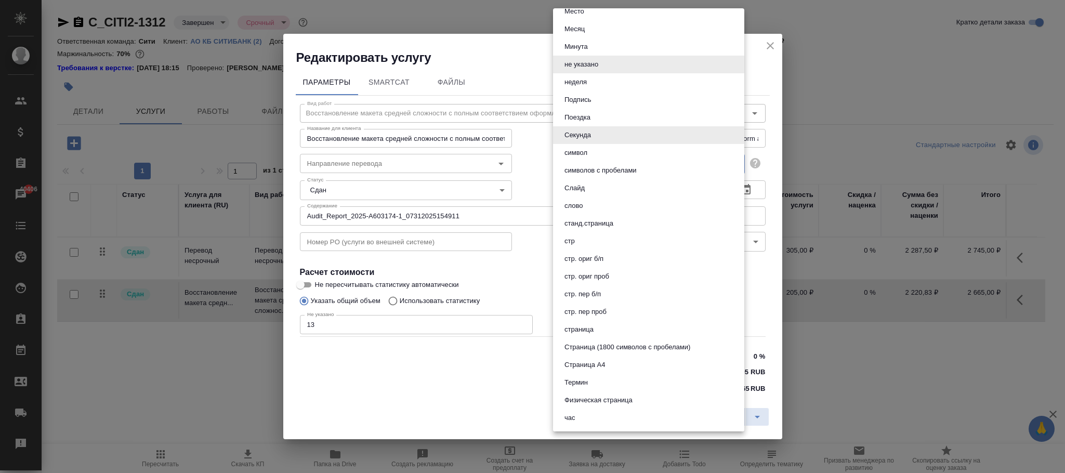
click at [593, 326] on button "страница" at bounding box center [578, 329] width 35 height 11
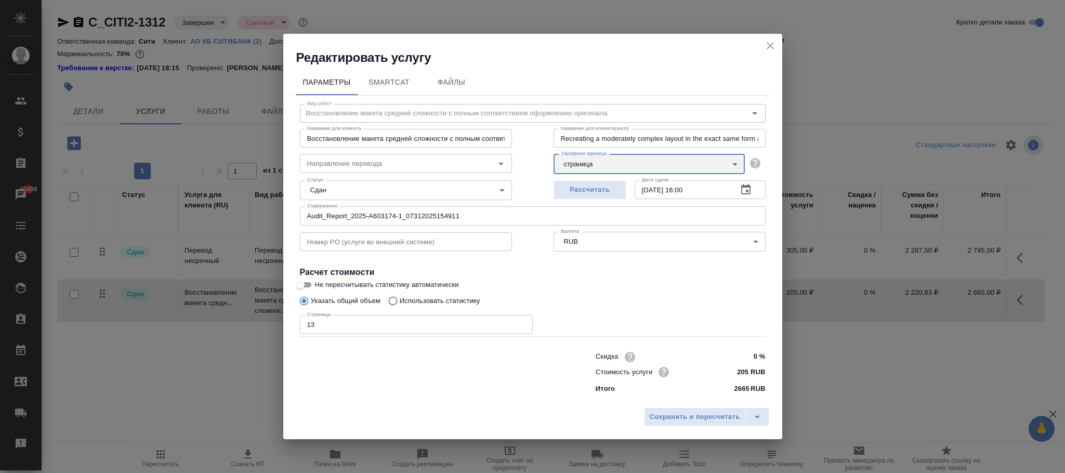
type input "5a8b1489cc6b4906c91bfdb2"
click at [696, 418] on span "Сохранить и пересчитать" at bounding box center [695, 417] width 90 height 12
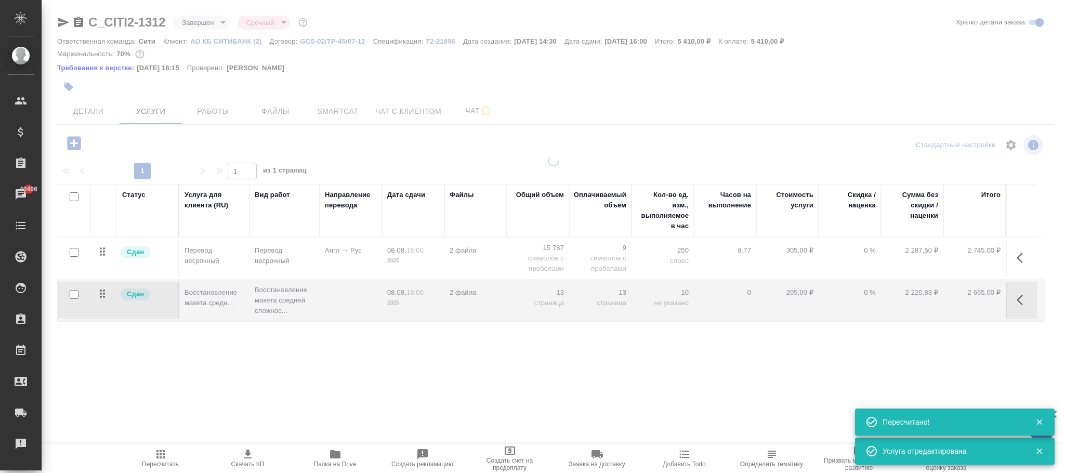
type input "normal"
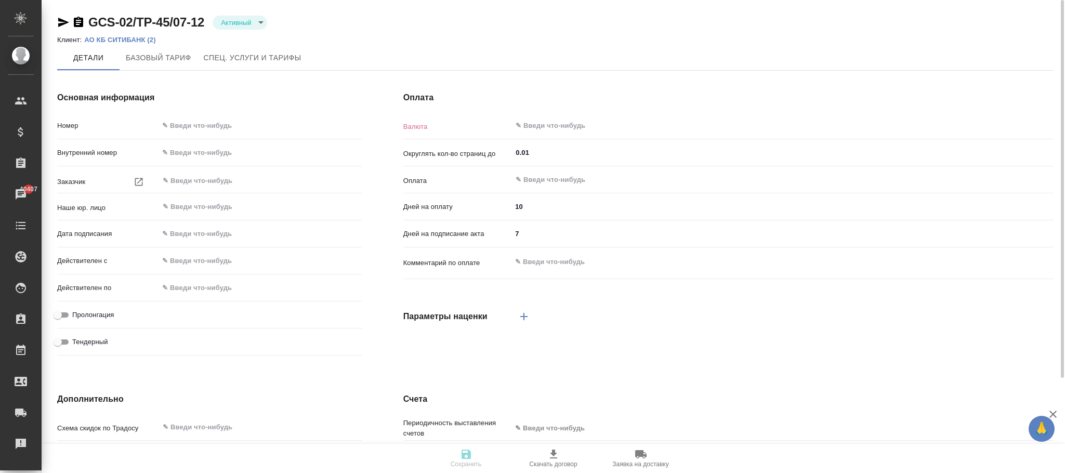
type input "GCS-02/TP-45/07-12"
type input "АО КБ "СИТИБАНК""
type input "(Т2) ООО "Трактат24""
type input "[DATE] 03:00"
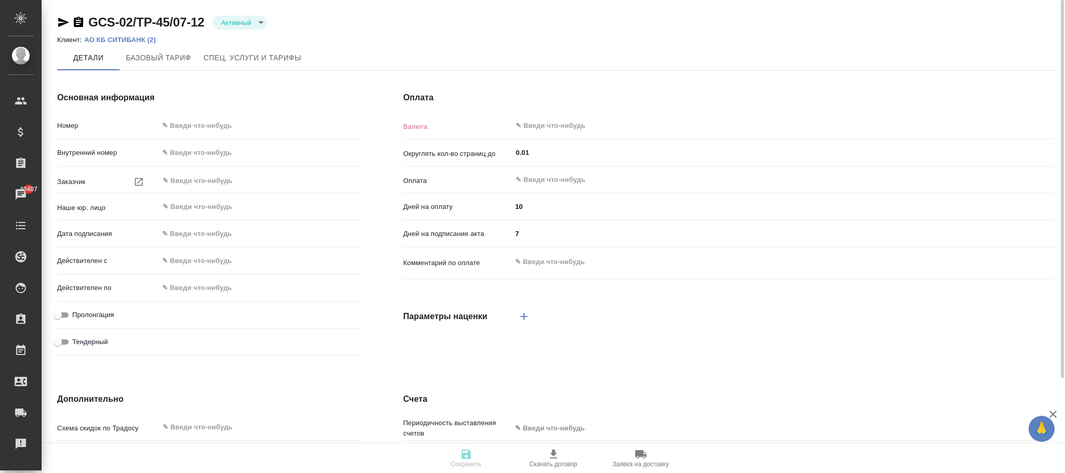
type input "[DATE] 03:00"
checkbox input "true"
type input "RUB"
type input "0.5"
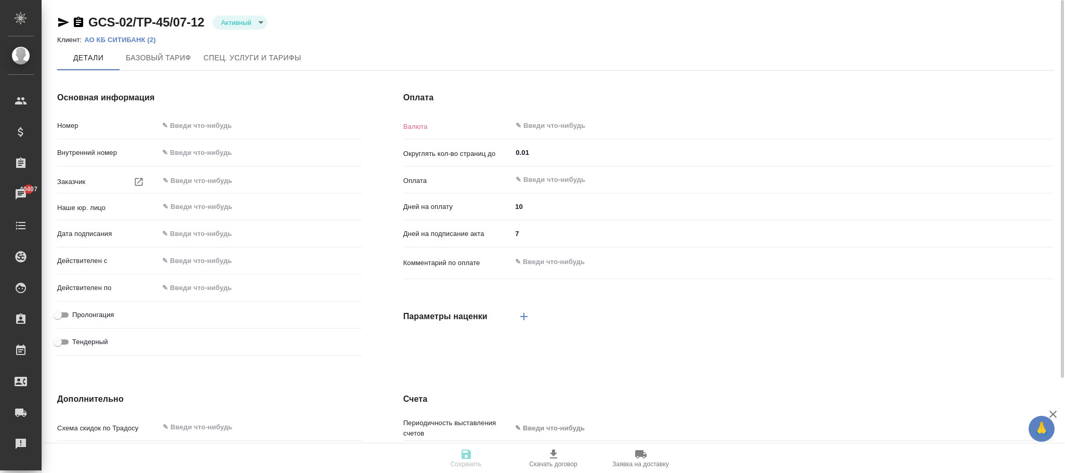
type input "После выставления счета"
type input "30"
type input "5"
type textarea "x"
type input "Стандартный шаблон - [PHONE_NUMBER] - ВЫБЕРИ МЕНЯ!"
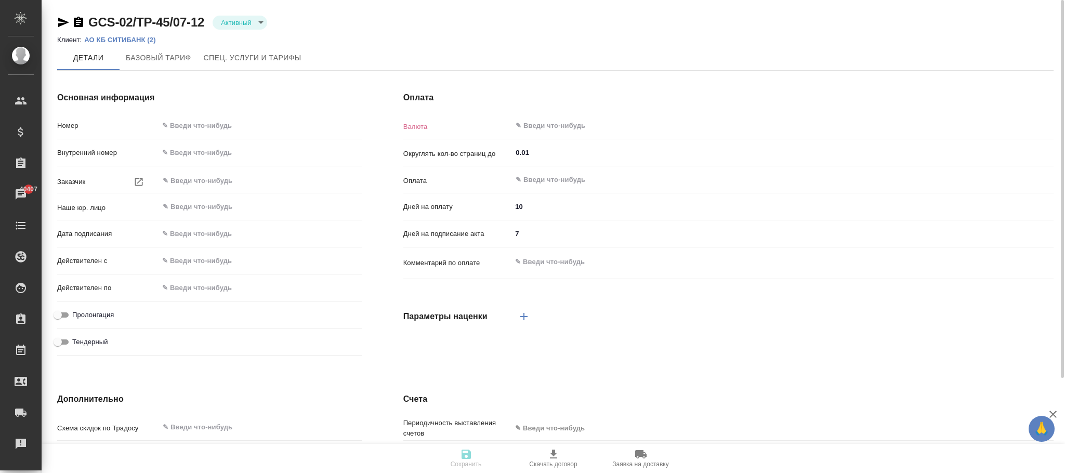
type input "russian2"
type input "basic"
type input "manual"
type input "client"
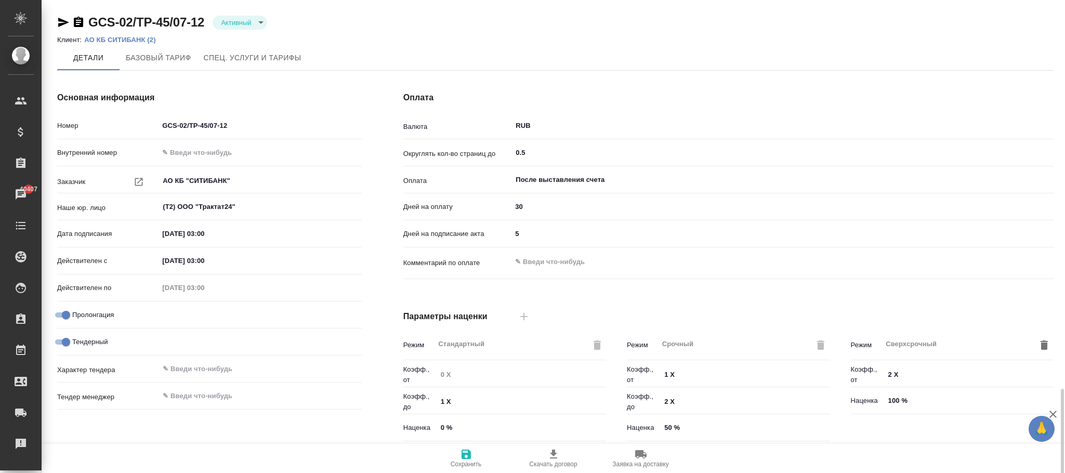
scroll to position [233, 0]
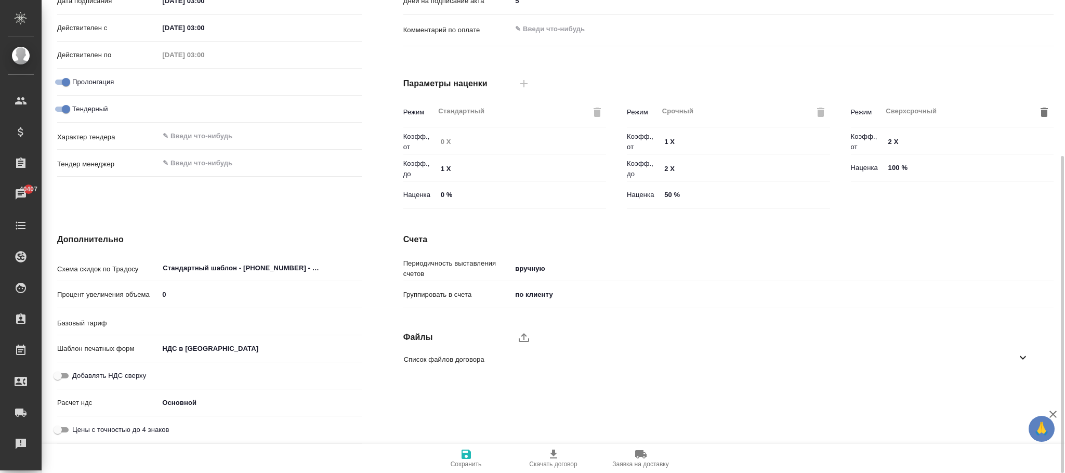
click at [225, 352] on body "🙏 .cls-1 fill:#fff; AWATERA [PERSON_NAME]fokina Клиенты Спецификации Заказы 404…" at bounding box center [532, 236] width 1065 height 473
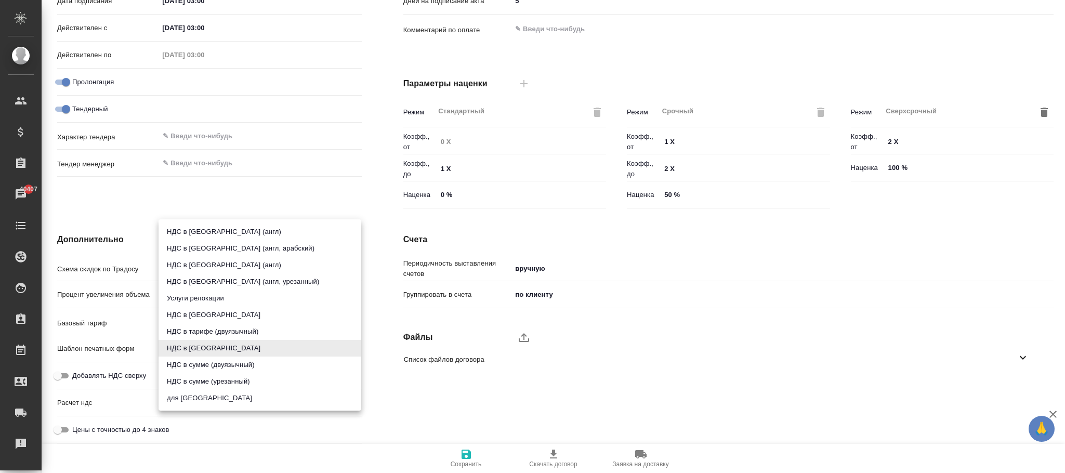
click at [208, 316] on li "НДС в [GEOGRAPHIC_DATA]" at bounding box center [260, 315] width 203 height 17
type textarea "x"
type input "russian"
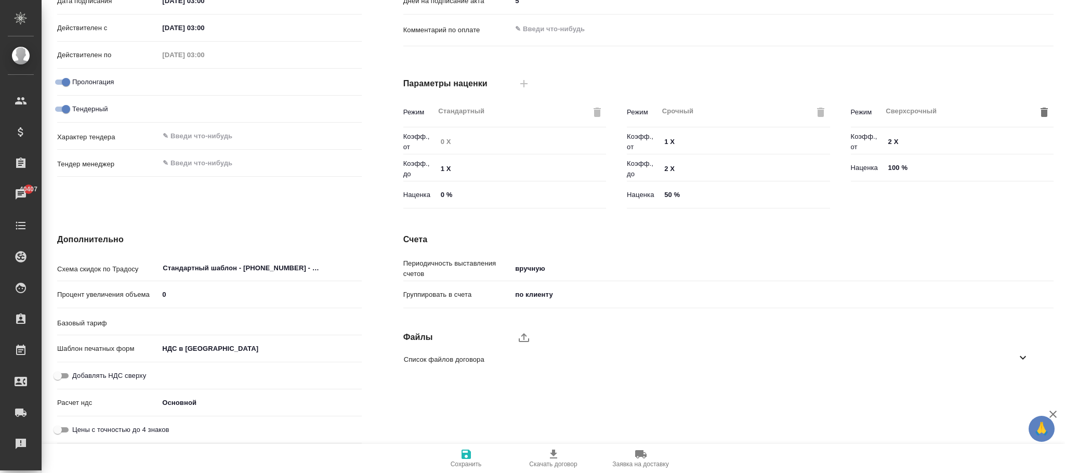
click at [465, 446] on button "Сохранить" at bounding box center [466, 458] width 87 height 29
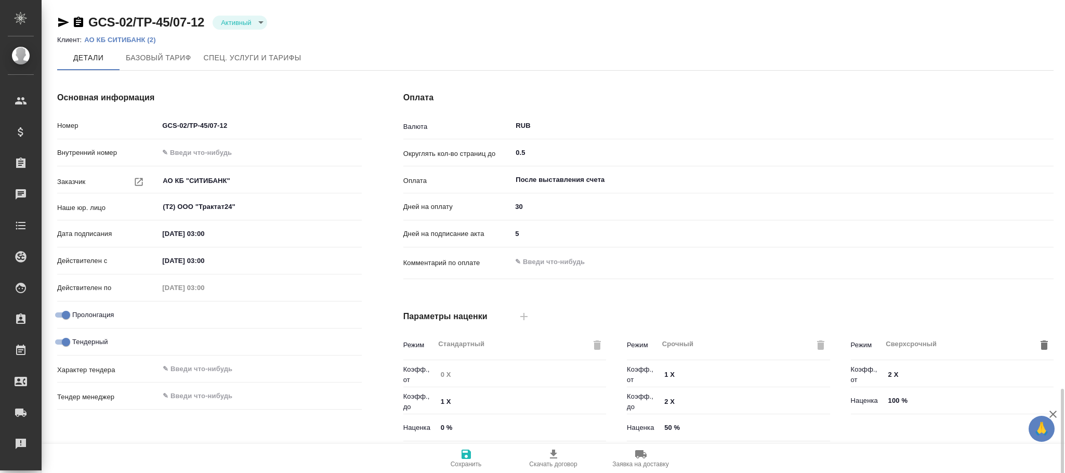
scroll to position [233, 0]
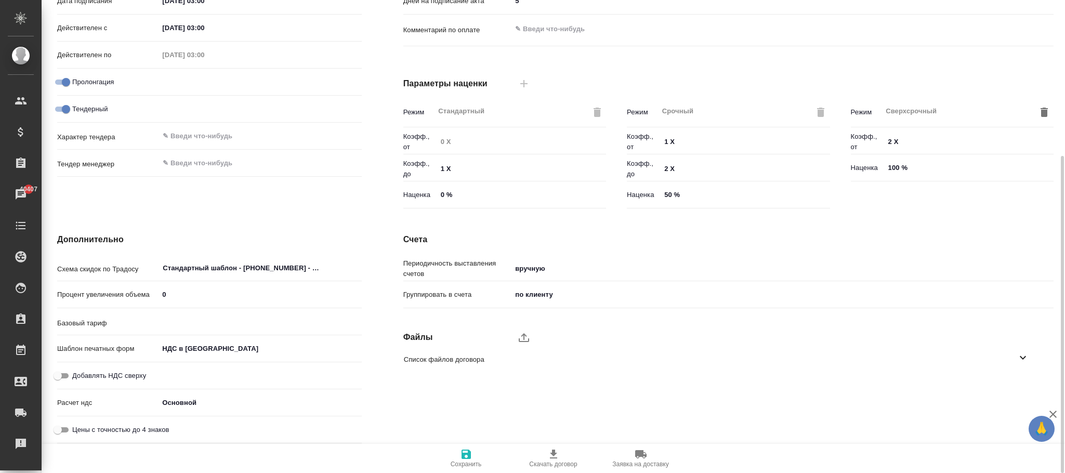
click at [206, 348] on body "🙏 .cls-1 fill:#fff; AWATERA [PERSON_NAME]fokina Клиенты Спецификации Заказы 404…" at bounding box center [532, 236] width 1065 height 473
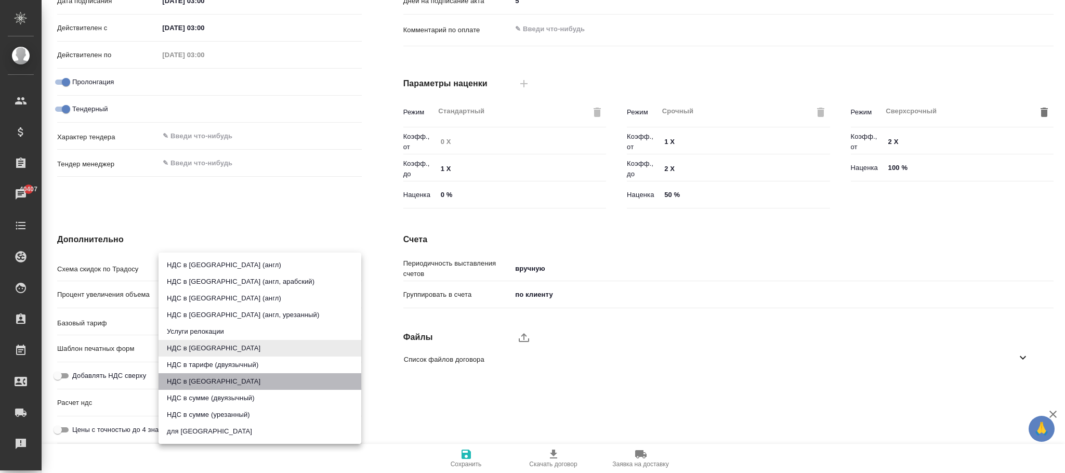
click at [201, 379] on li "НДС в [GEOGRAPHIC_DATA]" at bounding box center [260, 381] width 203 height 17
type textarea "x"
type input "russian2"
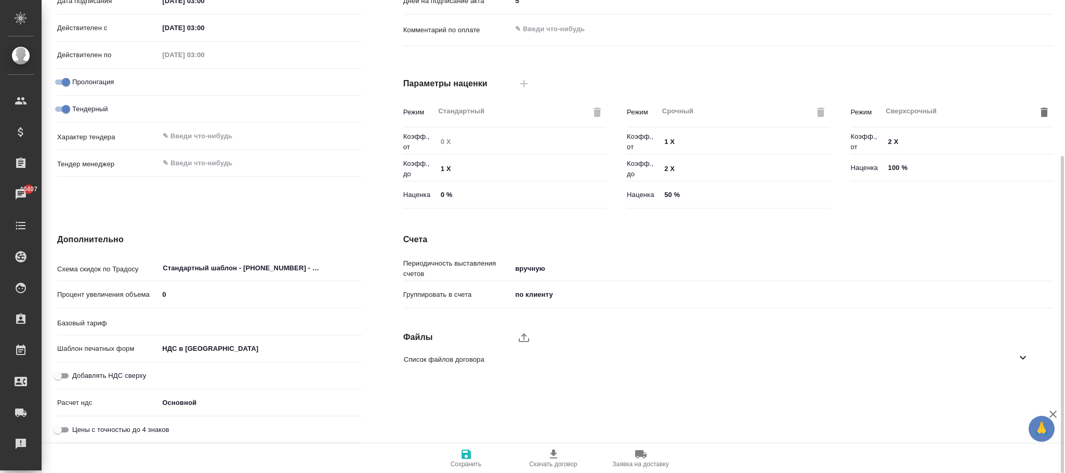
click at [63, 375] on input "Добавлять НДС сверху" at bounding box center [57, 376] width 37 height 12
checkbox input "true"
type textarea "x"
type input "ТП Ситибанк"
click at [463, 454] on icon "button" at bounding box center [466, 454] width 9 height 9
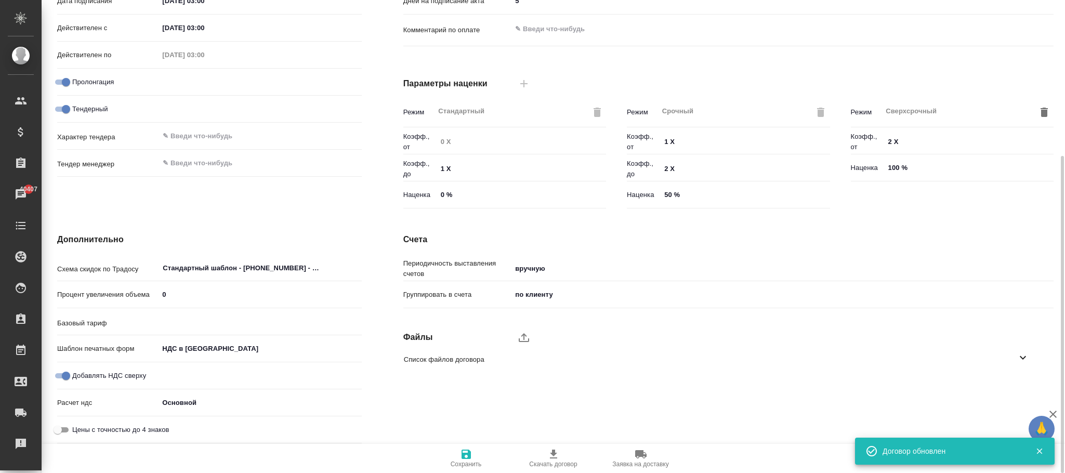
type input "ТП Ситибанк"
click at [467, 456] on icon "button" at bounding box center [466, 454] width 12 height 12
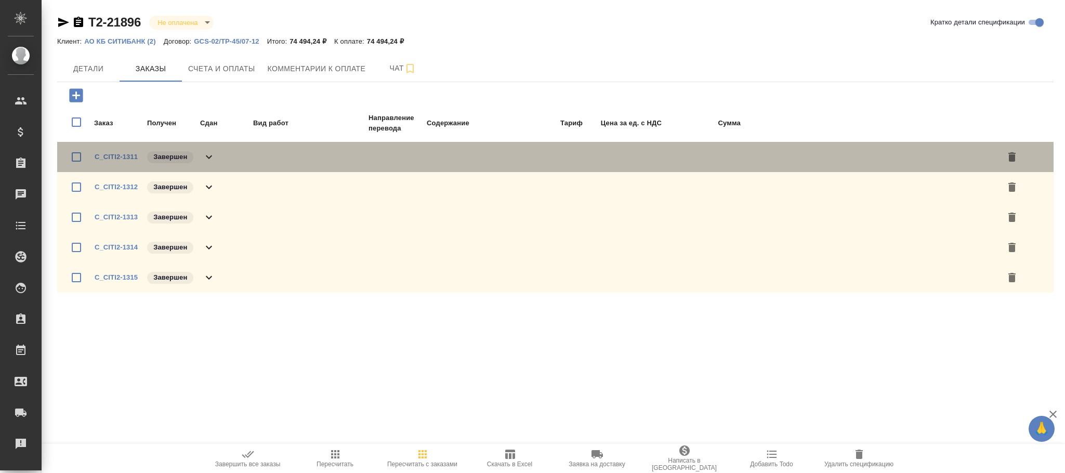
click at [205, 158] on icon at bounding box center [209, 157] width 12 height 12
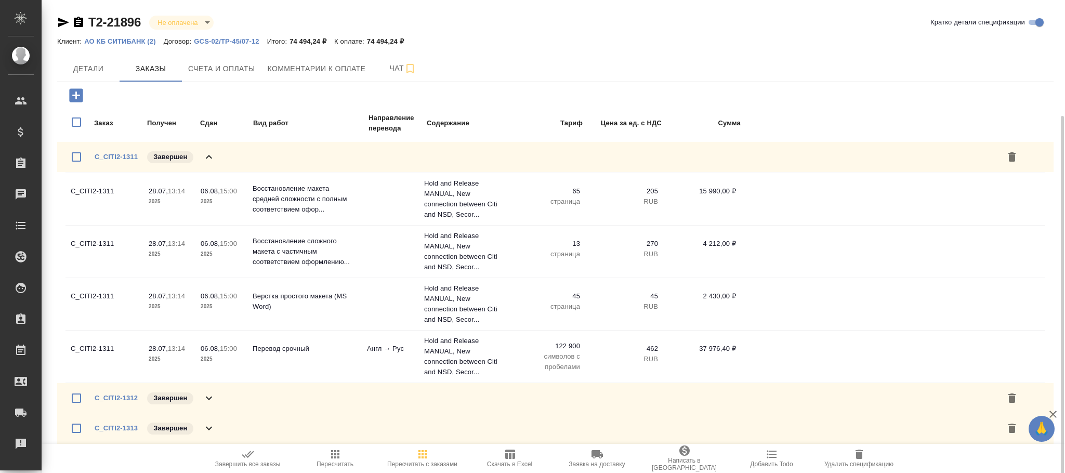
scroll to position [61, 0]
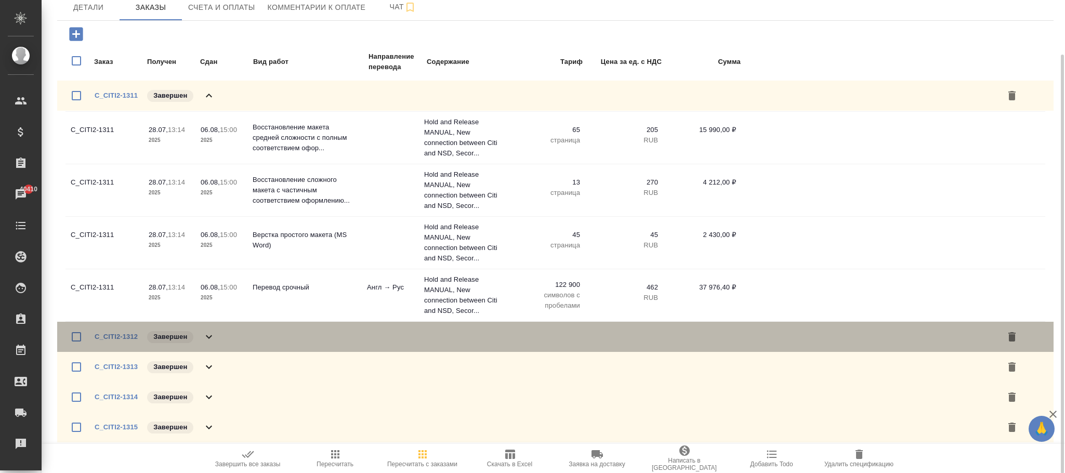
click at [206, 331] on icon at bounding box center [209, 337] width 12 height 12
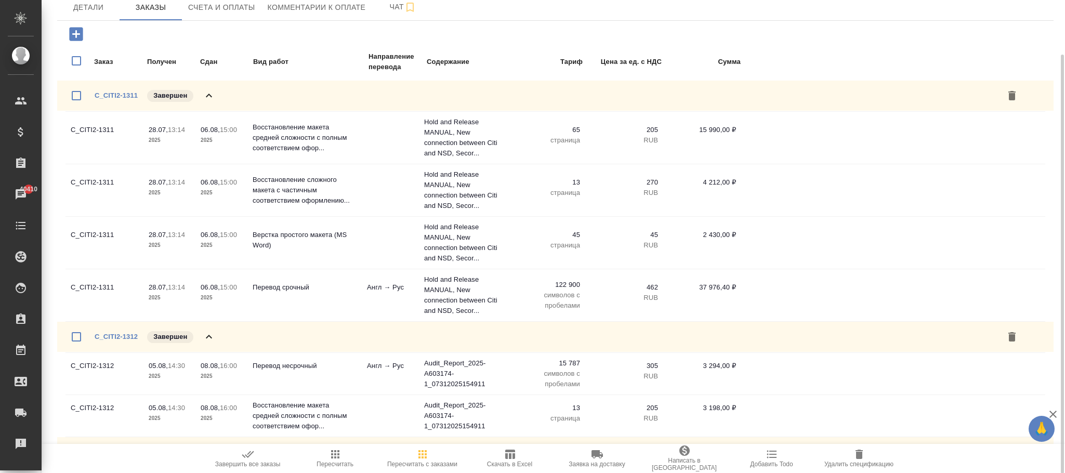
scroll to position [148, 0]
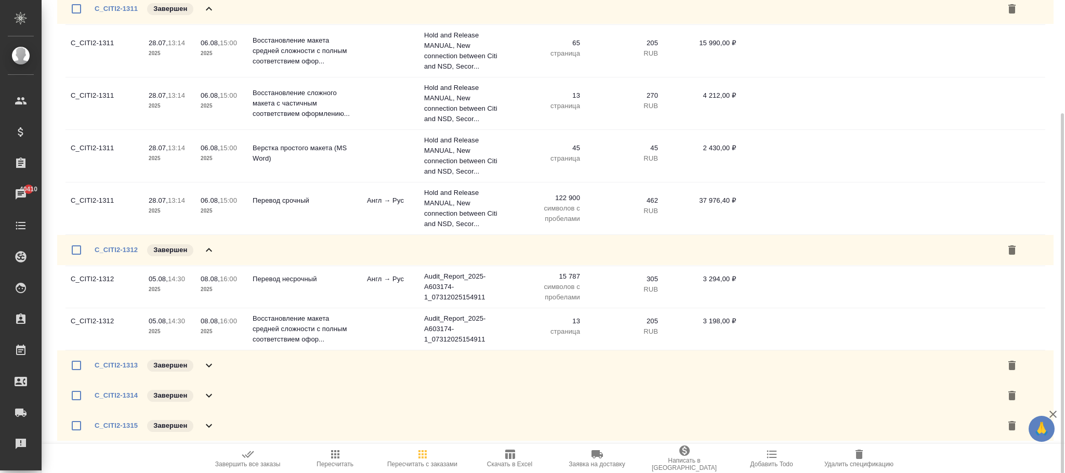
click at [212, 372] on icon at bounding box center [209, 365] width 12 height 12
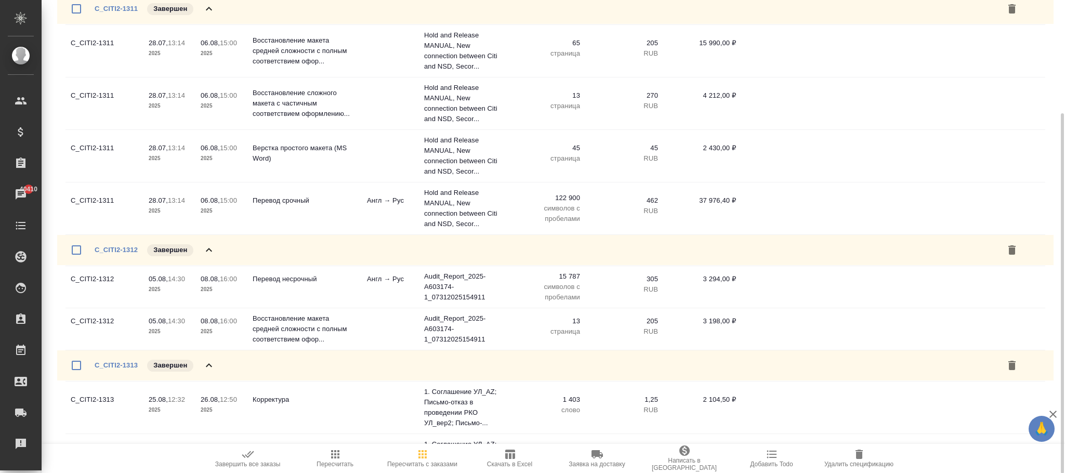
scroll to position [254, 0]
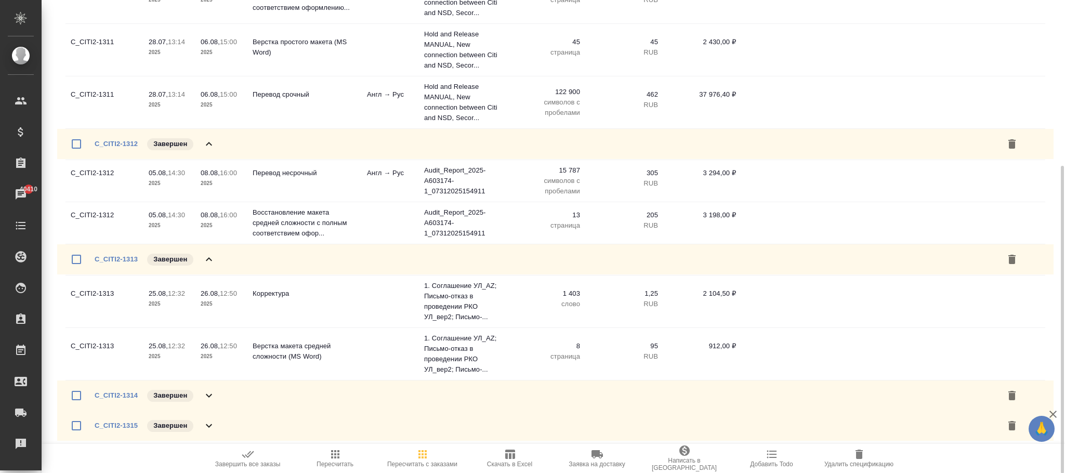
click at [209, 396] on icon at bounding box center [209, 395] width 12 height 12
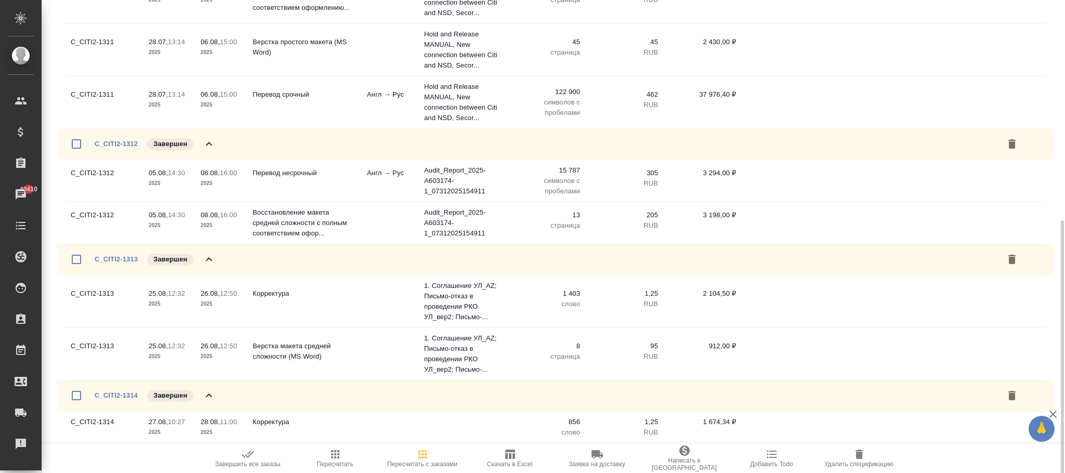
scroll to position [293, 0]
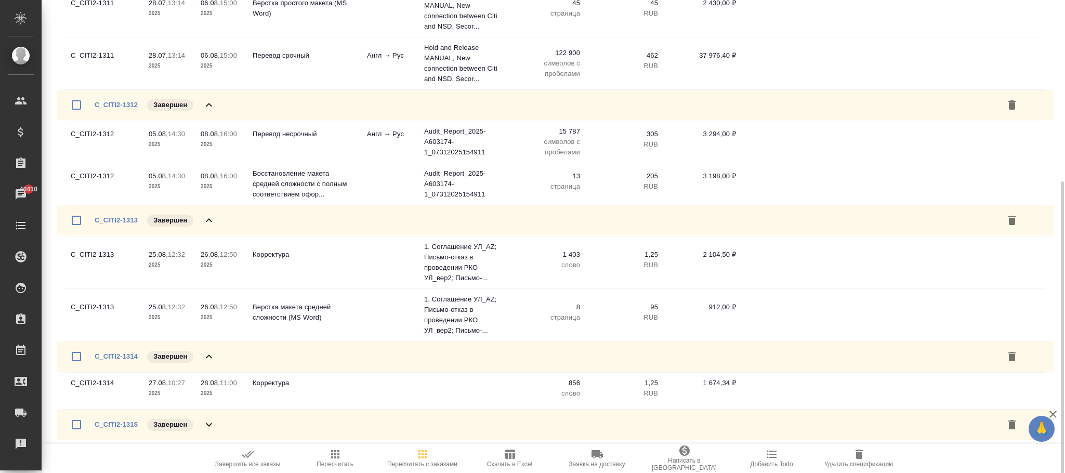
click at [206, 425] on icon at bounding box center [209, 424] width 12 height 12
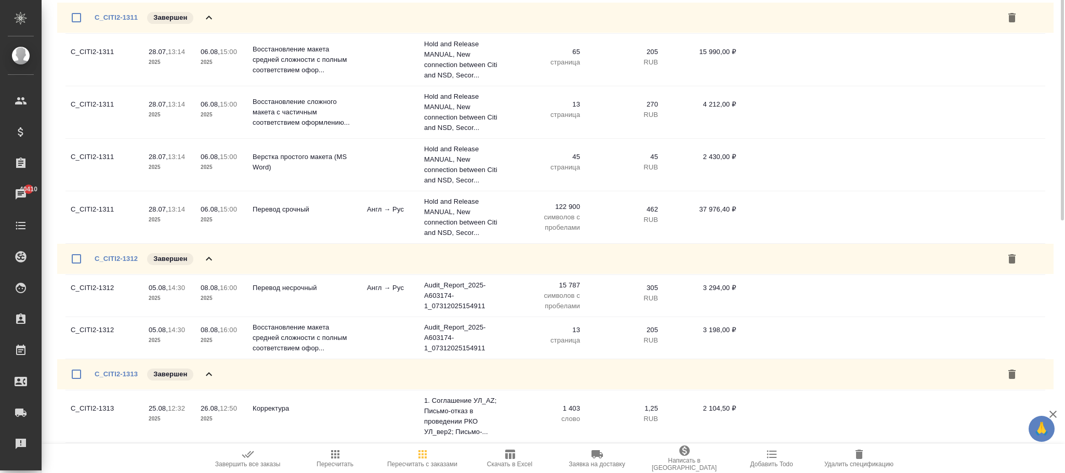
scroll to position [0, 0]
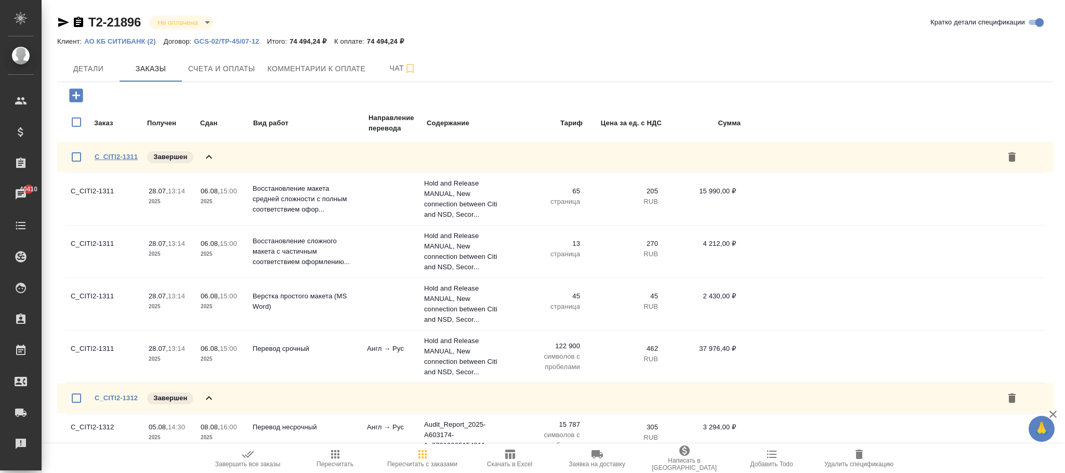
click at [129, 153] on link "C_CITI2-1311" at bounding box center [116, 157] width 43 height 8
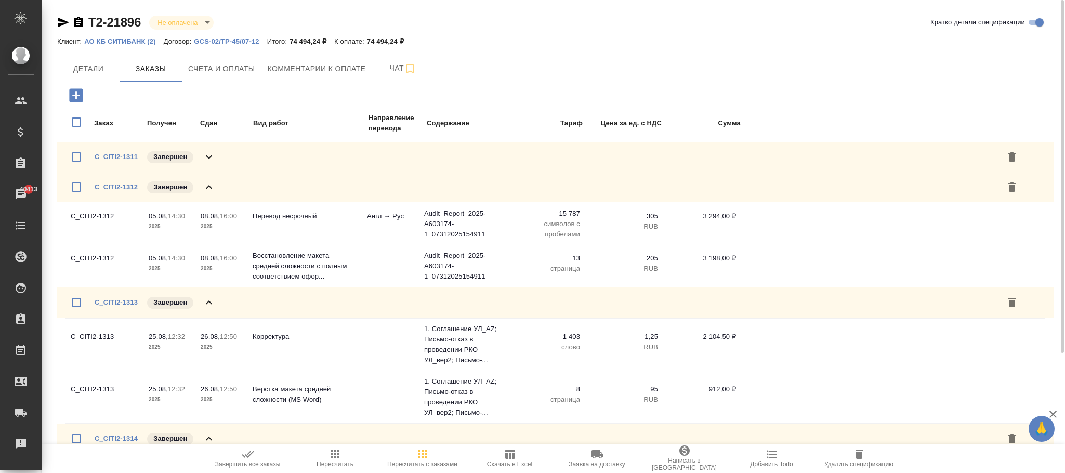
click at [243, 44] on p "GCS-02/TP-45/07-12" at bounding box center [230, 41] width 73 height 8
click at [432, 462] on span "Пересчитать с заказами" at bounding box center [422, 464] width 70 height 7
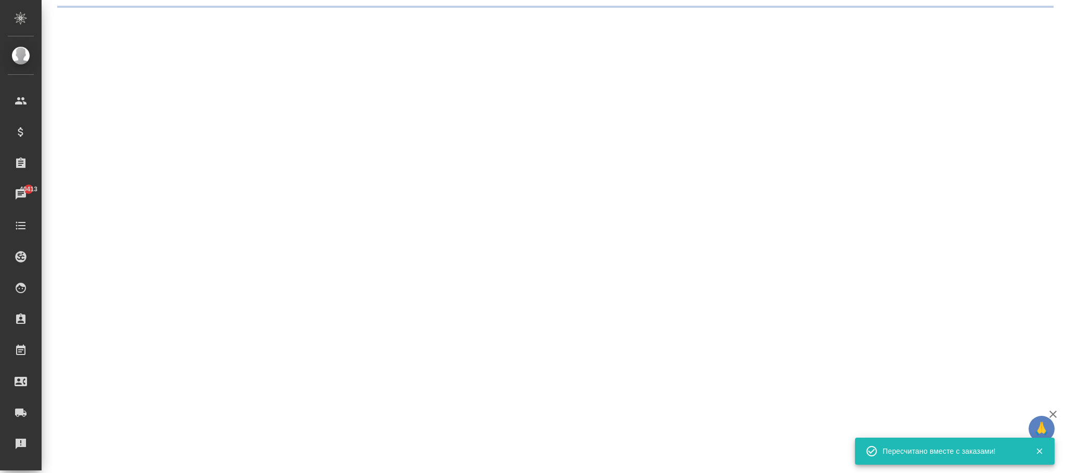
click at [423, 455] on div ".cls-1 fill:#fff; AWATERA Фокина Наталья n.fokina Клиенты Спецификации Заказы 4…" at bounding box center [532, 236] width 1065 height 473
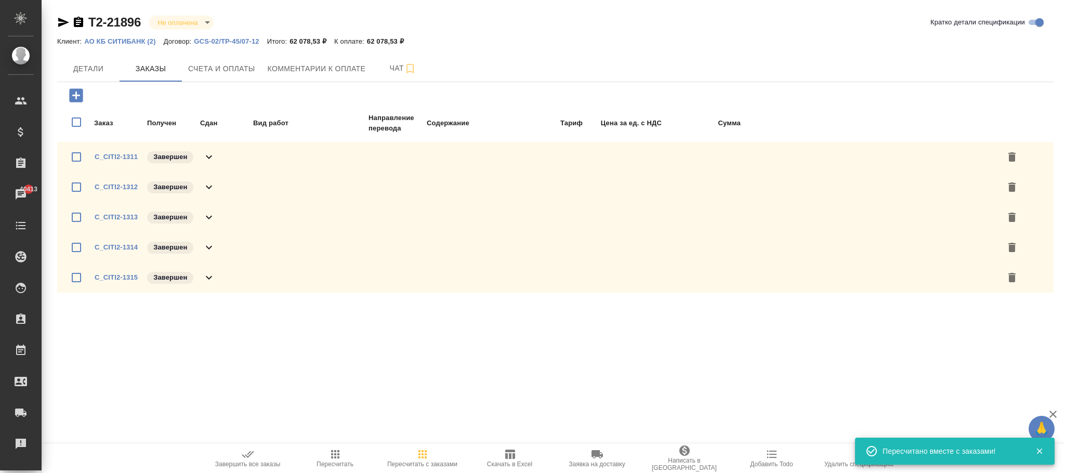
click at [331, 449] on icon "button" at bounding box center [335, 454] width 12 height 12
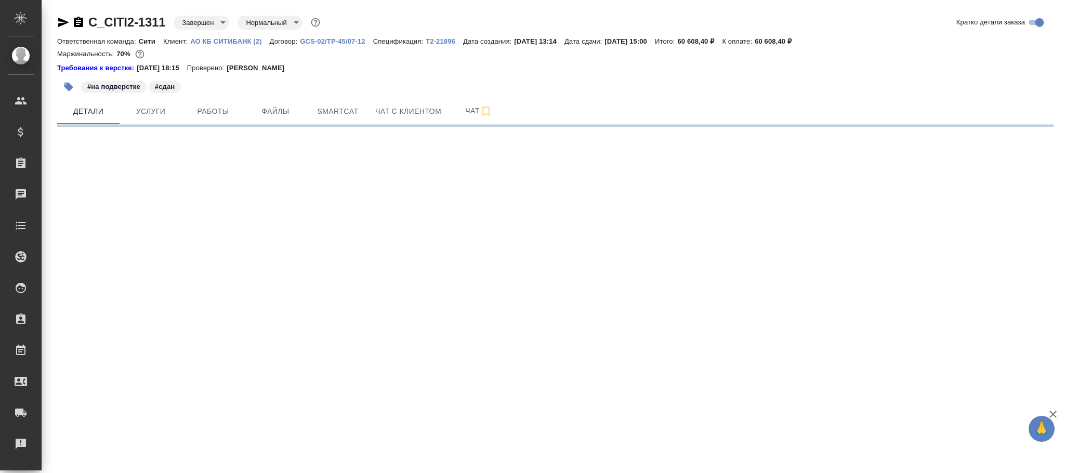
select select "RU"
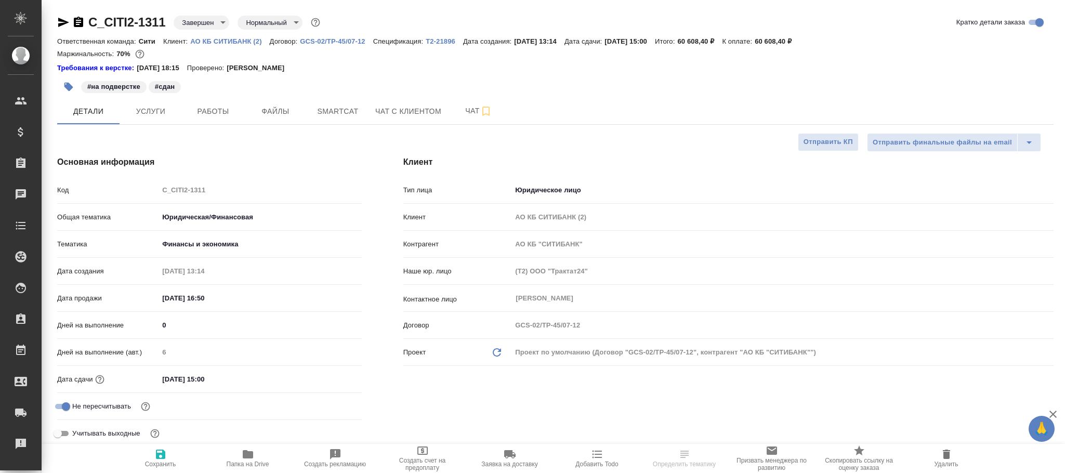
type textarea "x"
type input "Matveeva Anastasia"
click at [241, 44] on p "АО КБ СИТИБАНК (2)" at bounding box center [229, 41] width 79 height 8
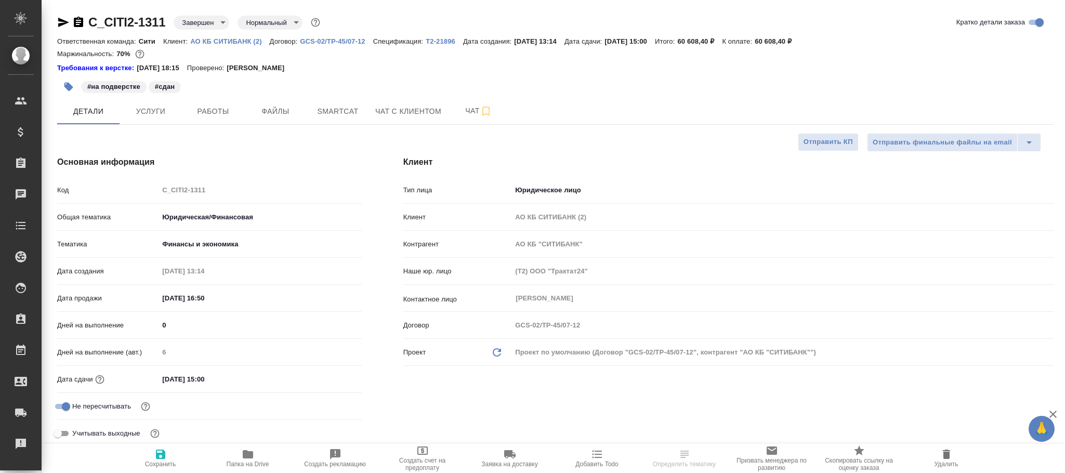
type textarea "x"
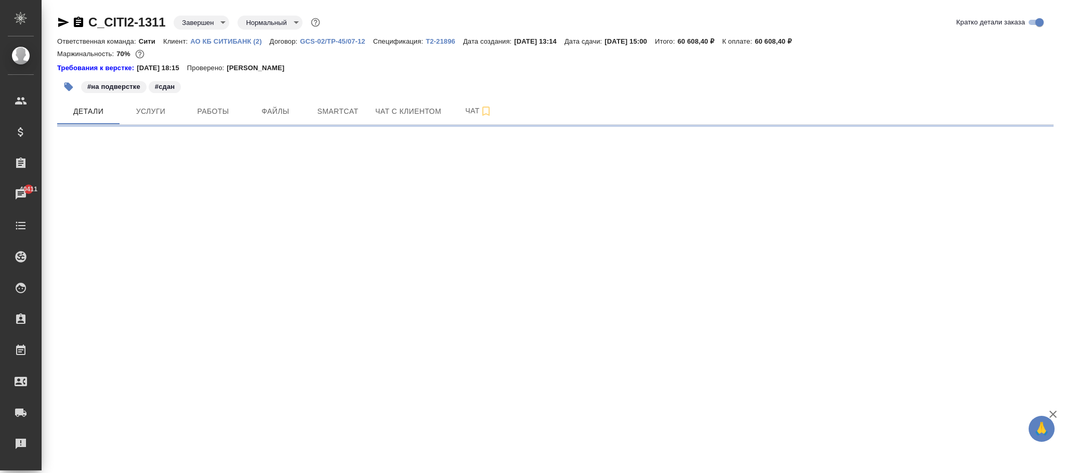
select select "RU"
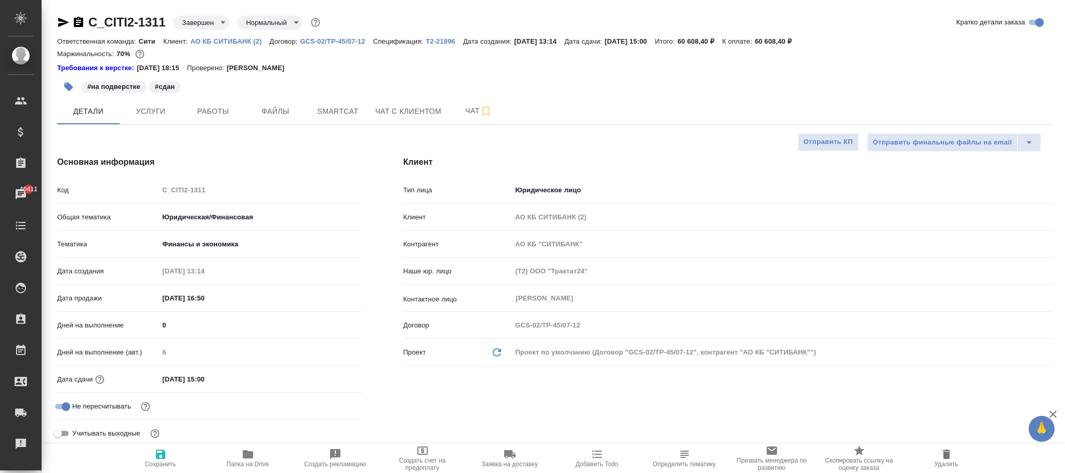
type textarea "x"
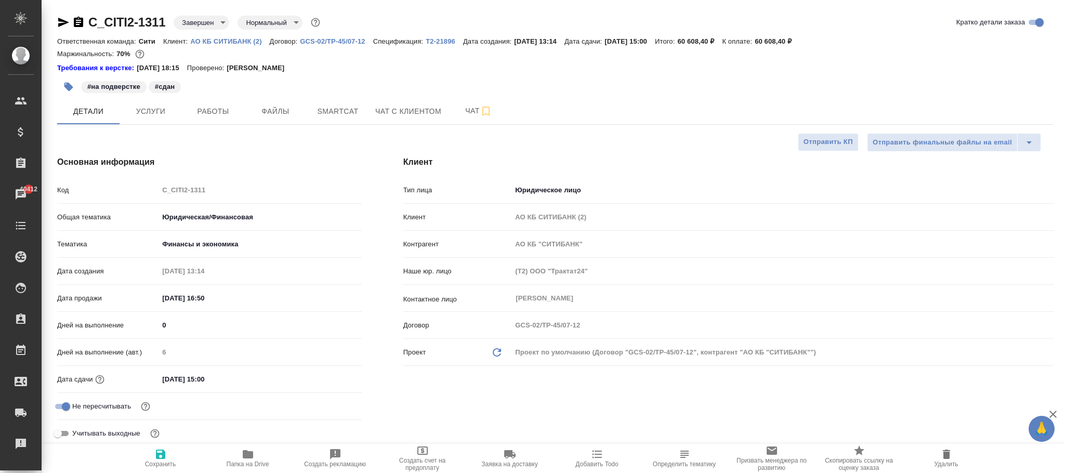
type textarea "x"
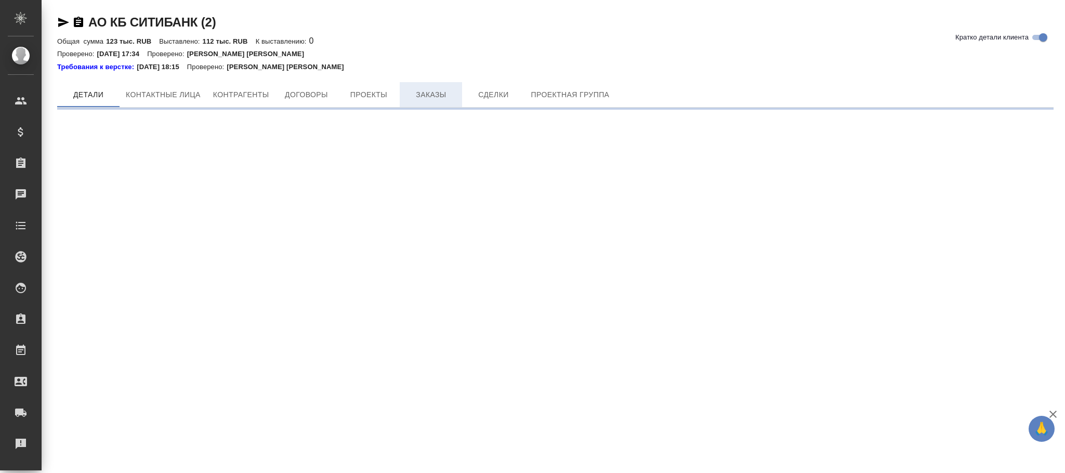
click at [434, 97] on span "Заказы" at bounding box center [431, 94] width 50 height 13
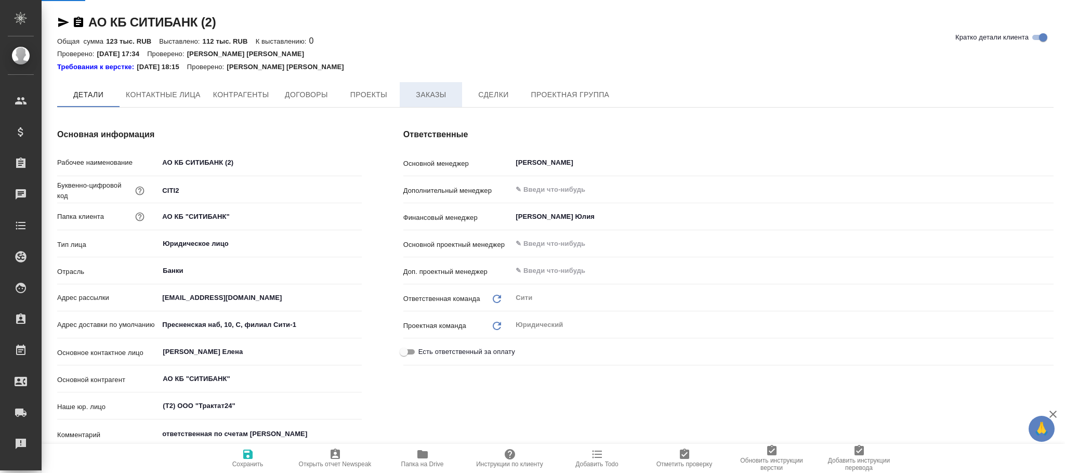
type textarea "x"
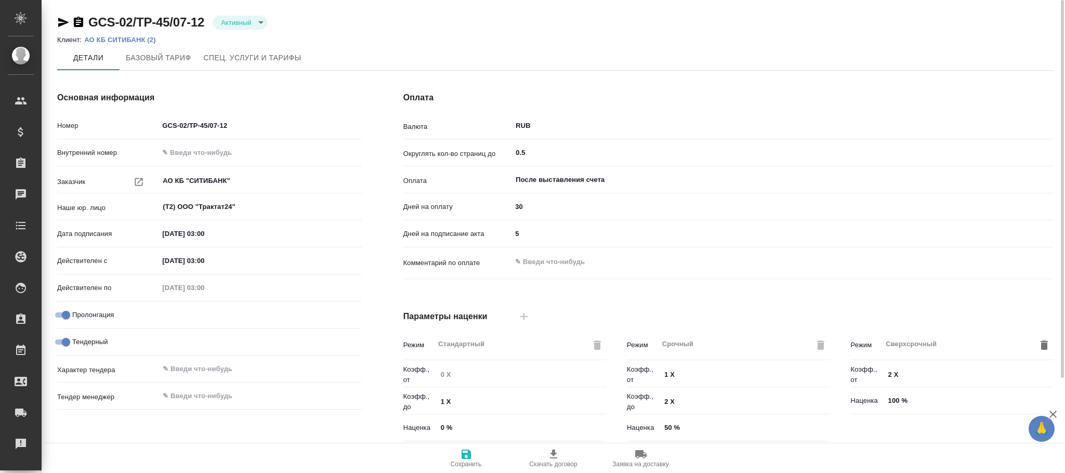
type input "ТП Ситибанк"
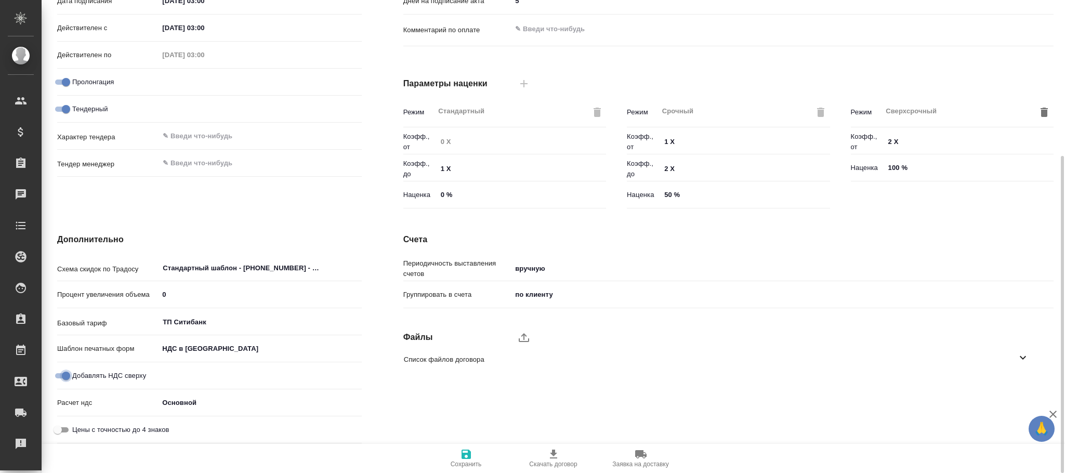
drag, startPoint x: 54, startPoint y: 371, endPoint x: 90, endPoint y: 382, distance: 38.5
click at [55, 372] on input "Добавлять НДС сверху" at bounding box center [65, 376] width 37 height 12
checkbox input "false"
click at [462, 459] on icon "button" at bounding box center [466, 454] width 9 height 9
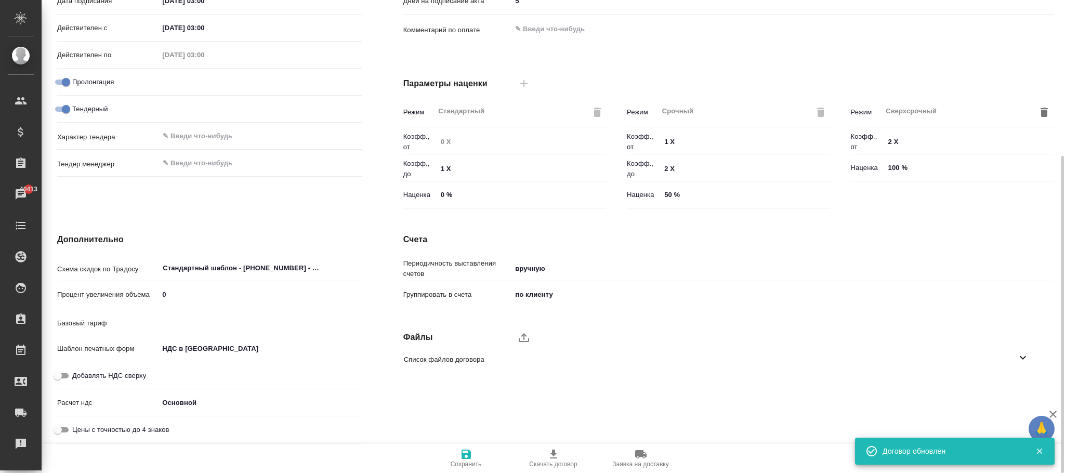
click at [228, 342] on body "🙏 .cls-1 fill:#fff; AWATERA [PERSON_NAME]fokina Клиенты Спецификации Заказы 404…" at bounding box center [532, 236] width 1065 height 473
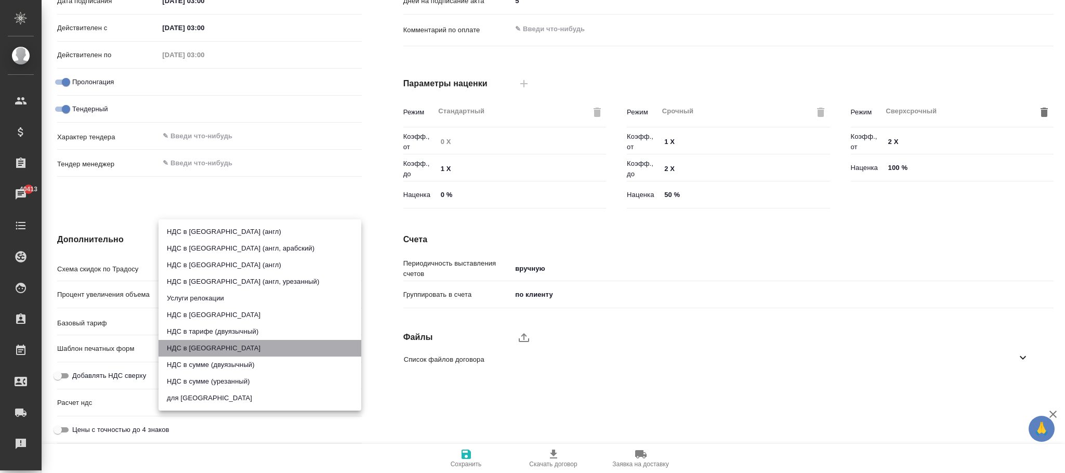
click at [228, 344] on li "НДС в [GEOGRAPHIC_DATA]" at bounding box center [260, 348] width 203 height 17
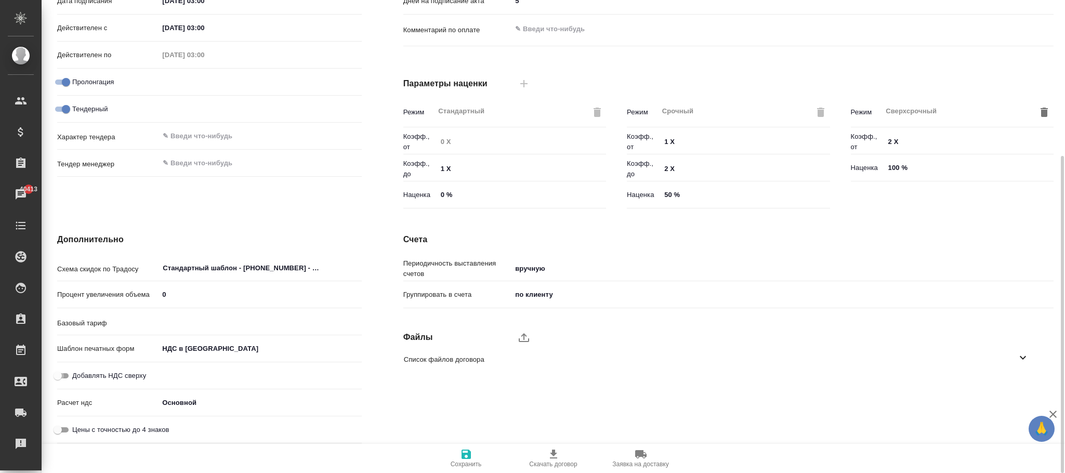
click at [65, 374] on input "Добавлять НДС сверху" at bounding box center [57, 376] width 37 height 12
checkbox input "true"
type textarea "x"
type input "ТП Ситибанк"
drag, startPoint x: 454, startPoint y: 440, endPoint x: 465, endPoint y: 454, distance: 17.1
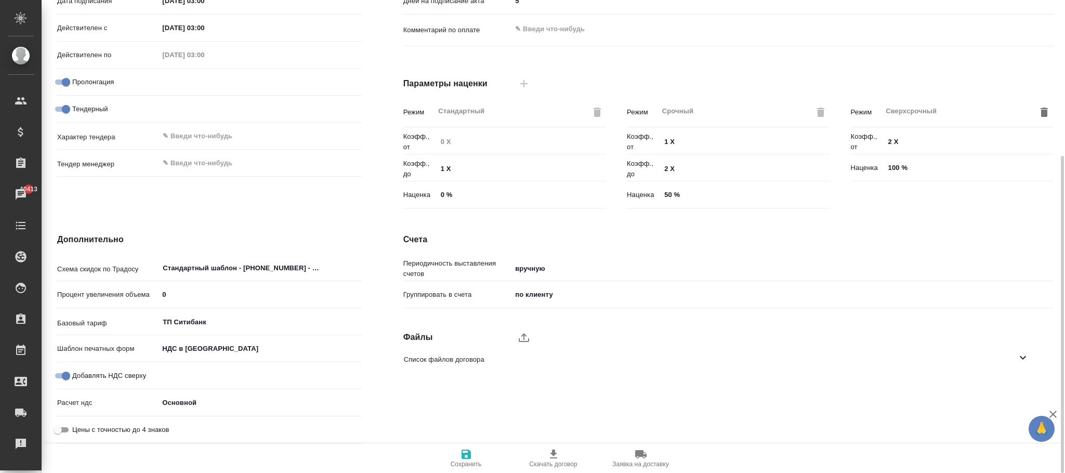
click at [454, 442] on div "Счета Периодичность выставления счетов вручную manual Группировать в счета по к…" at bounding box center [729, 341] width 692 height 256
click at [458, 447] on button "Сохранить" at bounding box center [466, 458] width 87 height 29
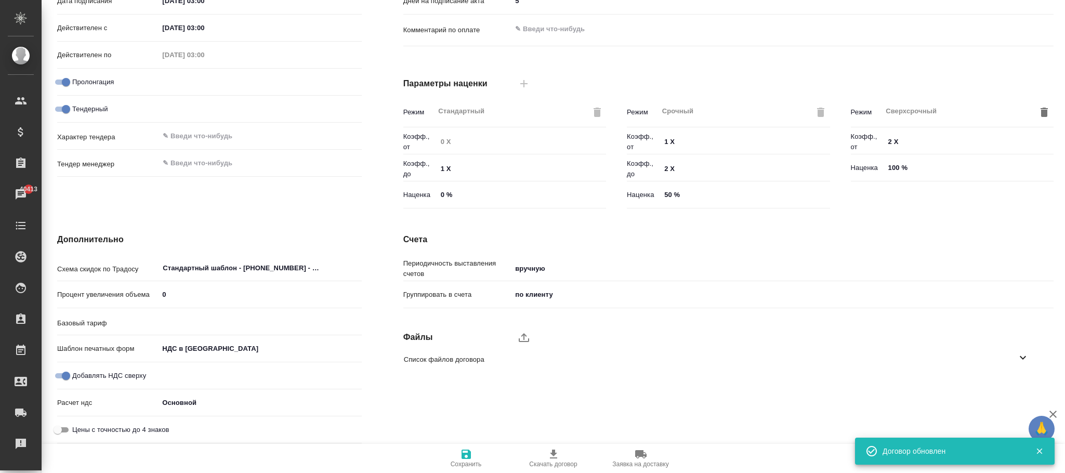
type input "ТП Ситибанк"
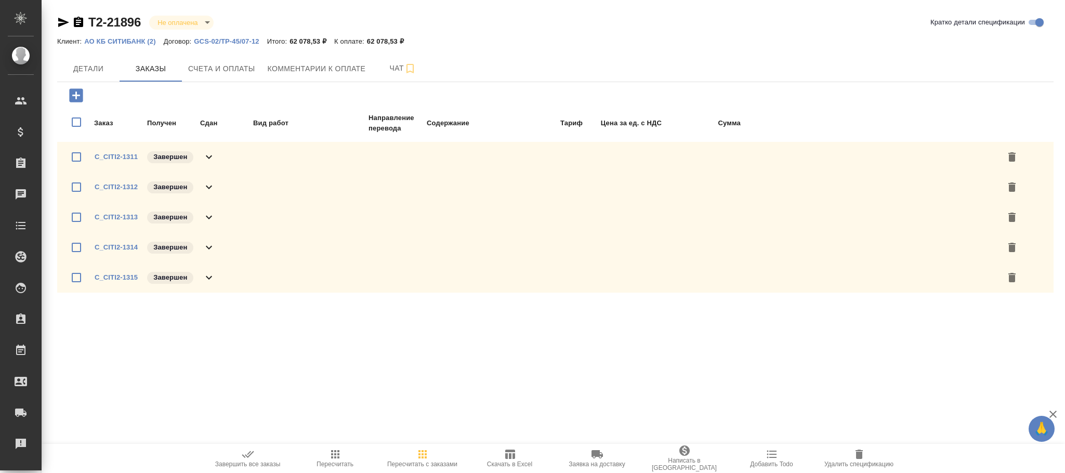
click at [139, 38] on p "АО КБ СИТИБАНК (2)" at bounding box center [123, 41] width 79 height 8
click at [425, 456] on icon "button" at bounding box center [422, 454] width 12 height 12
click at [426, 457] on icon "button" at bounding box center [422, 454] width 8 height 8
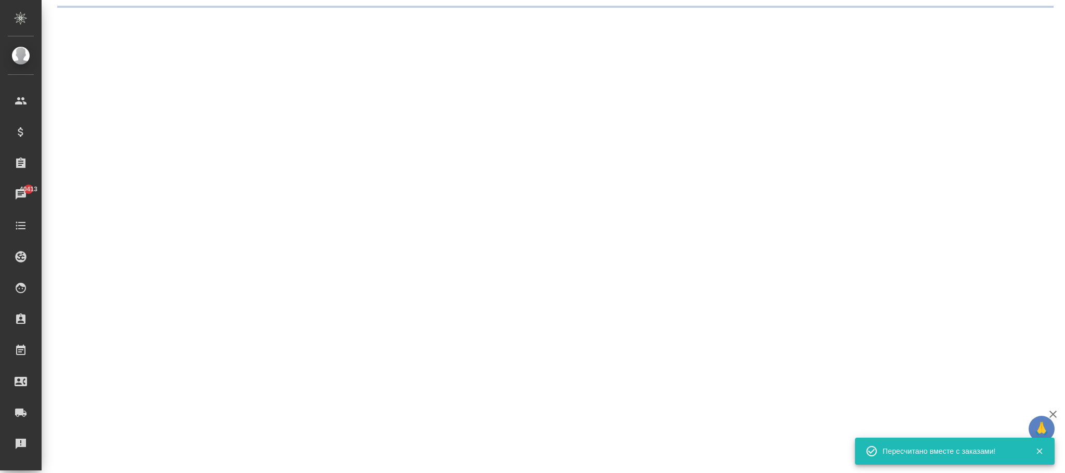
click at [423, 455] on div ".cls-1 fill:#fff; AWATERA [PERSON_NAME]fokina Клиенты Спецификации Заказы 40413…" at bounding box center [532, 236] width 1065 height 473
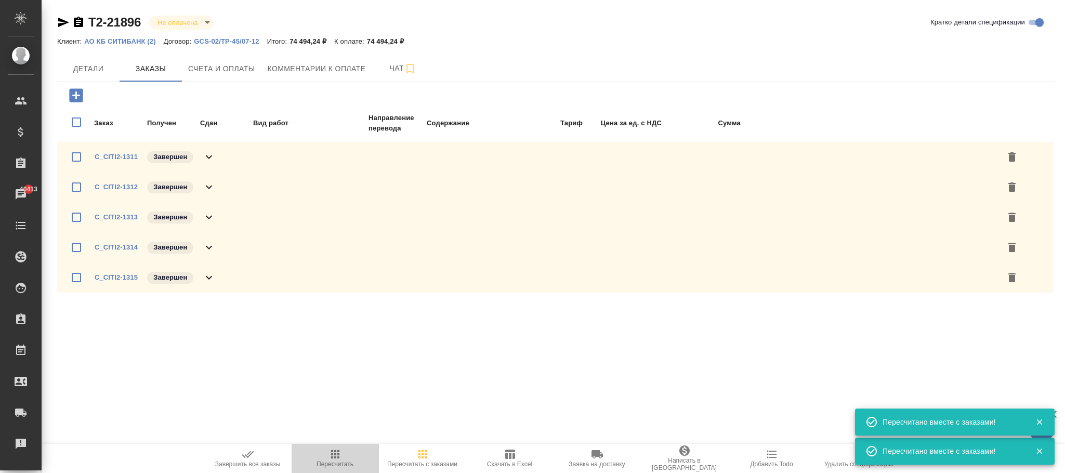
click at [337, 456] on icon "button" at bounding box center [335, 454] width 12 height 12
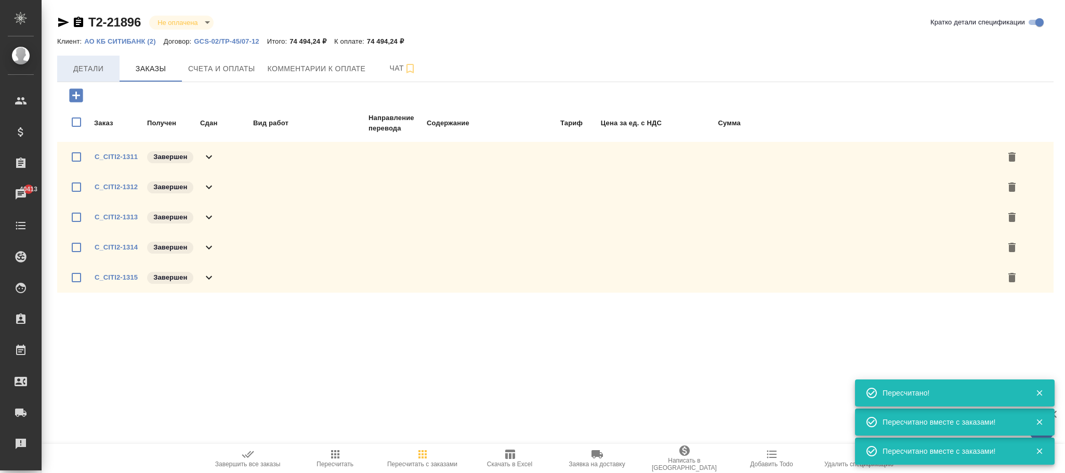
click at [93, 63] on span "Детали" at bounding box center [88, 68] width 50 height 13
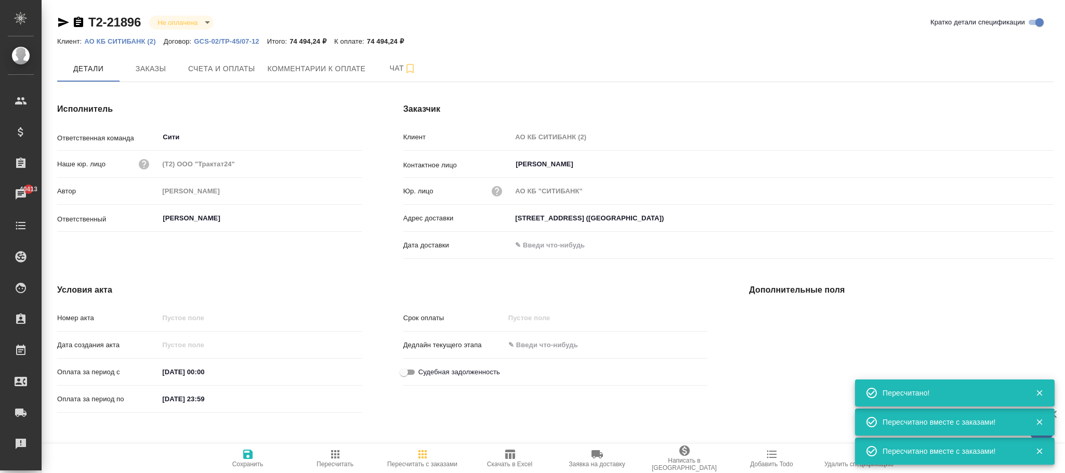
click at [253, 456] on icon "button" at bounding box center [248, 454] width 12 height 12
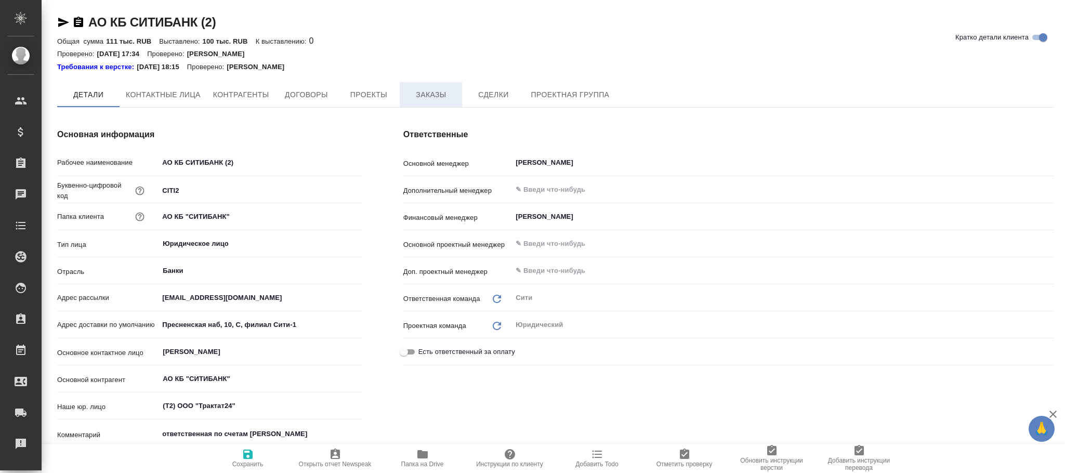
click at [418, 89] on span "Заказы" at bounding box center [431, 94] width 50 height 13
type textarea "x"
